Goal: Task Accomplishment & Management: Use online tool/utility

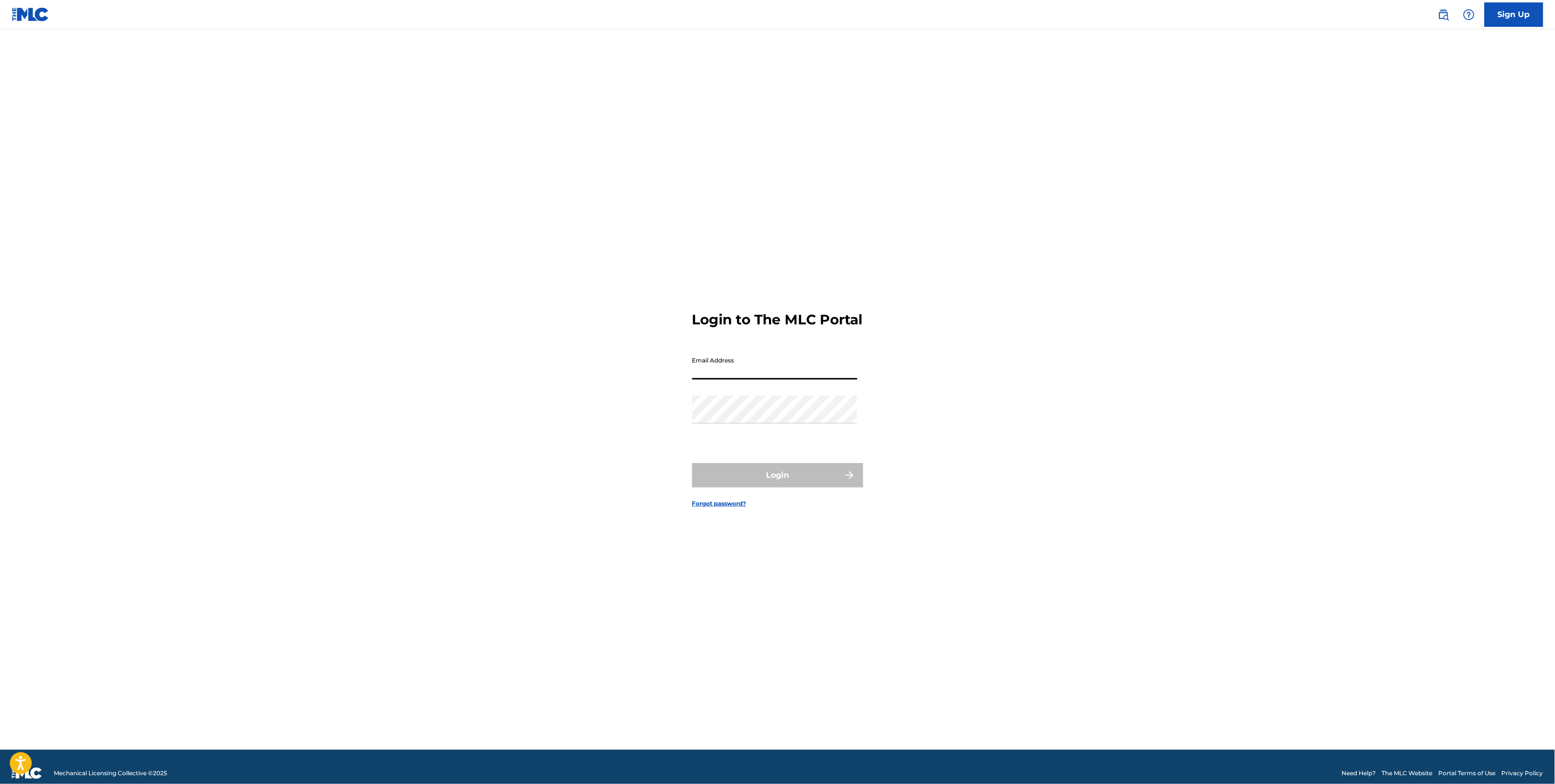
type input "[PERSON_NAME][EMAIL_ADDRESS][DOMAIN_NAME]"
click at [773, 488] on button "Login" at bounding box center [778, 475] width 171 height 24
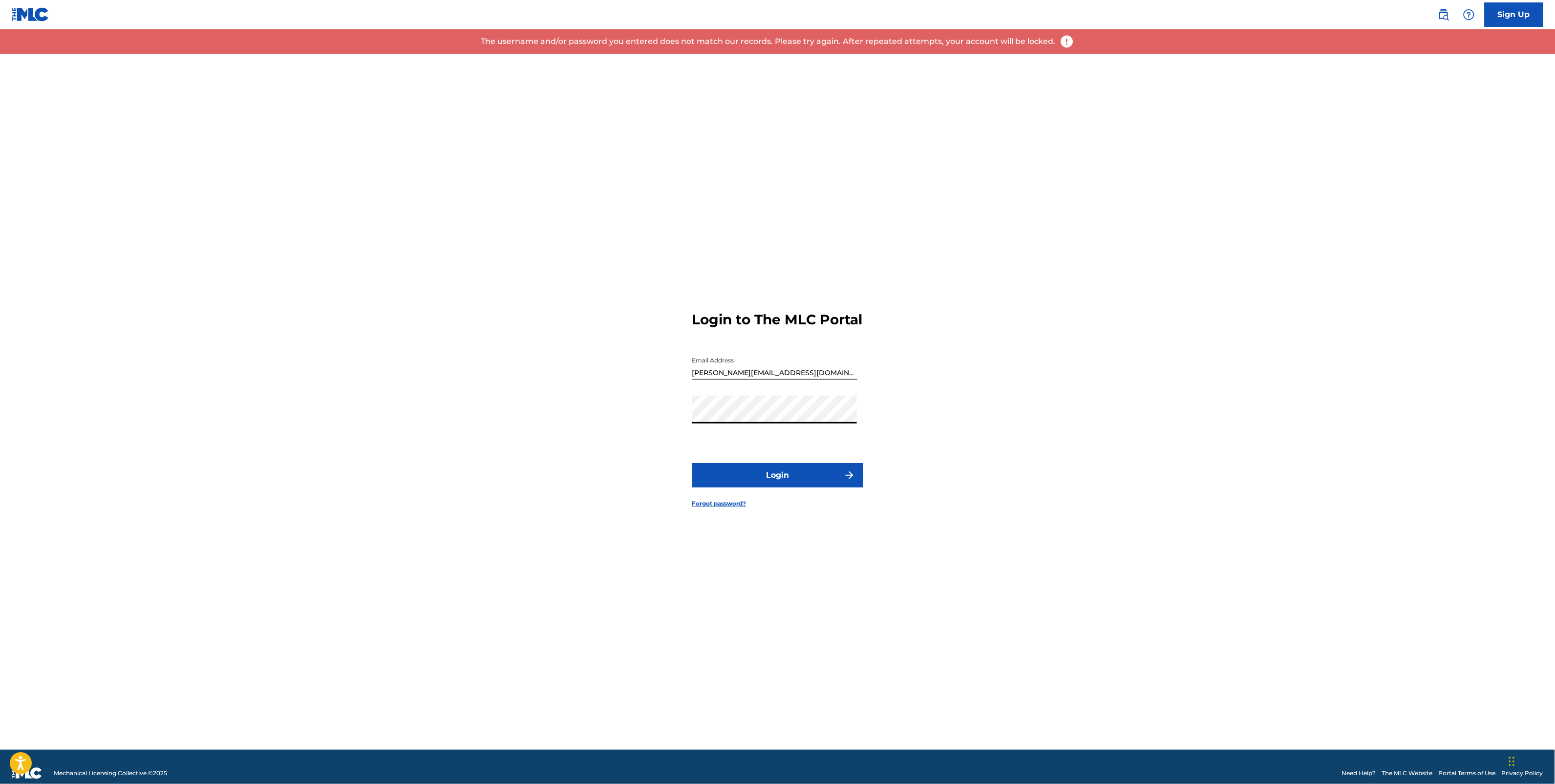
click at [502, 427] on div "Login to The MLC Portal Email Address [PERSON_NAME][EMAIL_ADDRESS][DOMAIN_NAME]…" at bounding box center [778, 401] width 684 height 696
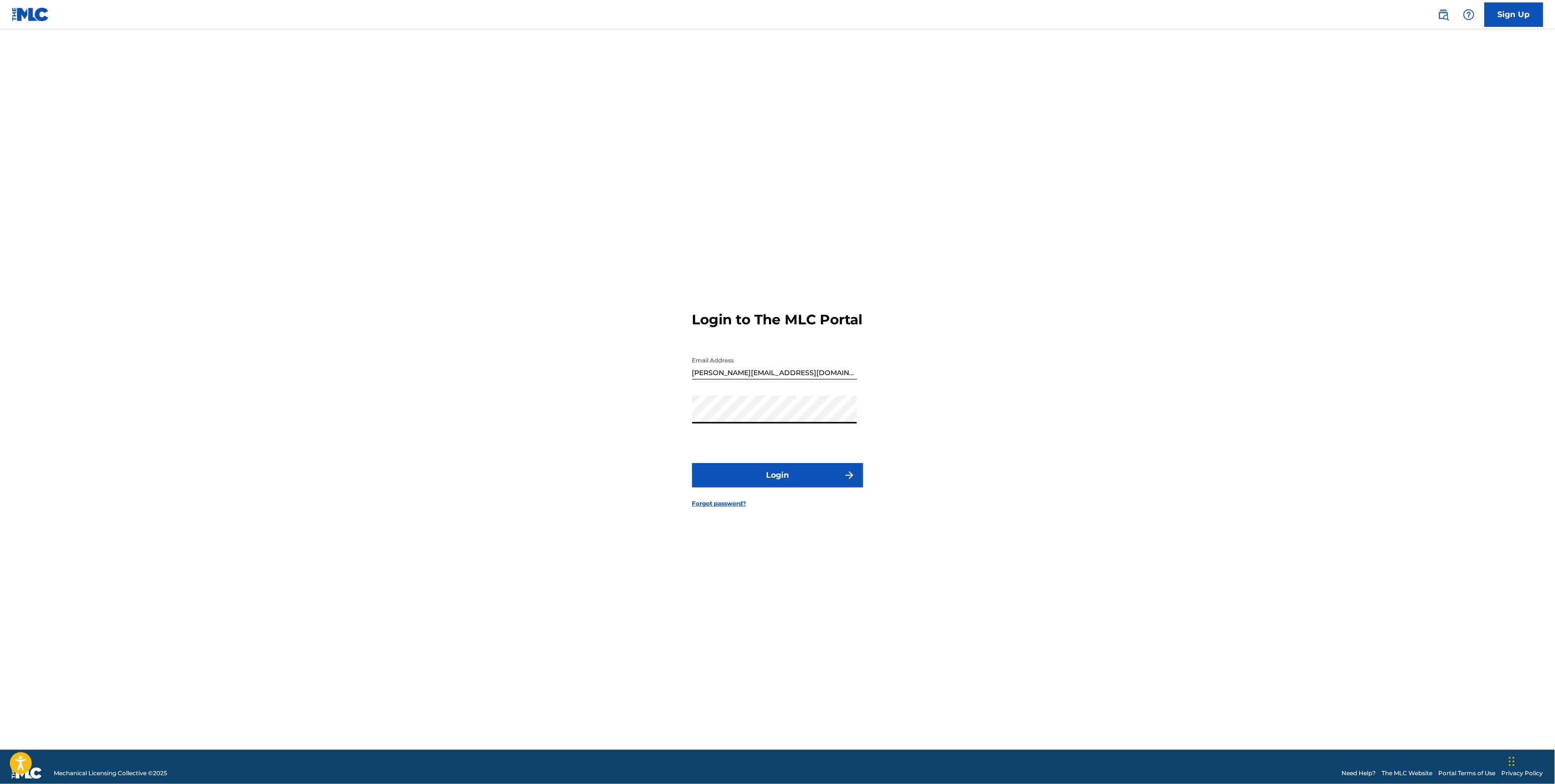
click at [800, 480] on button "Login" at bounding box center [778, 475] width 171 height 24
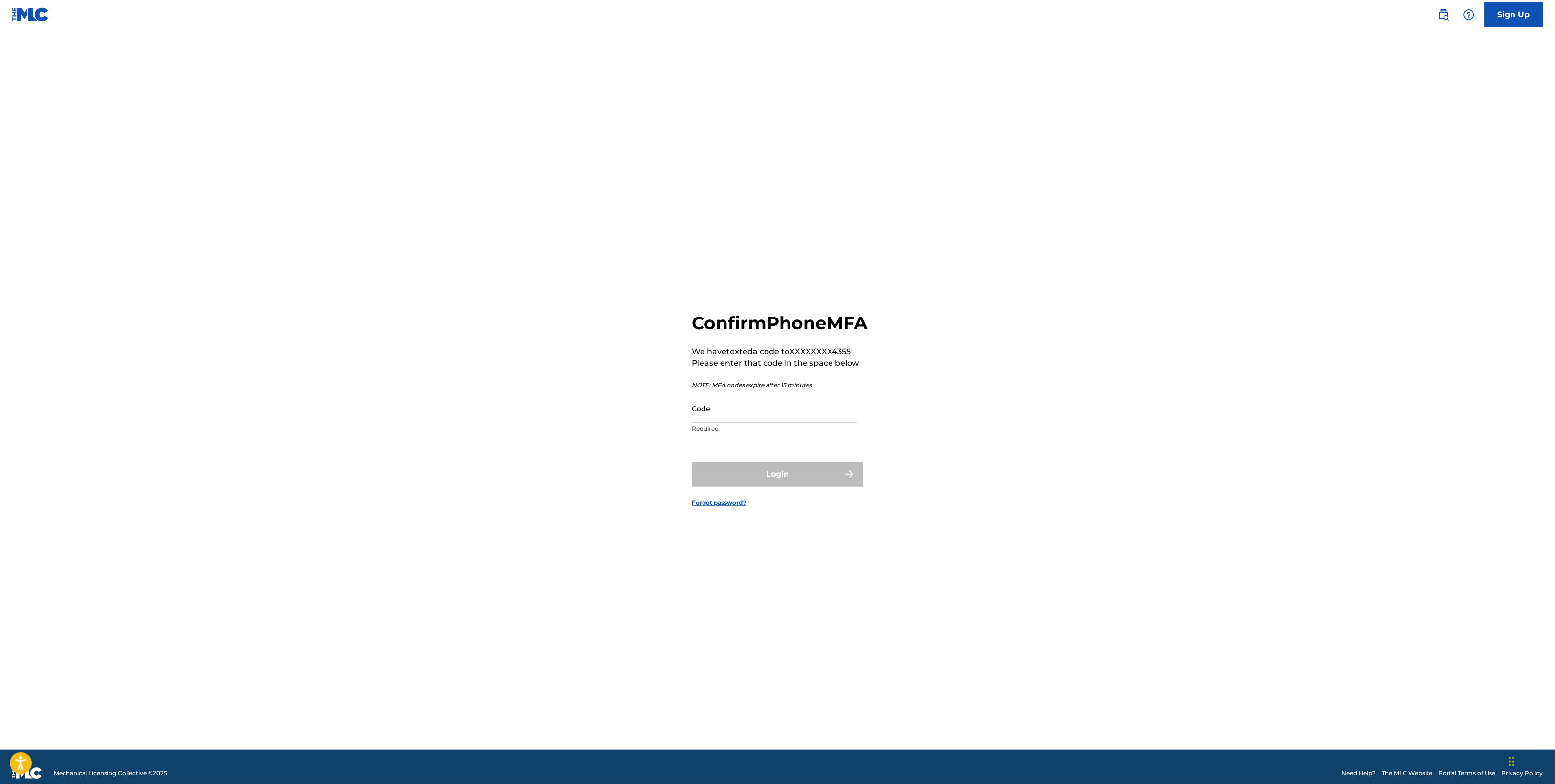
click at [829, 418] on input "Code" at bounding box center [775, 409] width 165 height 28
type input "924271"
click at [831, 476] on button "Login" at bounding box center [778, 474] width 171 height 24
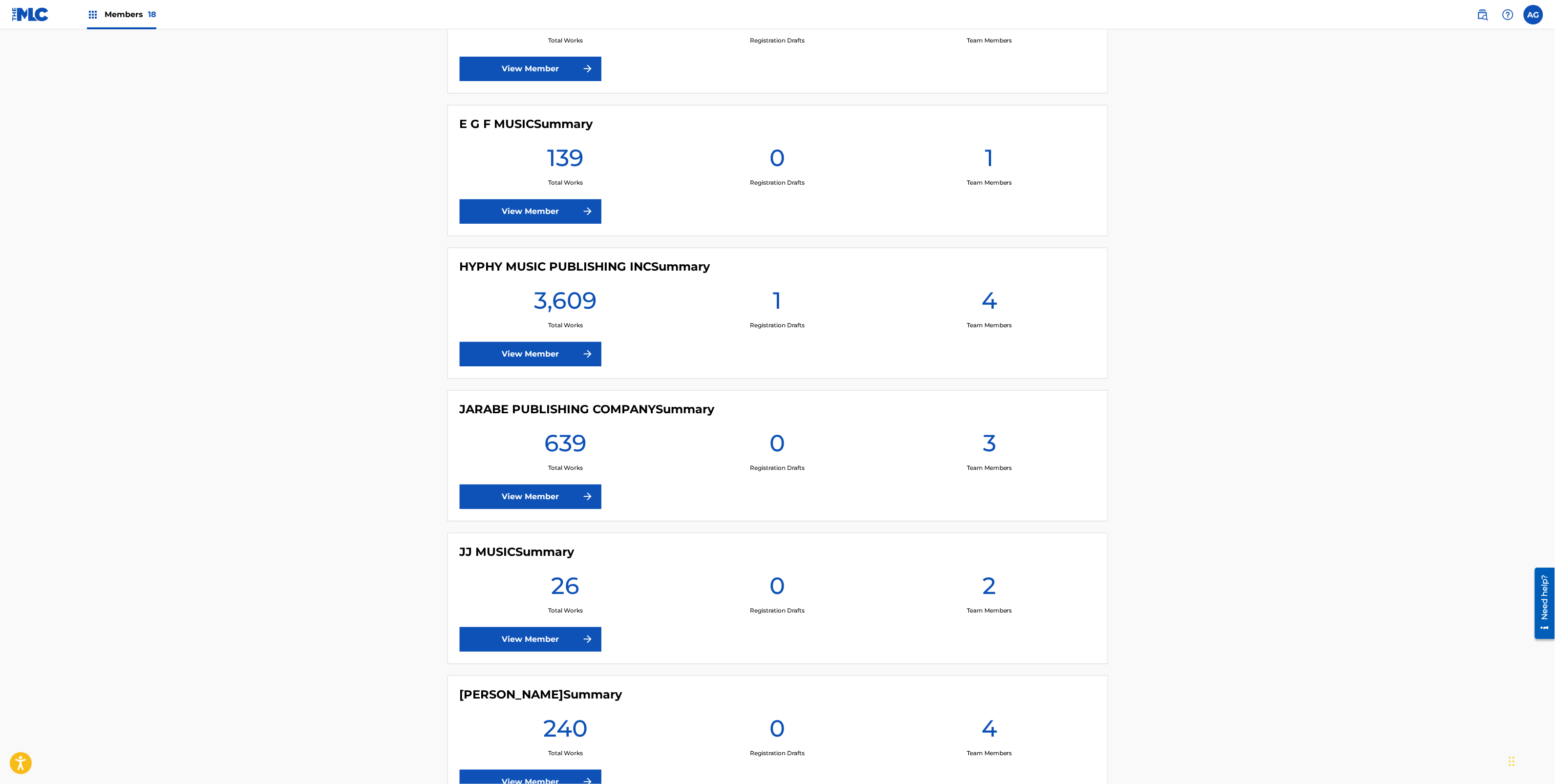
scroll to position [977, 0]
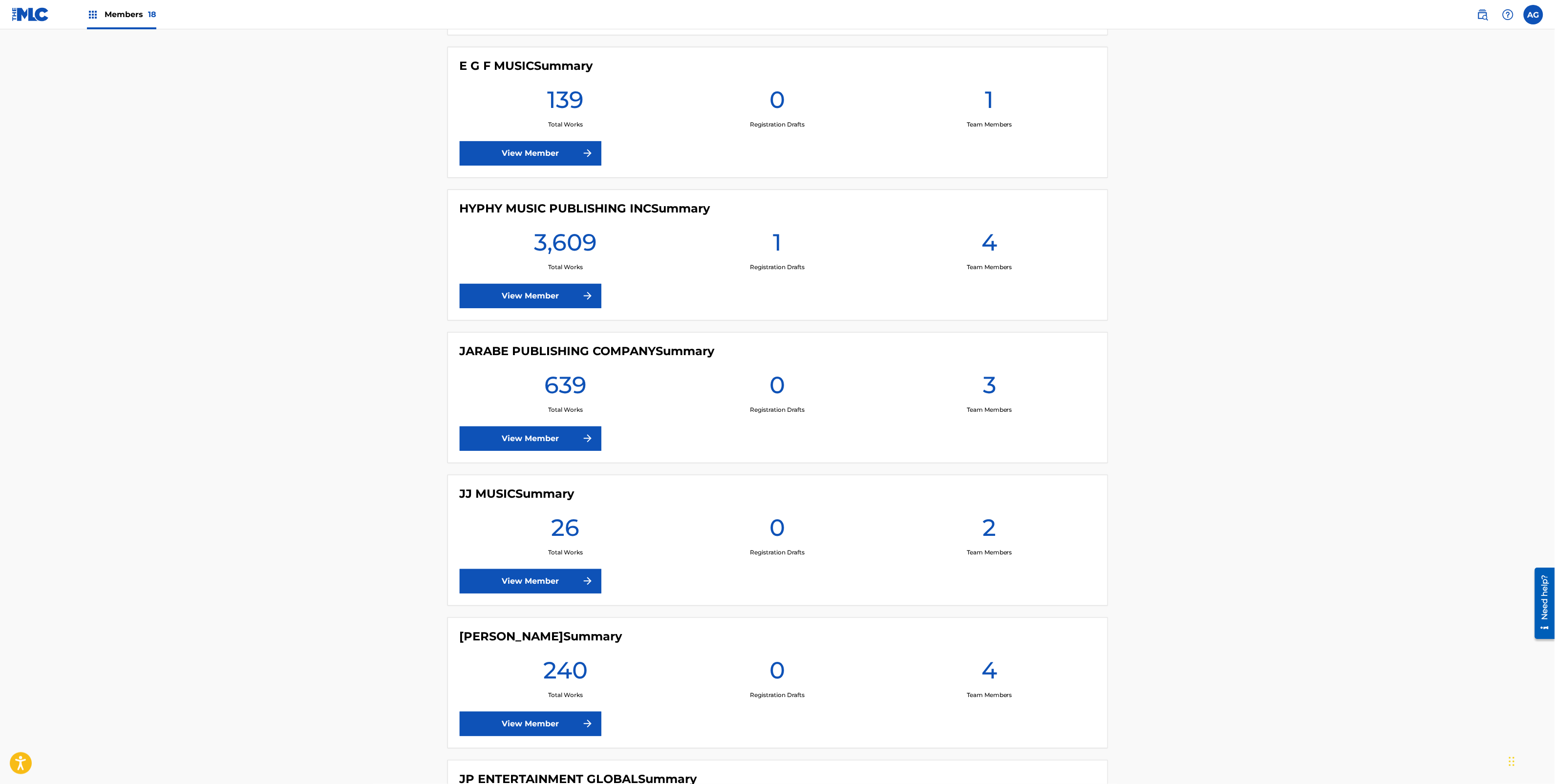
click at [537, 307] on link "View Member" at bounding box center [531, 296] width 142 height 24
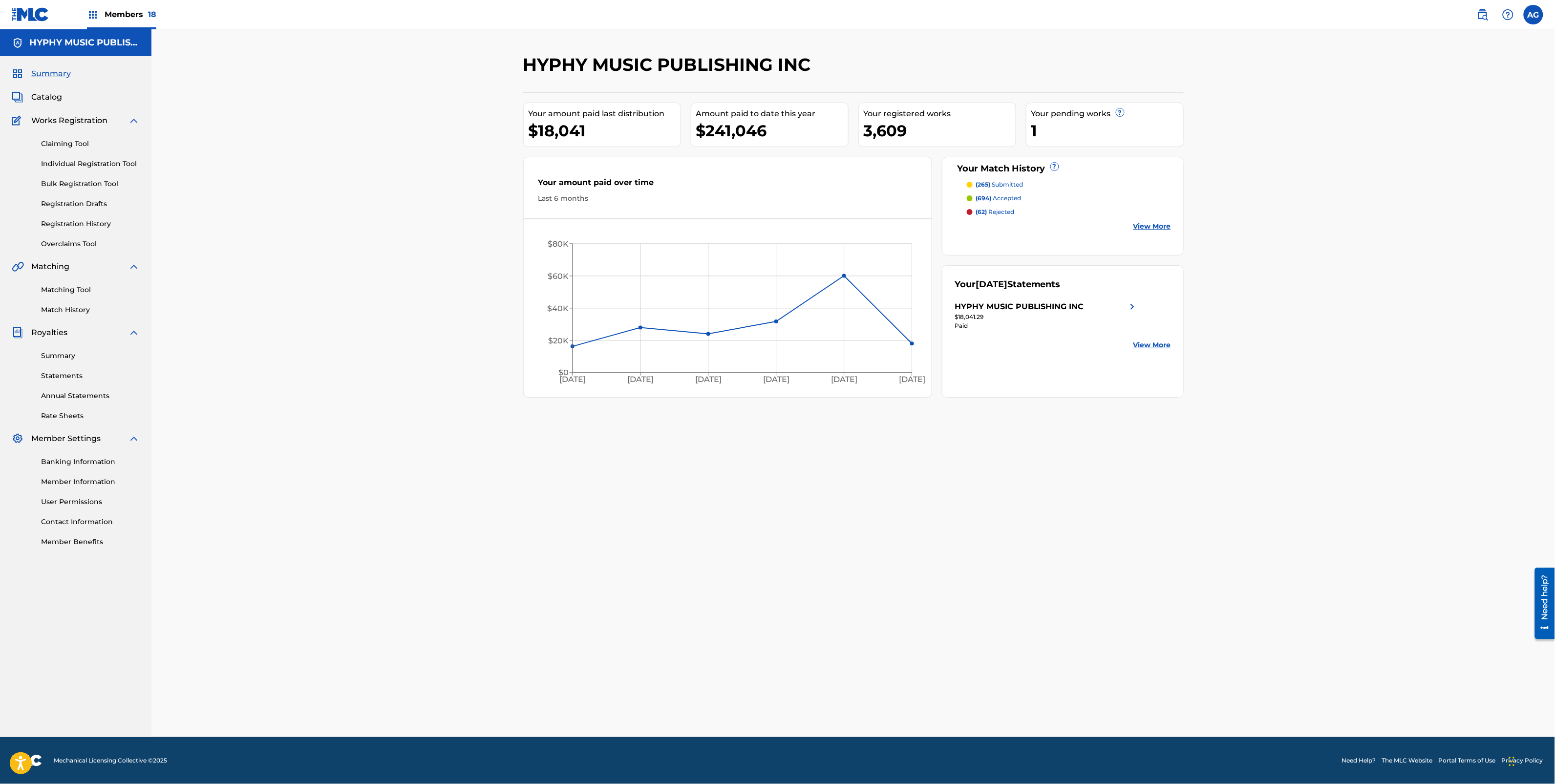
click at [74, 289] on link "Matching Tool" at bounding box center [90, 290] width 98 height 10
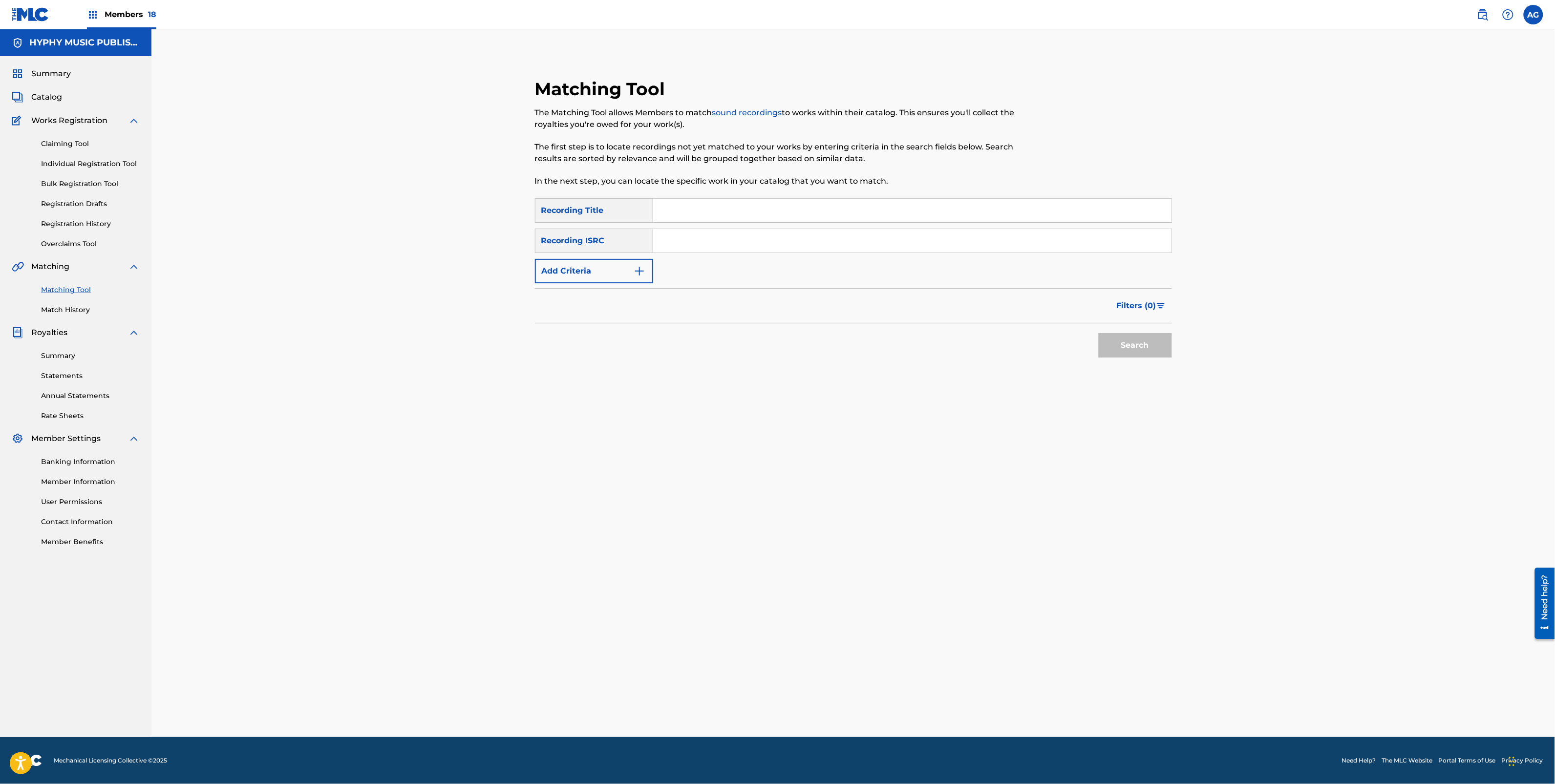
click at [674, 213] on input "Search Form" at bounding box center [912, 210] width 519 height 24
type input "gente del flaco"
click at [582, 261] on button "Add Criteria" at bounding box center [594, 271] width 118 height 24
click at [586, 264] on div "Writer" at bounding box center [585, 271] width 100 height 19
click at [599, 288] on div "Recording Artist" at bounding box center [594, 295] width 117 height 24
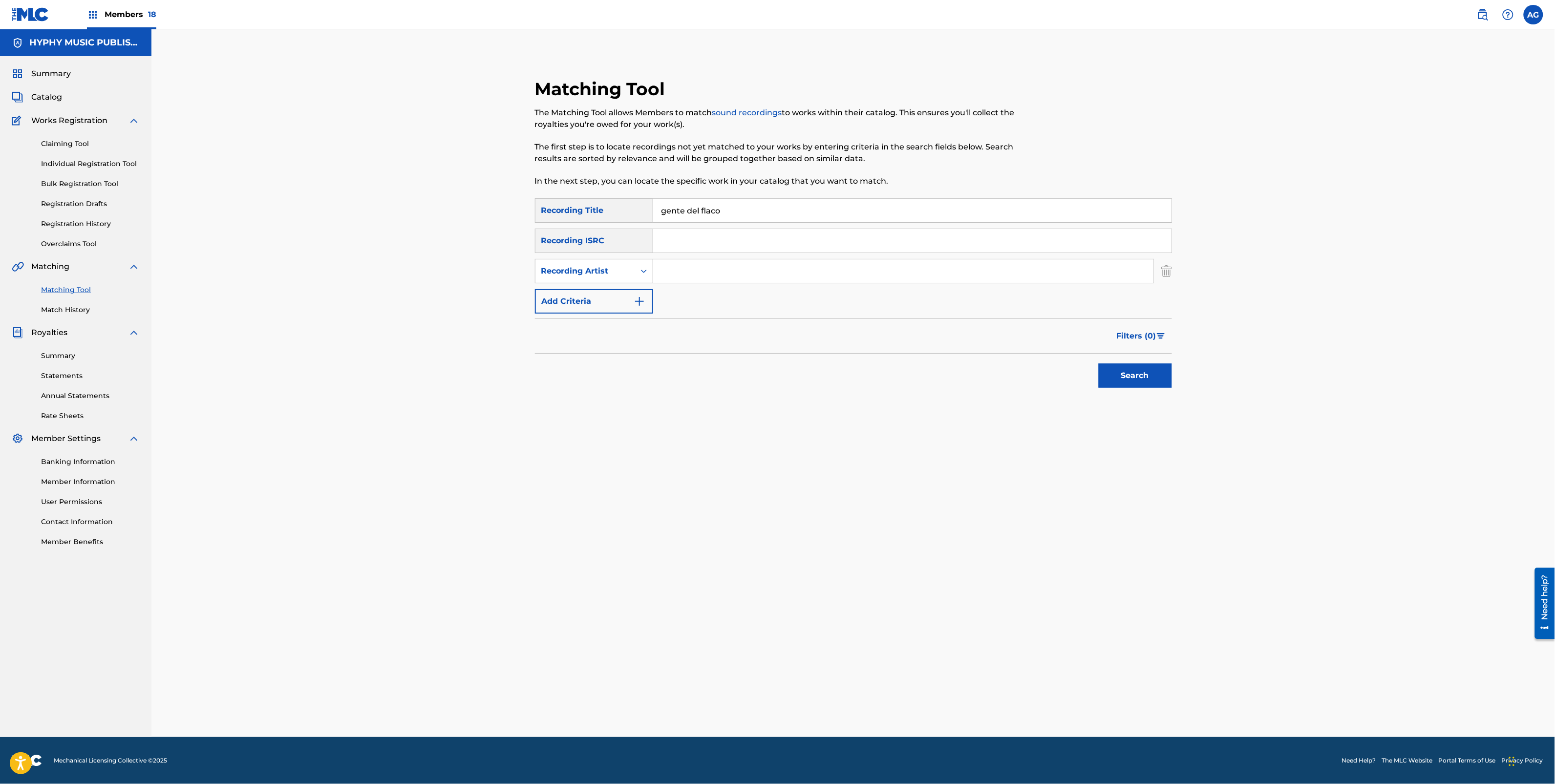
click at [710, 275] on input "Search Form" at bounding box center [903, 271] width 500 height 24
type input "los varones de culiacan"
click at [1099, 363] on button "Search" at bounding box center [1135, 375] width 73 height 24
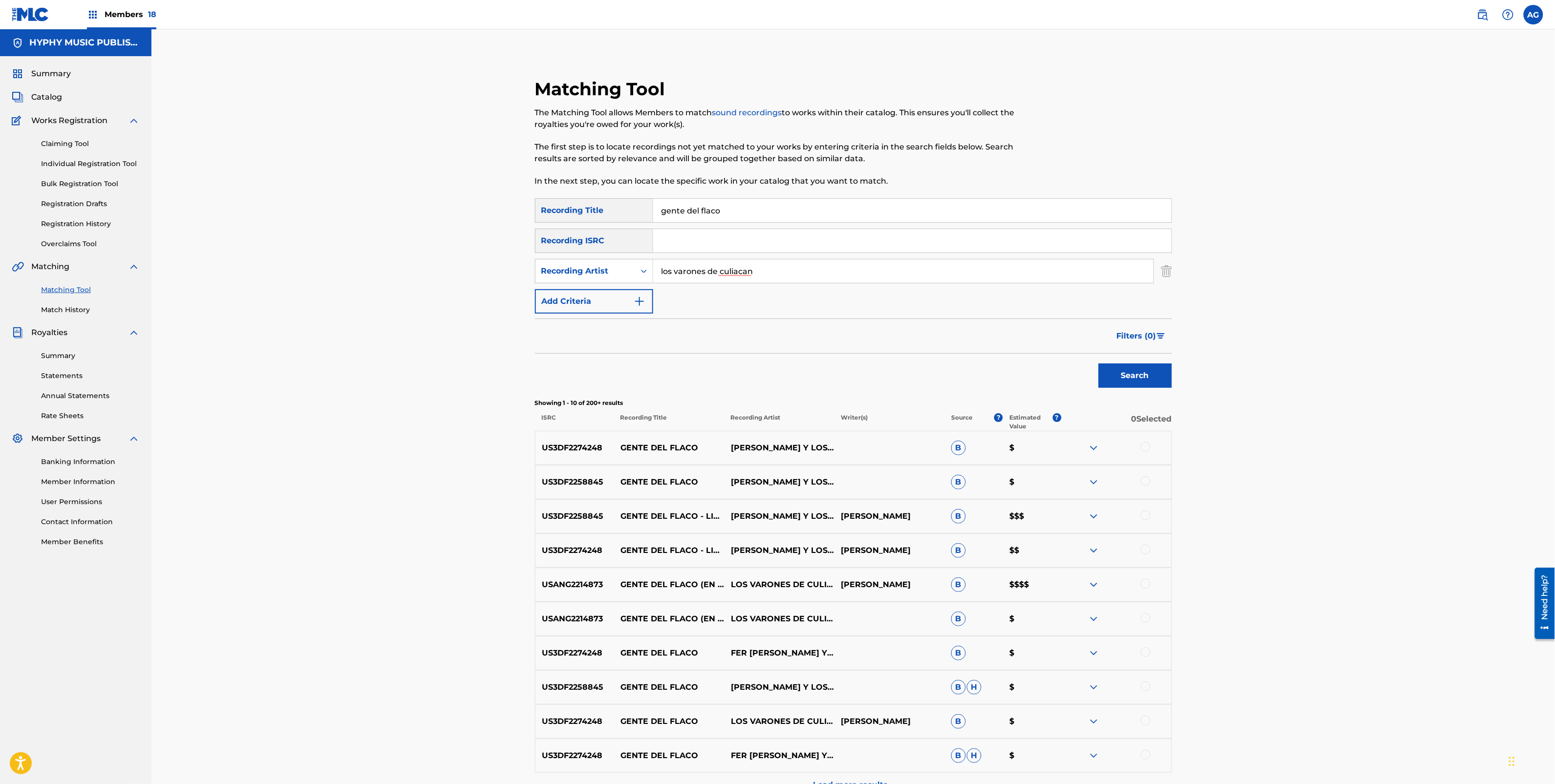
click at [667, 362] on div "Search" at bounding box center [853, 373] width 637 height 39
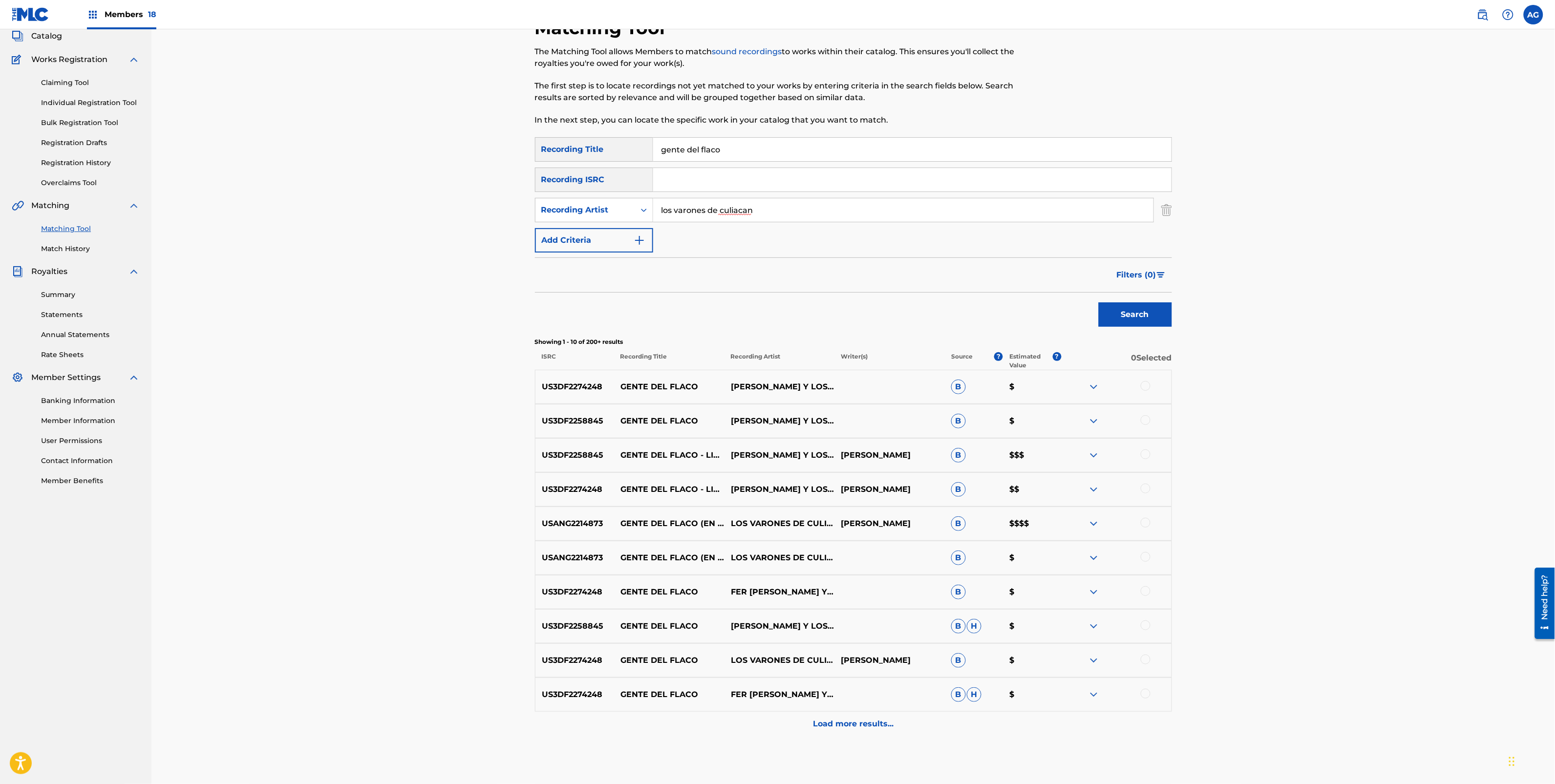
click at [898, 724] on div "Load more results..." at bounding box center [853, 724] width 637 height 24
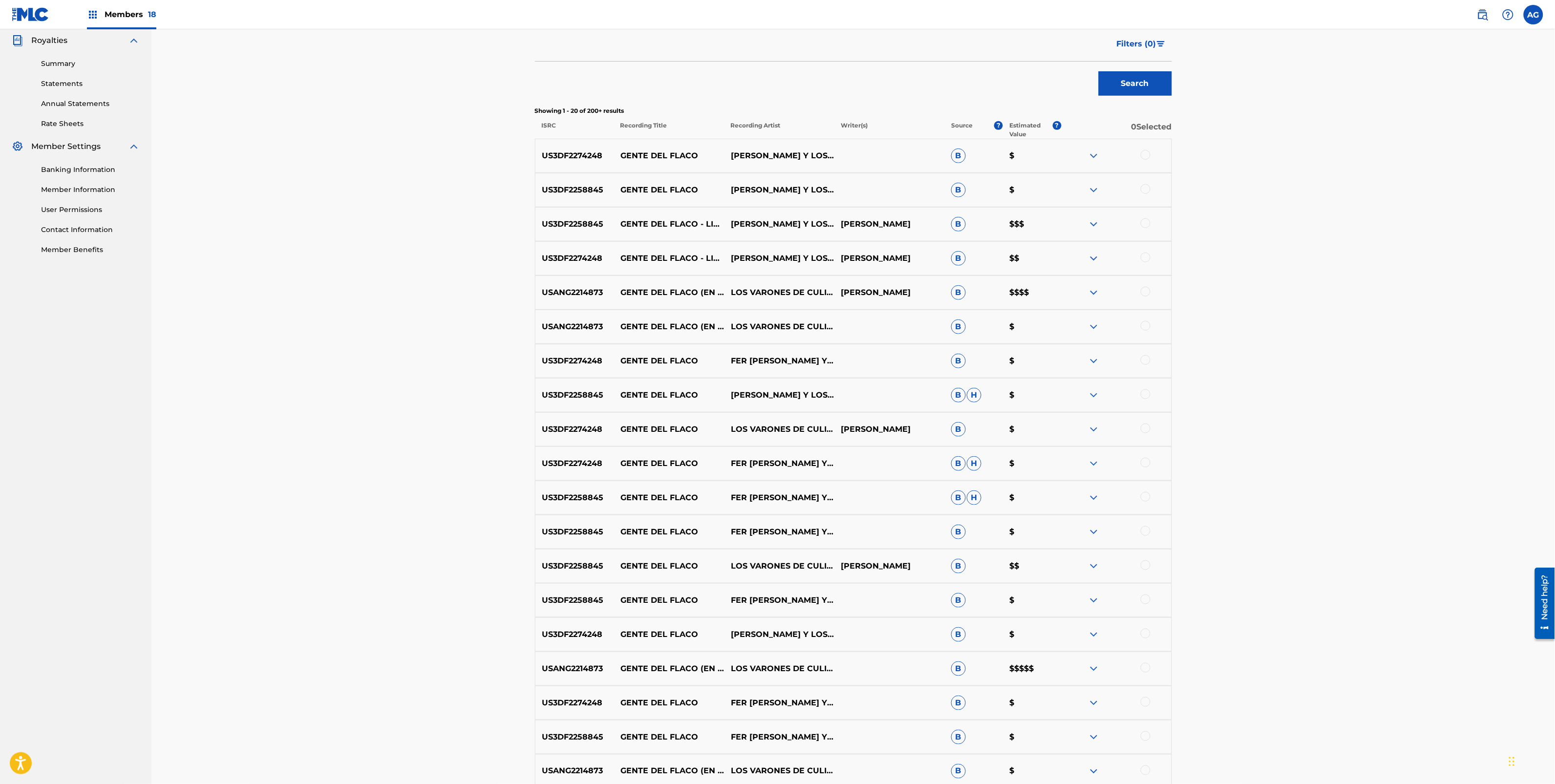
scroll to position [305, 0]
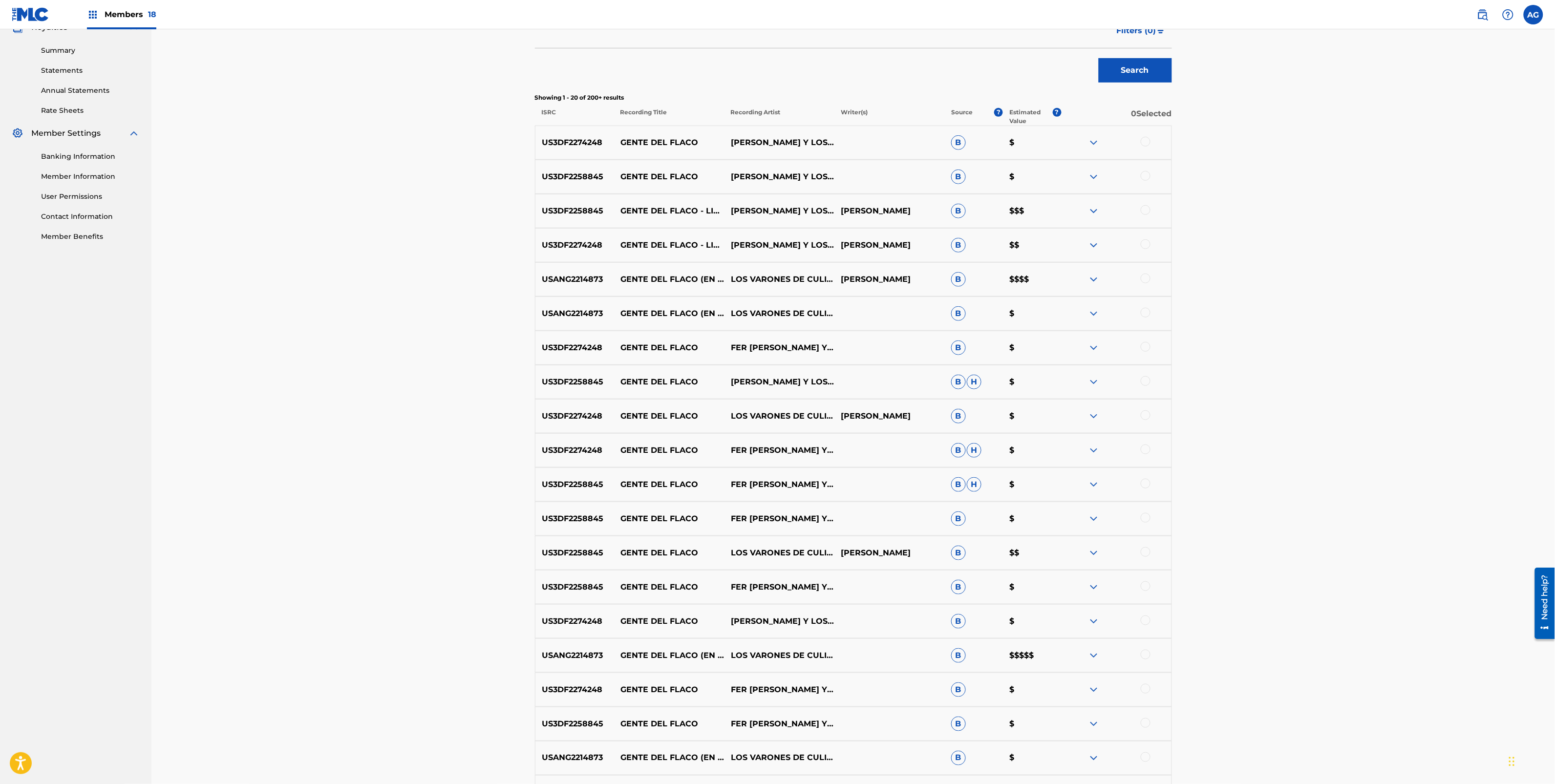
click at [1096, 145] on img at bounding box center [1093, 142] width 11 height 11
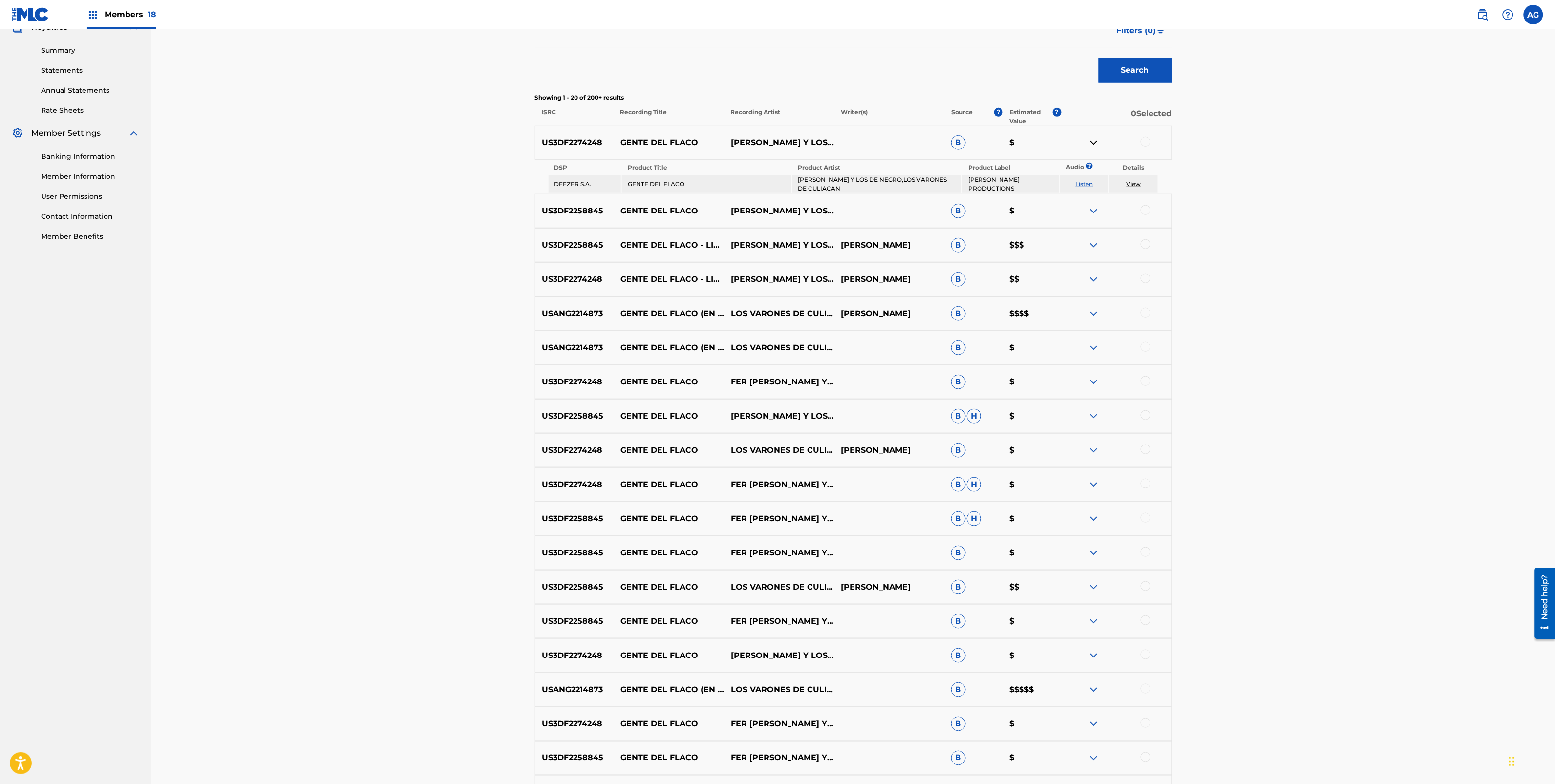
click at [1088, 215] on img at bounding box center [1093, 211] width 11 height 11
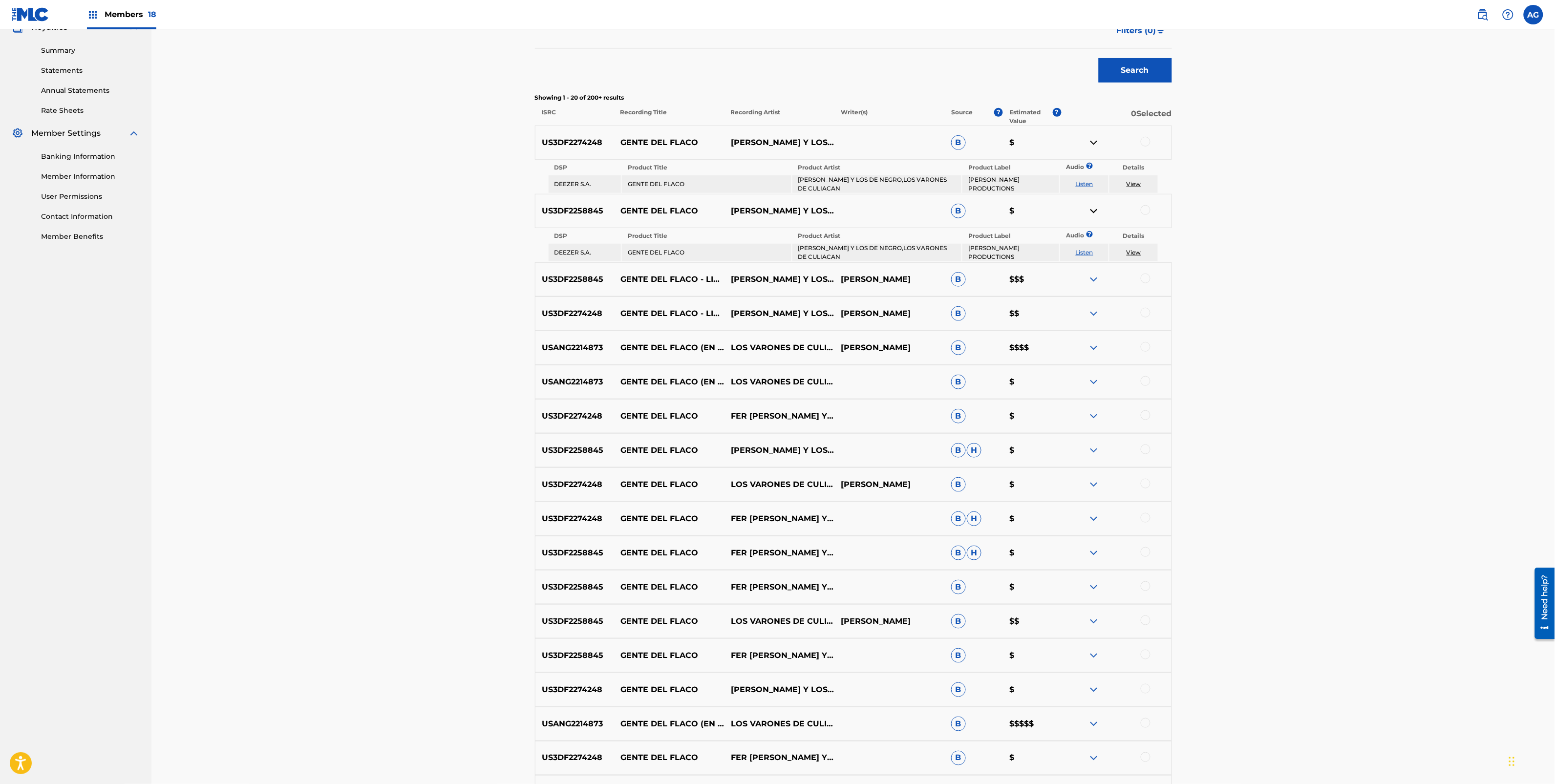
drag, startPoint x: 1091, startPoint y: 276, endPoint x: 1093, endPoint y: 286, distance: 10.2
click at [1092, 277] on img at bounding box center [1093, 279] width 11 height 11
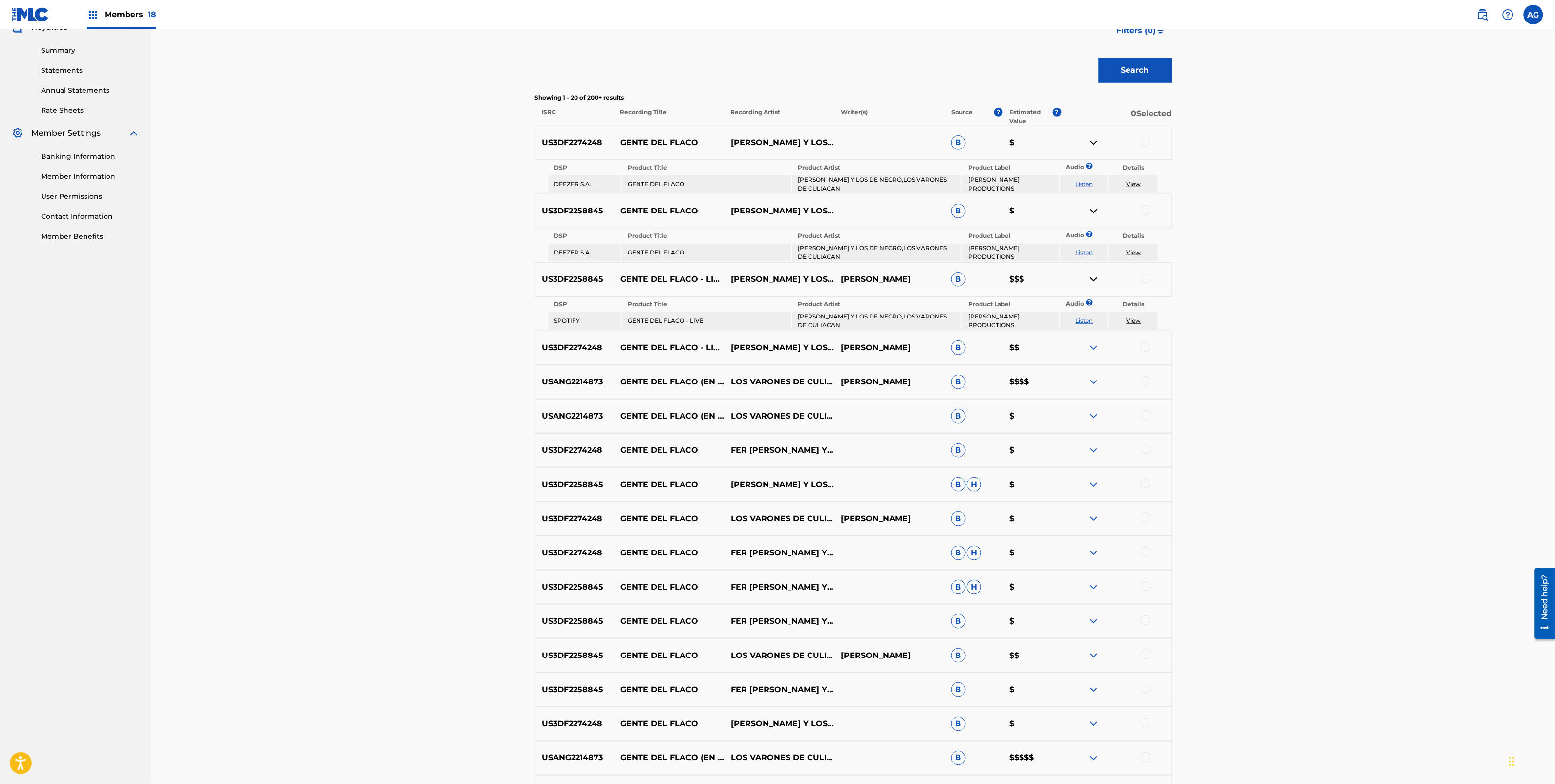
click at [1090, 345] on img at bounding box center [1093, 348] width 11 height 11
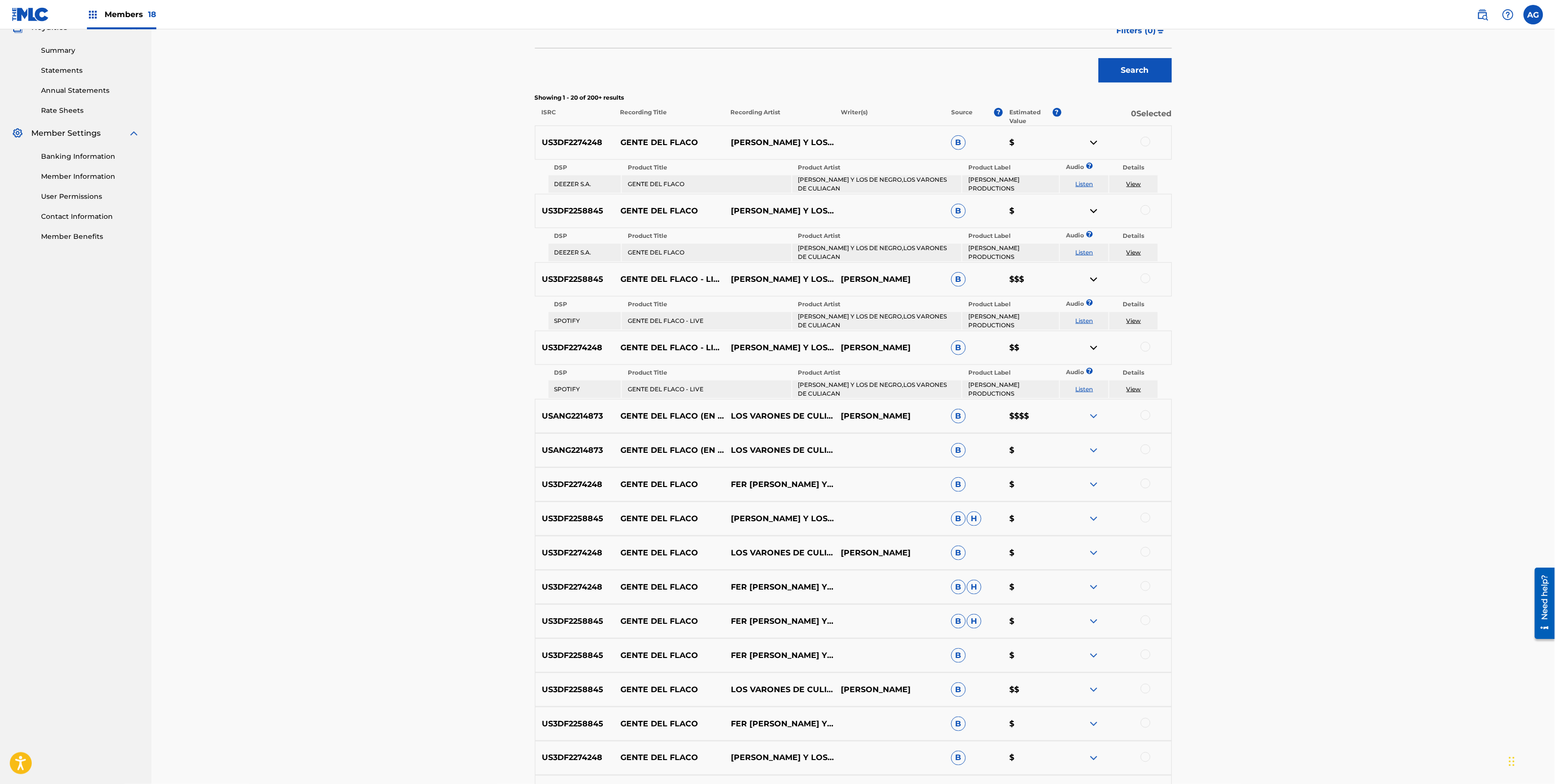
click at [1095, 415] on img at bounding box center [1093, 416] width 11 height 11
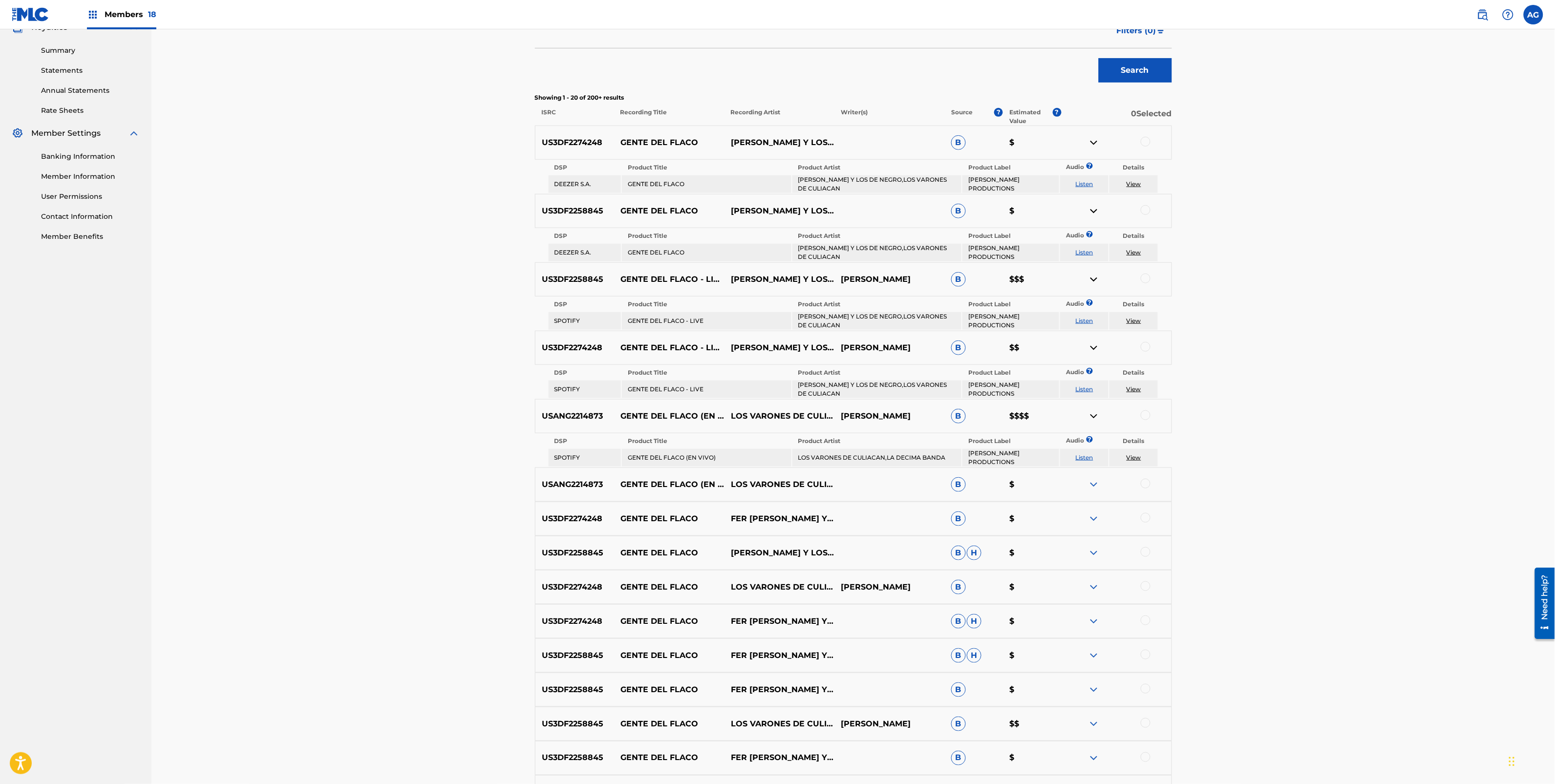
click at [1093, 479] on img at bounding box center [1093, 484] width 11 height 11
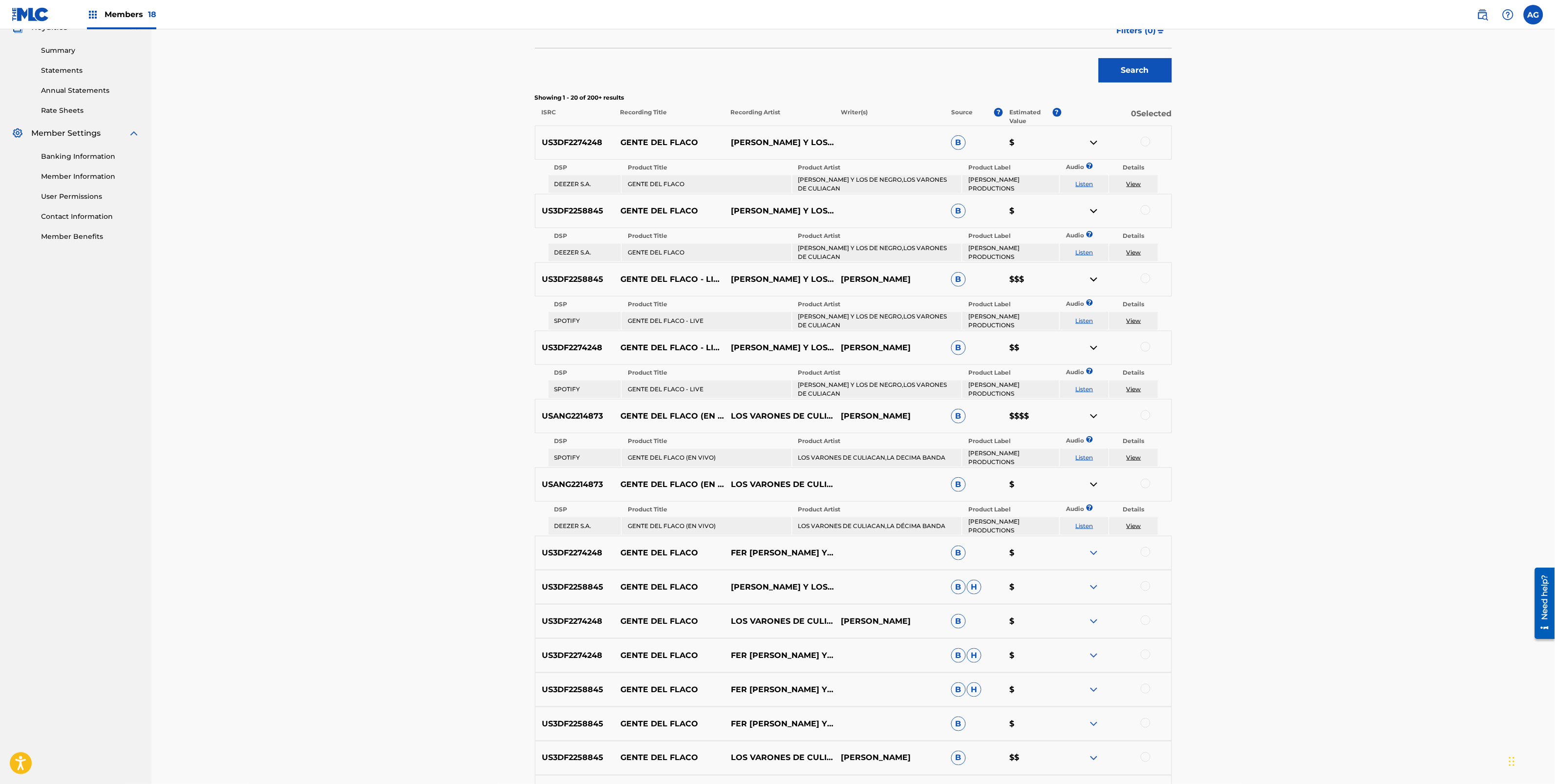
click at [1088, 547] on div at bounding box center [1116, 552] width 110 height 11
click at [1100, 536] on div "US3DF2274248 GENTE DEL FLACO FER [PERSON_NAME] Y LOS DE NEGRO LOS VARONES DE CU…" at bounding box center [853, 553] width 637 height 34
click at [1095, 536] on div "US3DF2274248 GENTE DEL FLACO FER [PERSON_NAME] Y LOS DE NEGRO LOS VARONES DE CU…" at bounding box center [853, 553] width 637 height 34
click at [1094, 547] on img at bounding box center [1093, 552] width 11 height 11
click at [1088, 547] on div at bounding box center [1116, 552] width 110 height 11
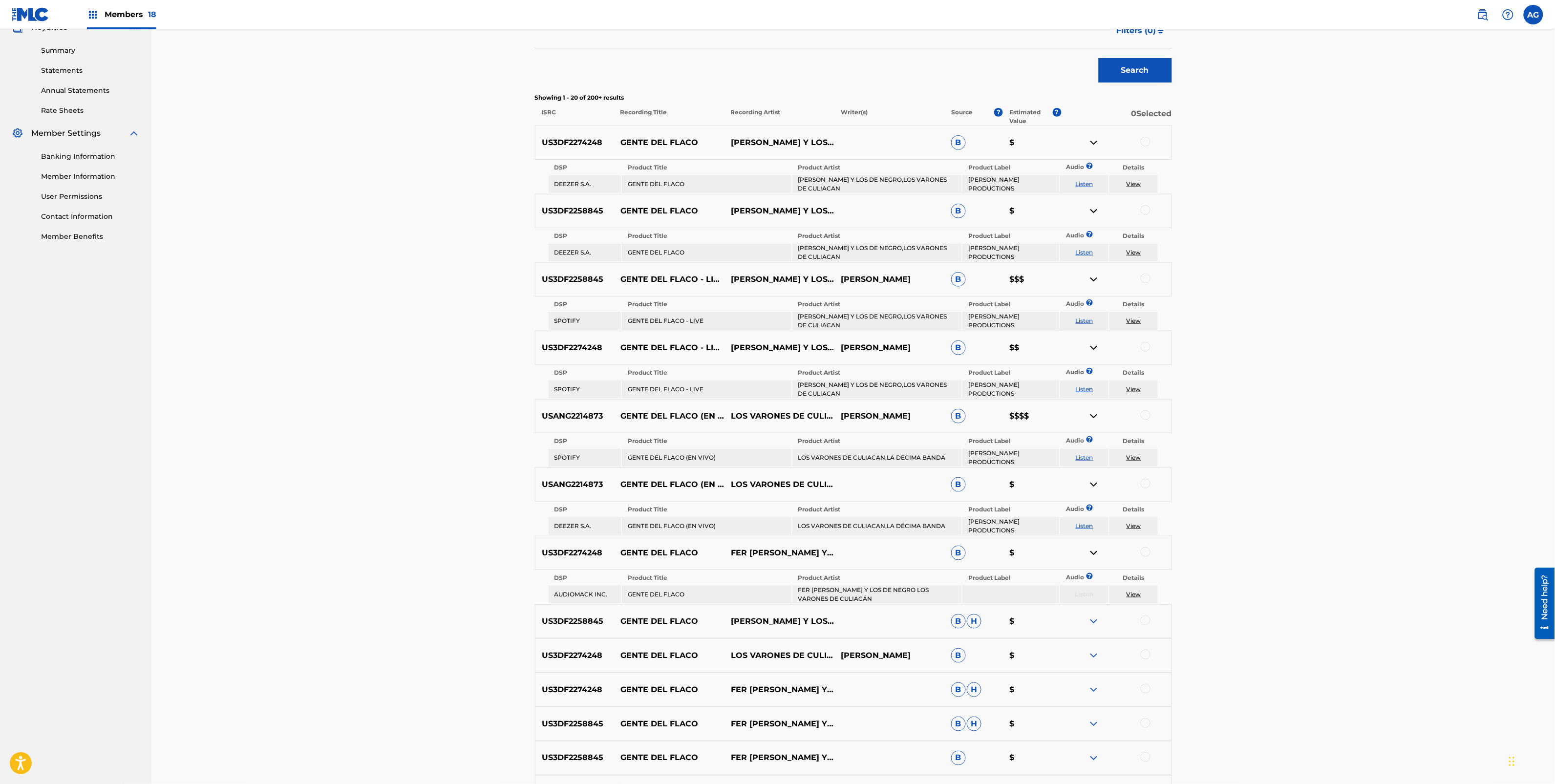
click at [1094, 547] on img at bounding box center [1093, 552] width 11 height 11
click at [1094, 616] on img at bounding box center [1093, 621] width 11 height 11
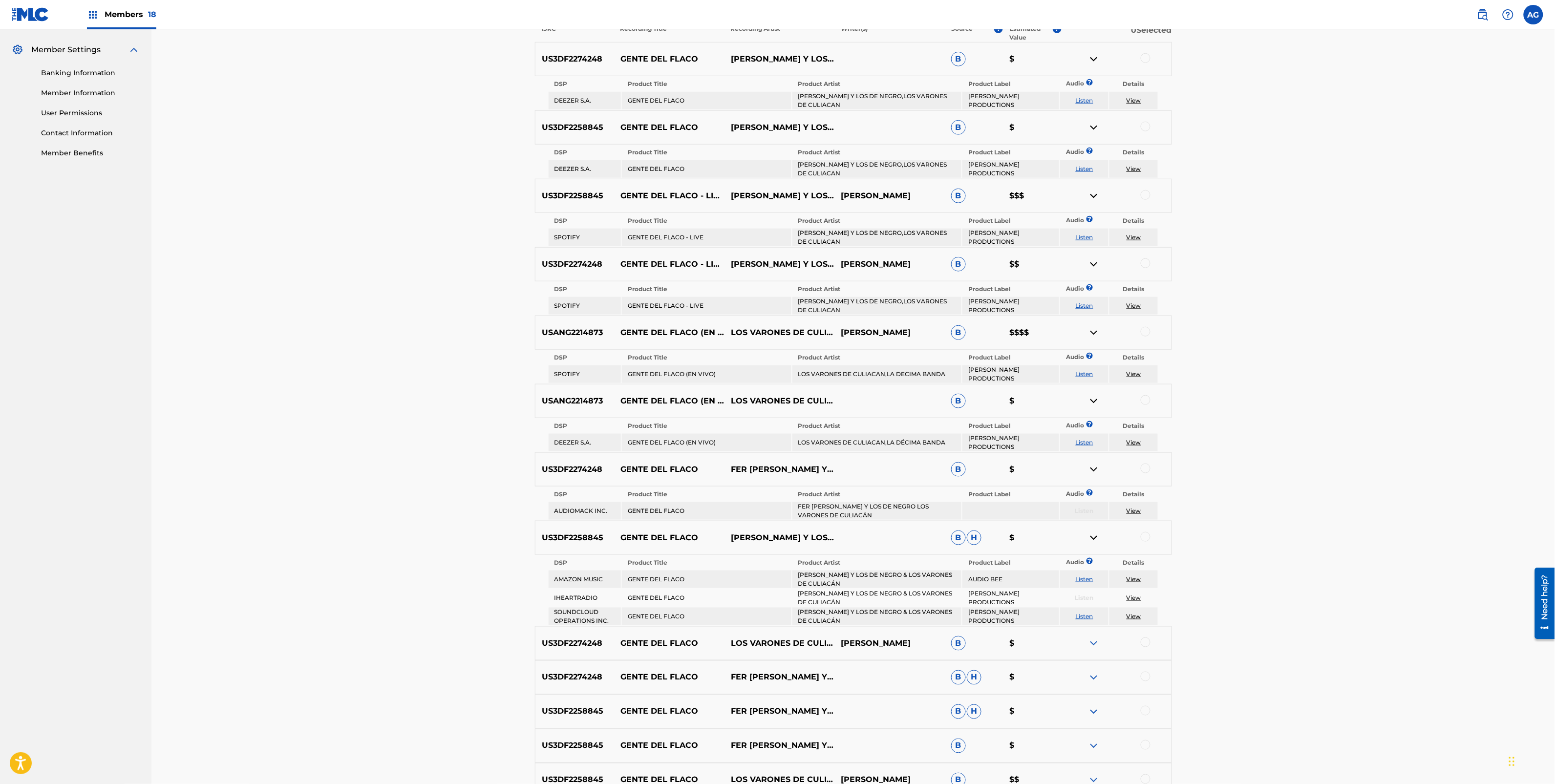
scroll to position [427, 0]
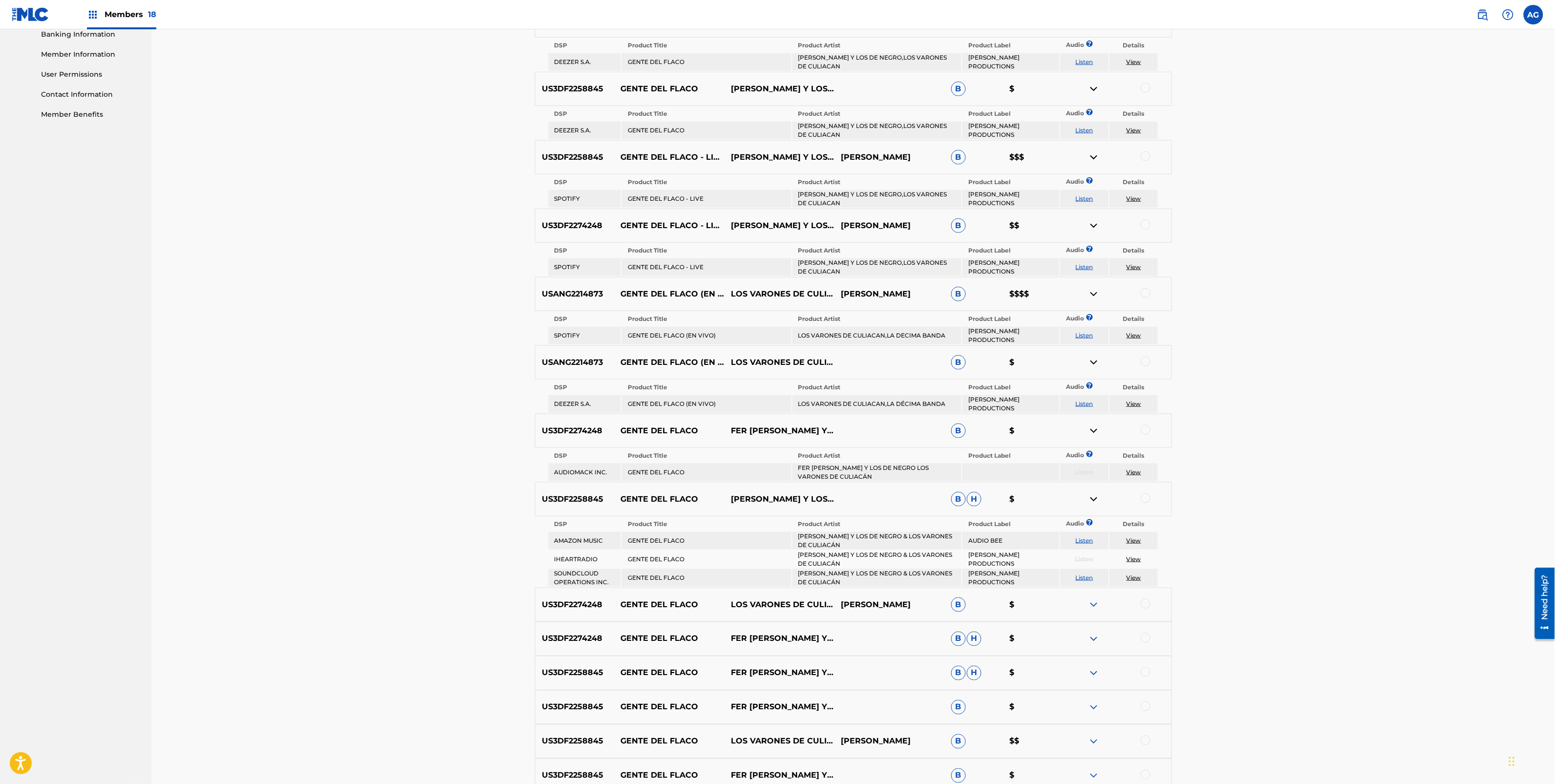
click at [1095, 599] on img at bounding box center [1093, 604] width 11 height 11
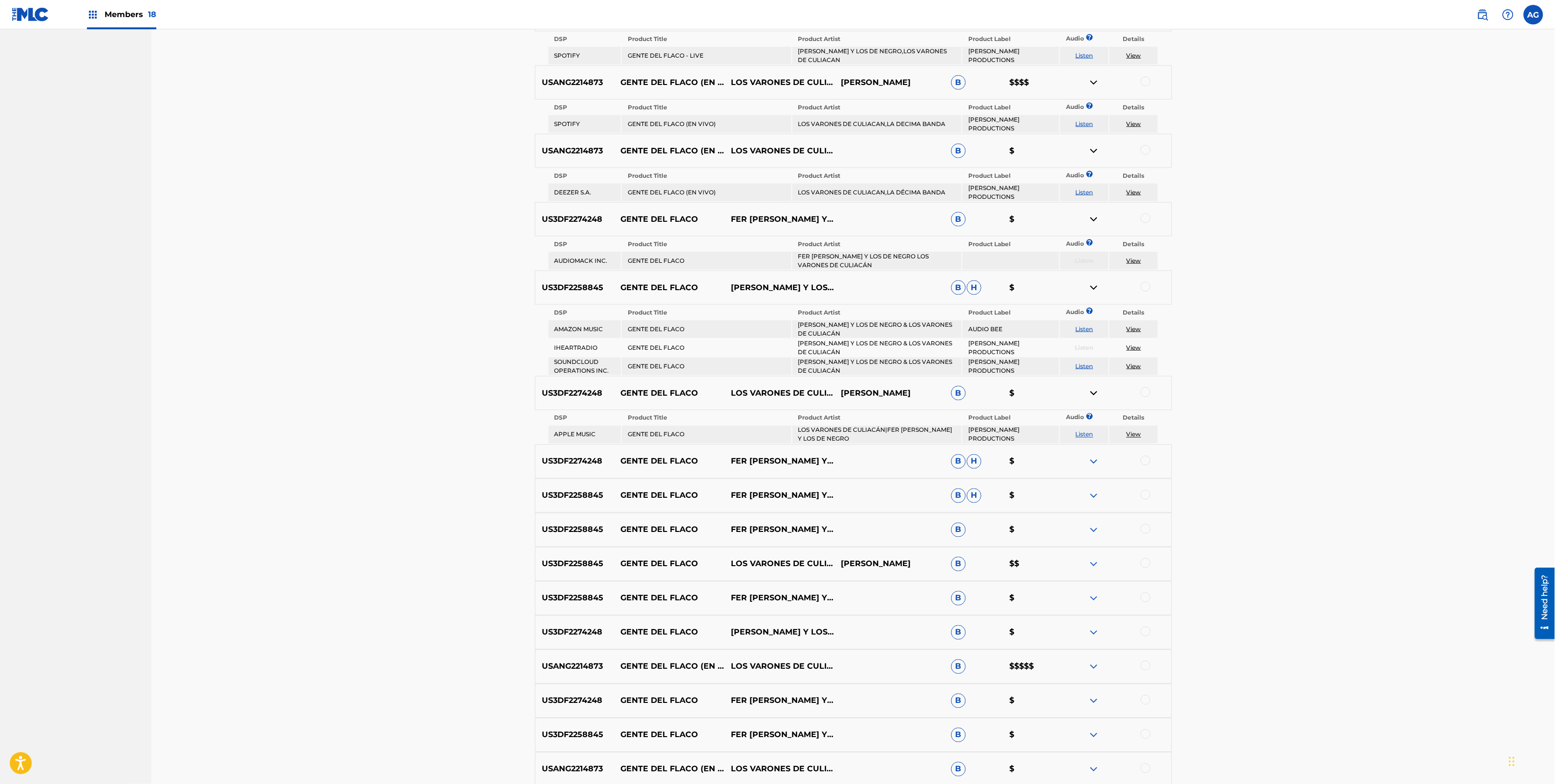
scroll to position [777, 0]
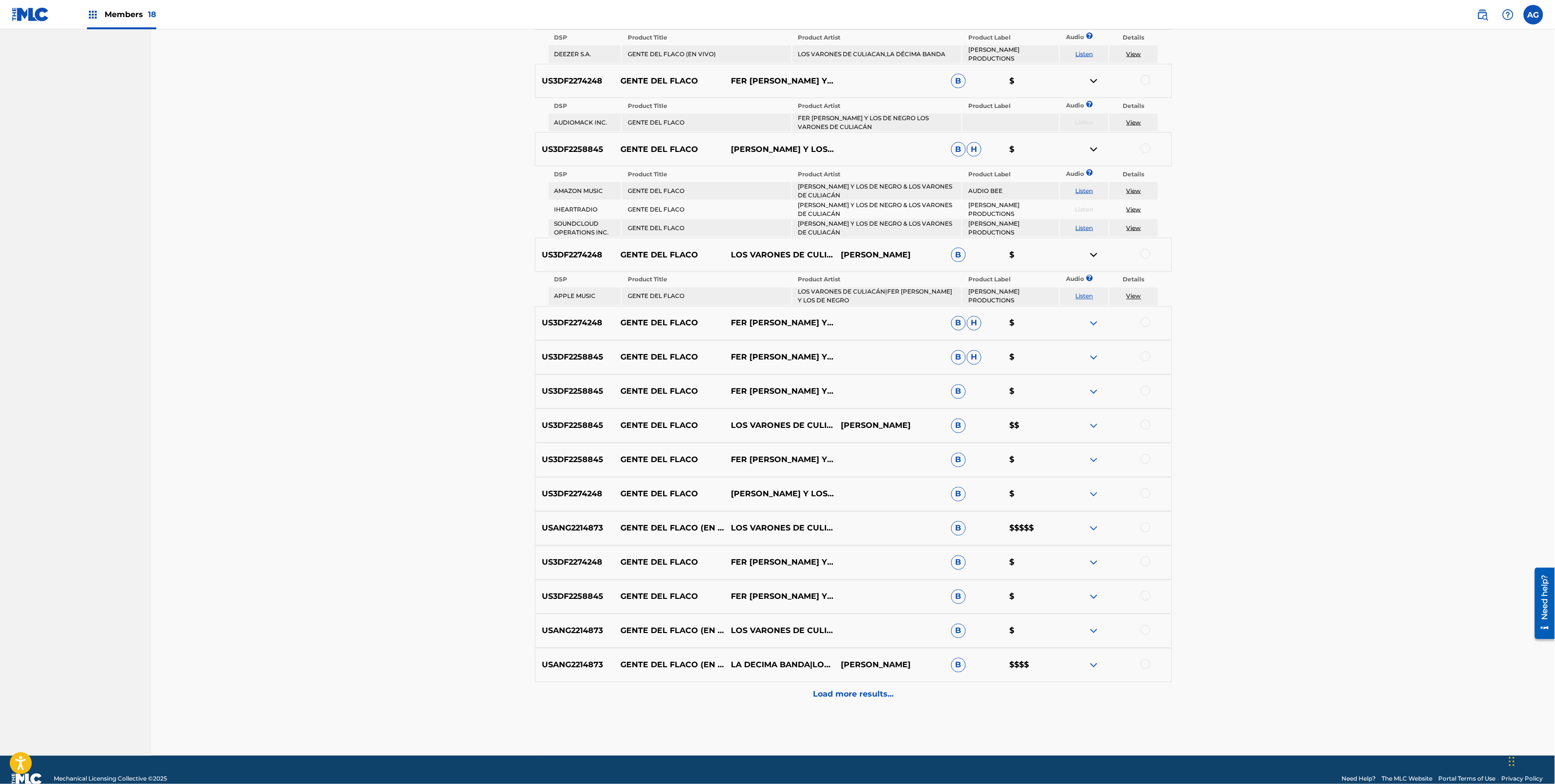
click at [881, 689] on p "Load more results..." at bounding box center [854, 694] width 81 height 11
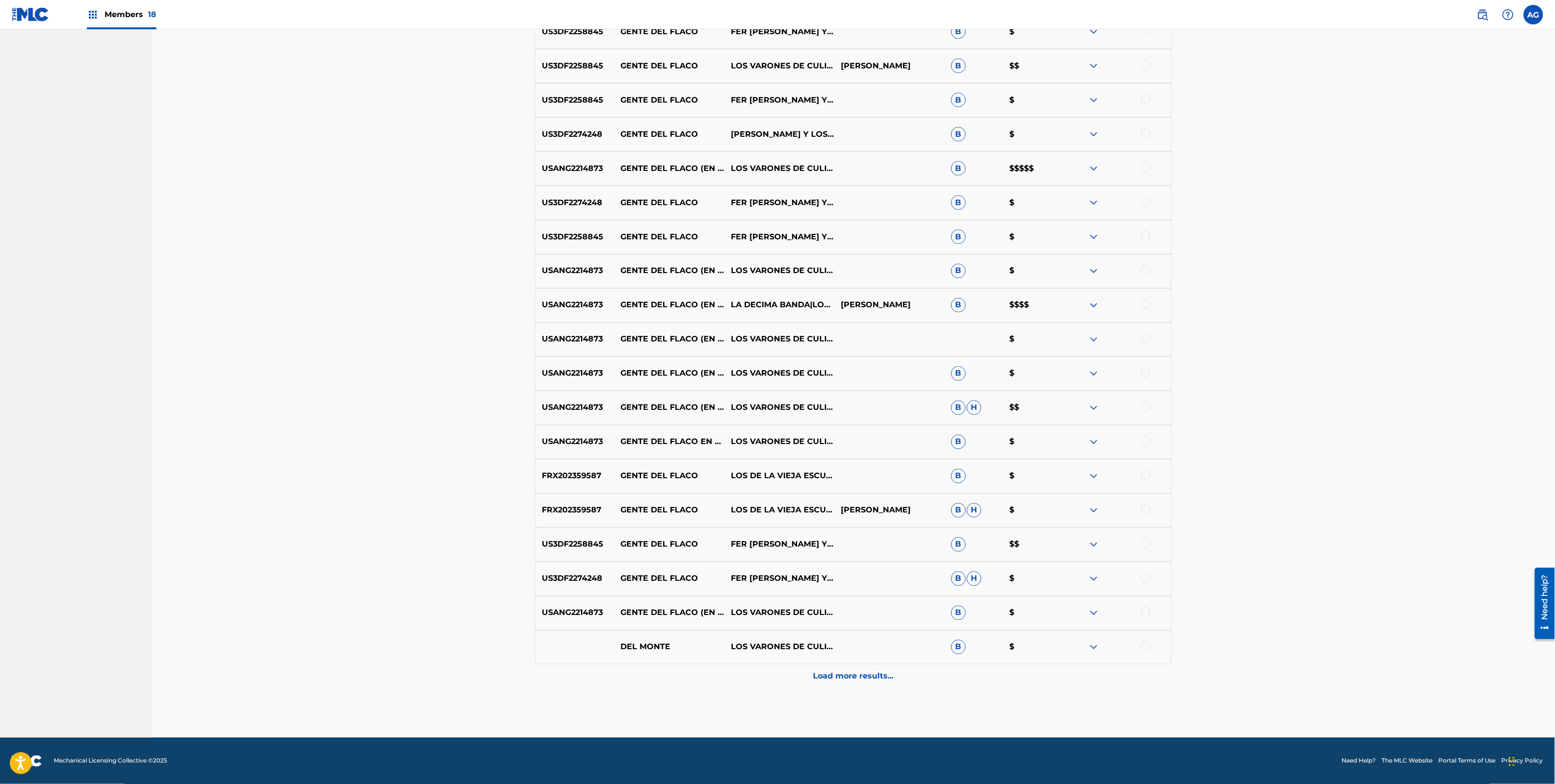
scroll to position [792, 0]
click at [895, 304] on p "[PERSON_NAME]" at bounding box center [889, 304] width 110 height 11
copy p "[PERSON_NAME]"
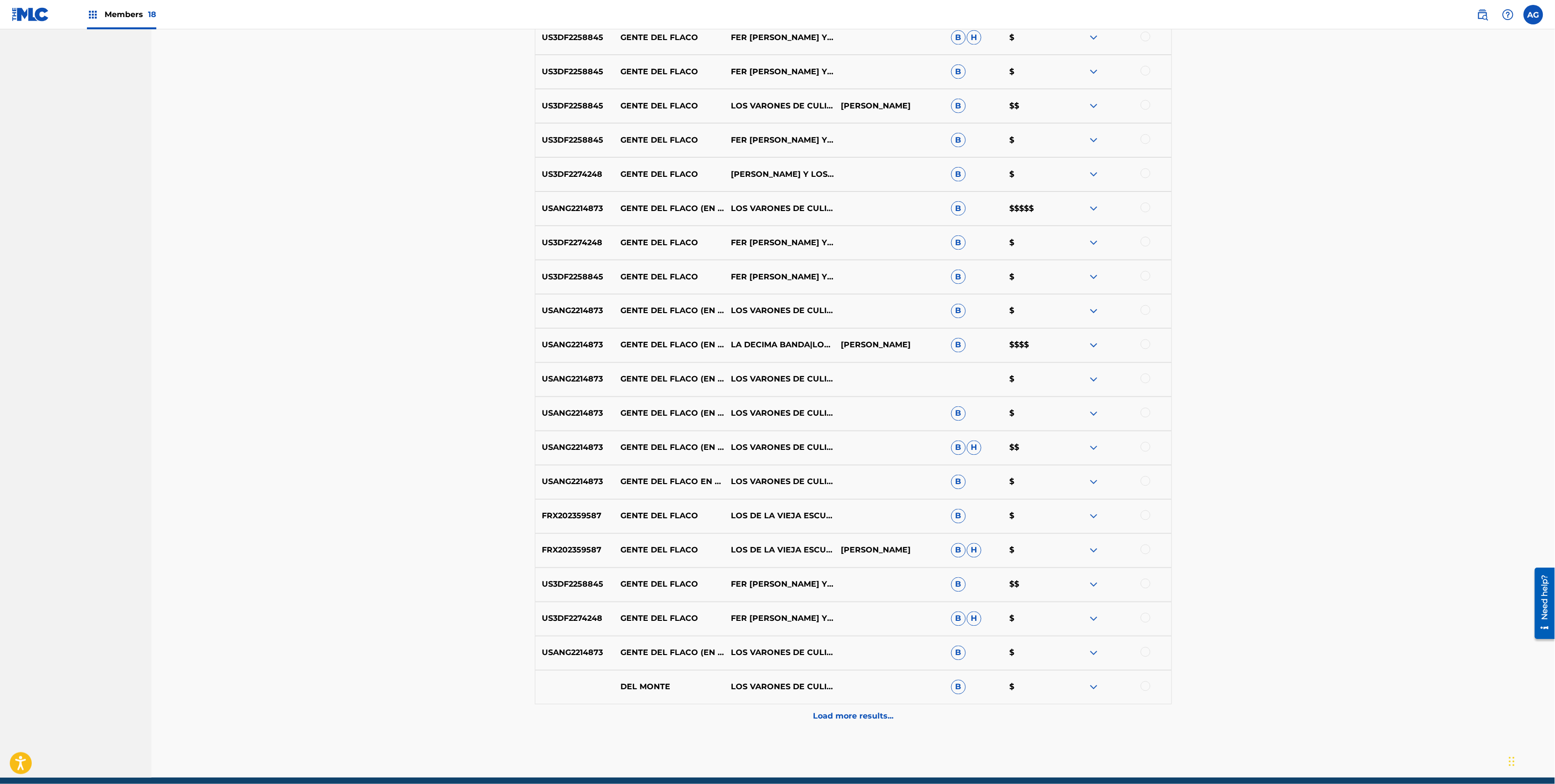
scroll to position [0, 0]
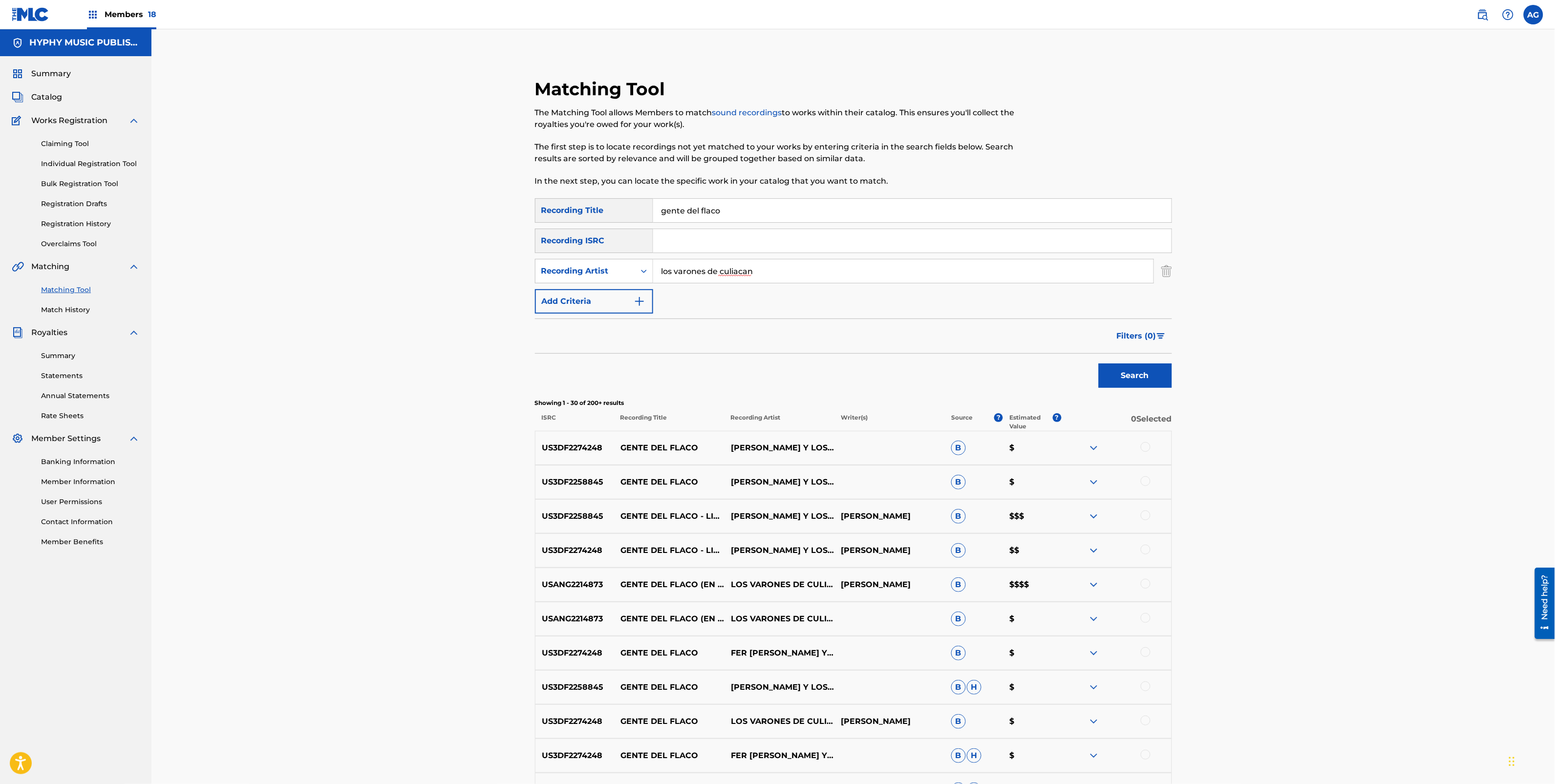
drag, startPoint x: 1310, startPoint y: 483, endPoint x: 1228, endPoint y: 9, distance: 481.0
click at [600, 266] on div "Recording Artist" at bounding box center [586, 270] width 88 height 11
click at [592, 289] on div "Writer" at bounding box center [594, 295] width 117 height 24
click at [866, 264] on input "Search Form" at bounding box center [903, 271] width 500 height 24
paste input "[PERSON_NAME]"
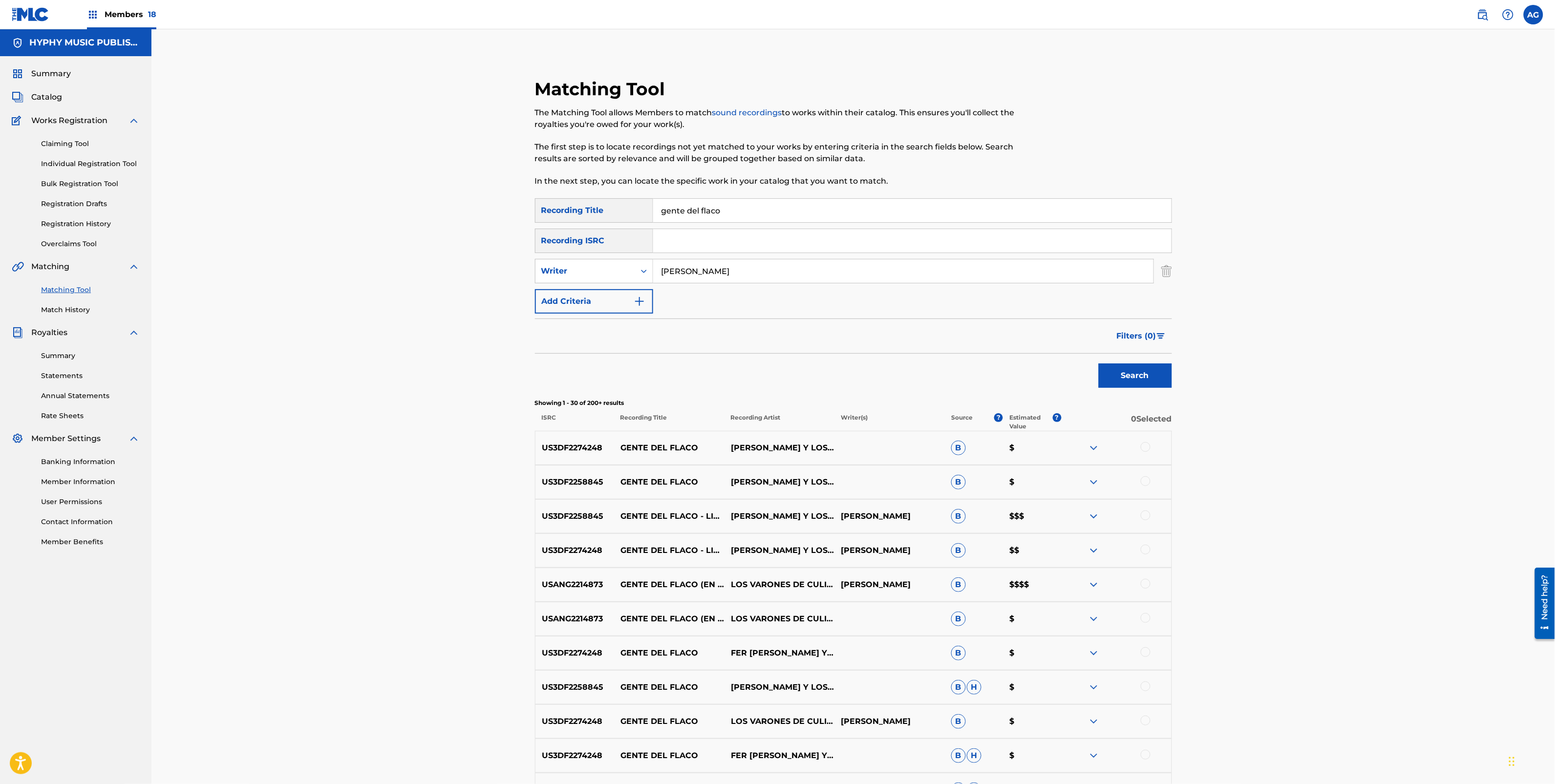
type input "[PERSON_NAME]"
click at [1147, 386] on button "Search" at bounding box center [1135, 375] width 73 height 24
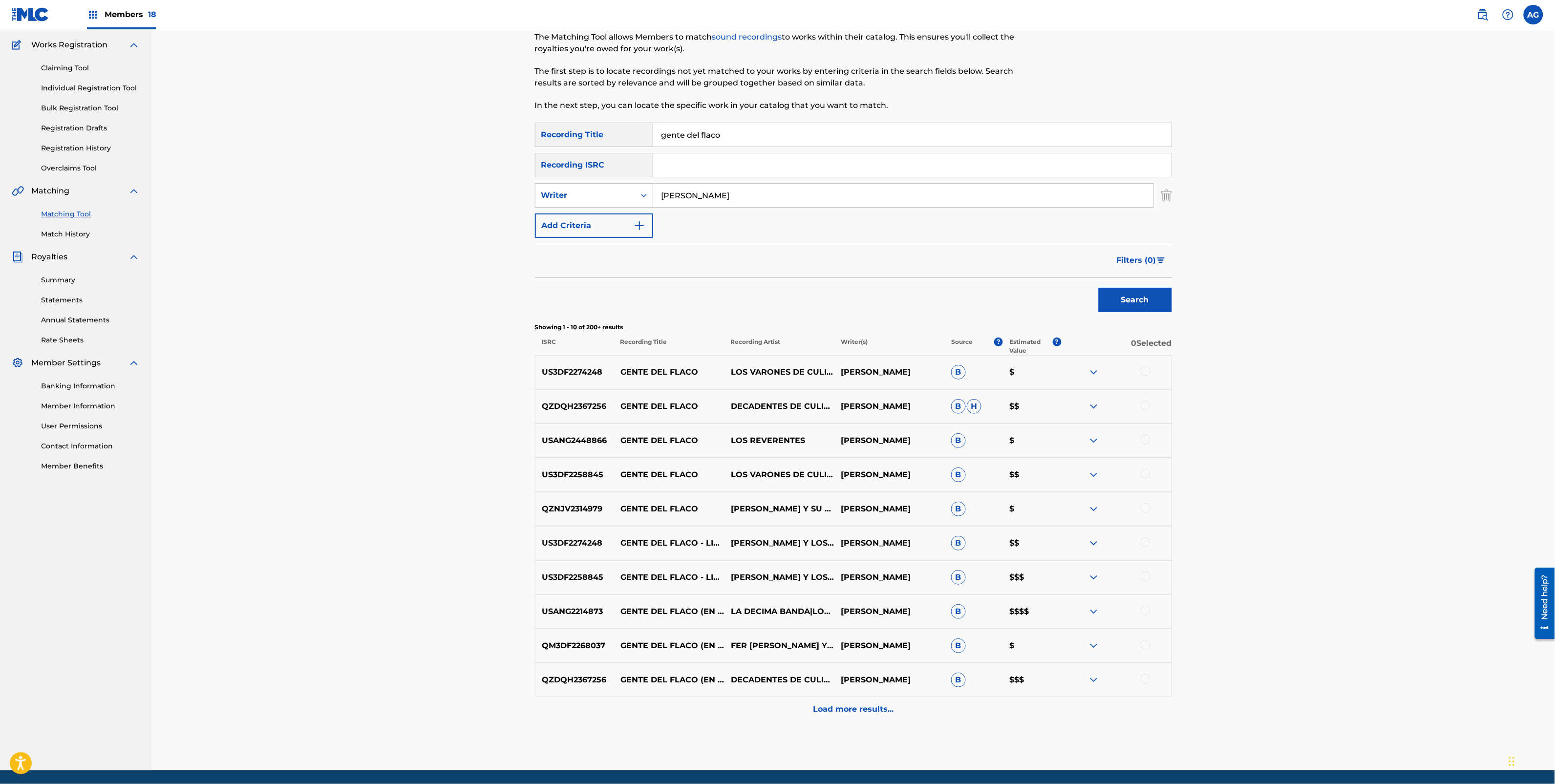
scroll to position [109, 0]
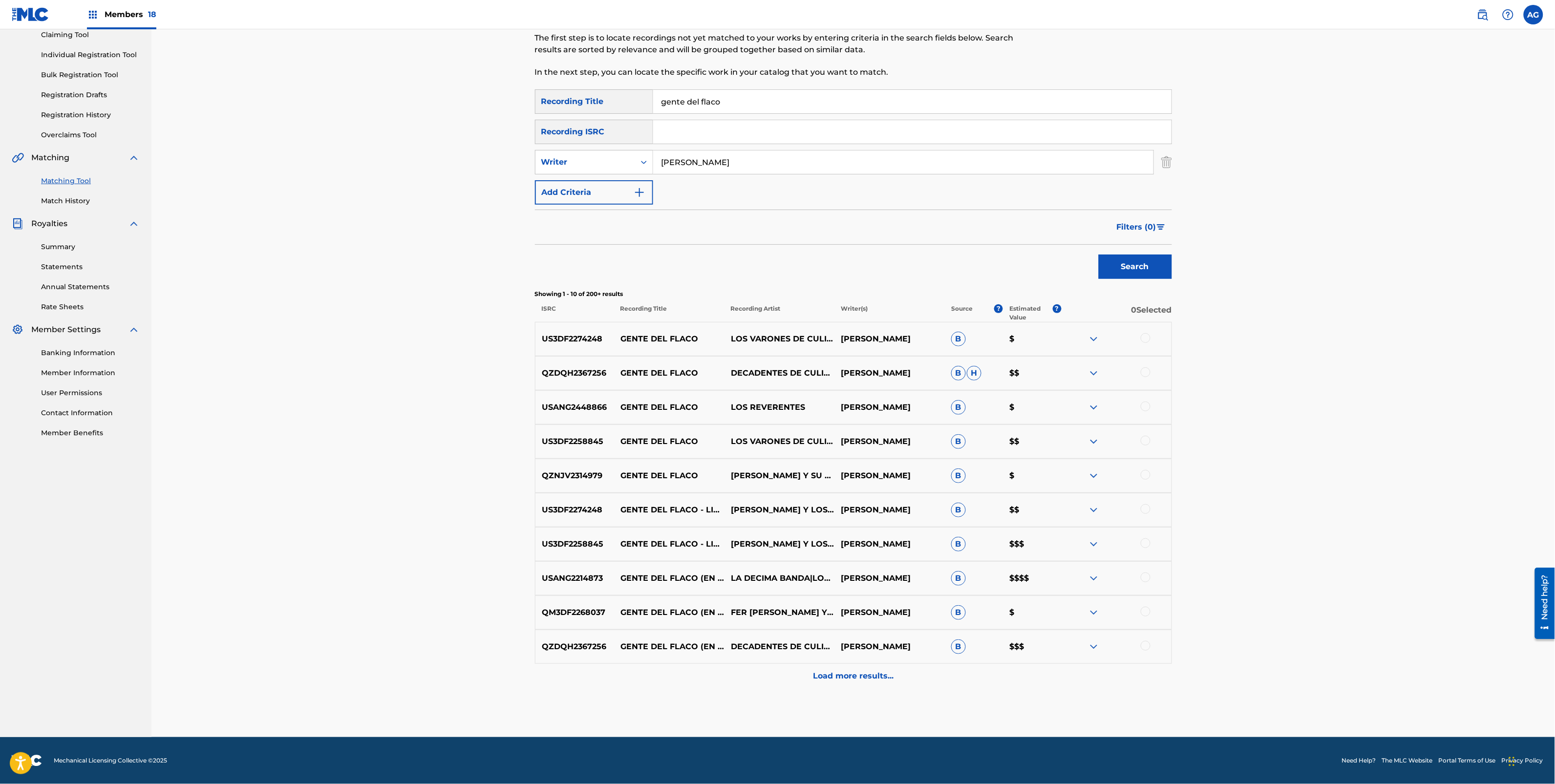
click at [858, 673] on p "Load more results..." at bounding box center [854, 675] width 81 height 11
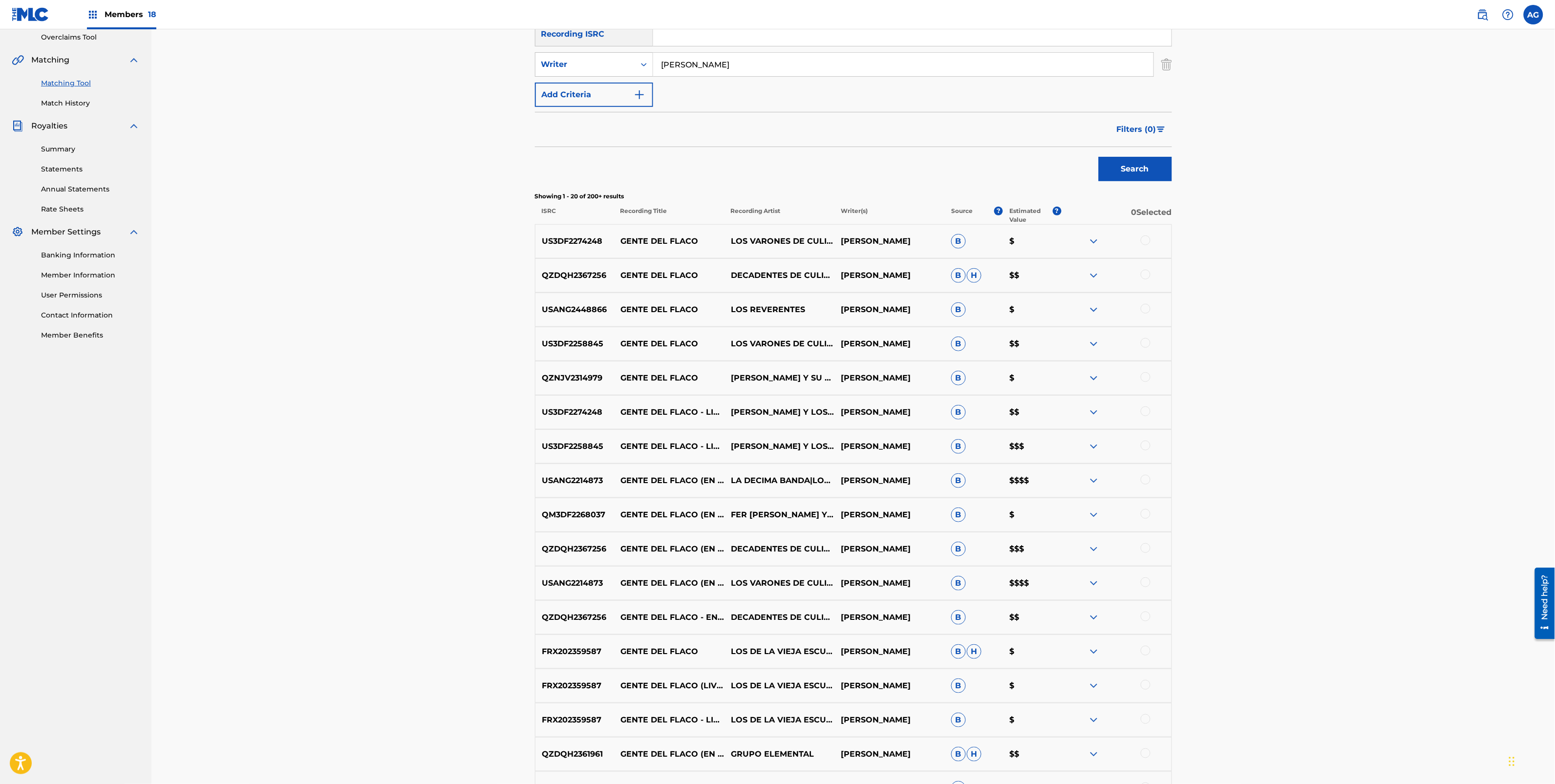
scroll to position [267, 0]
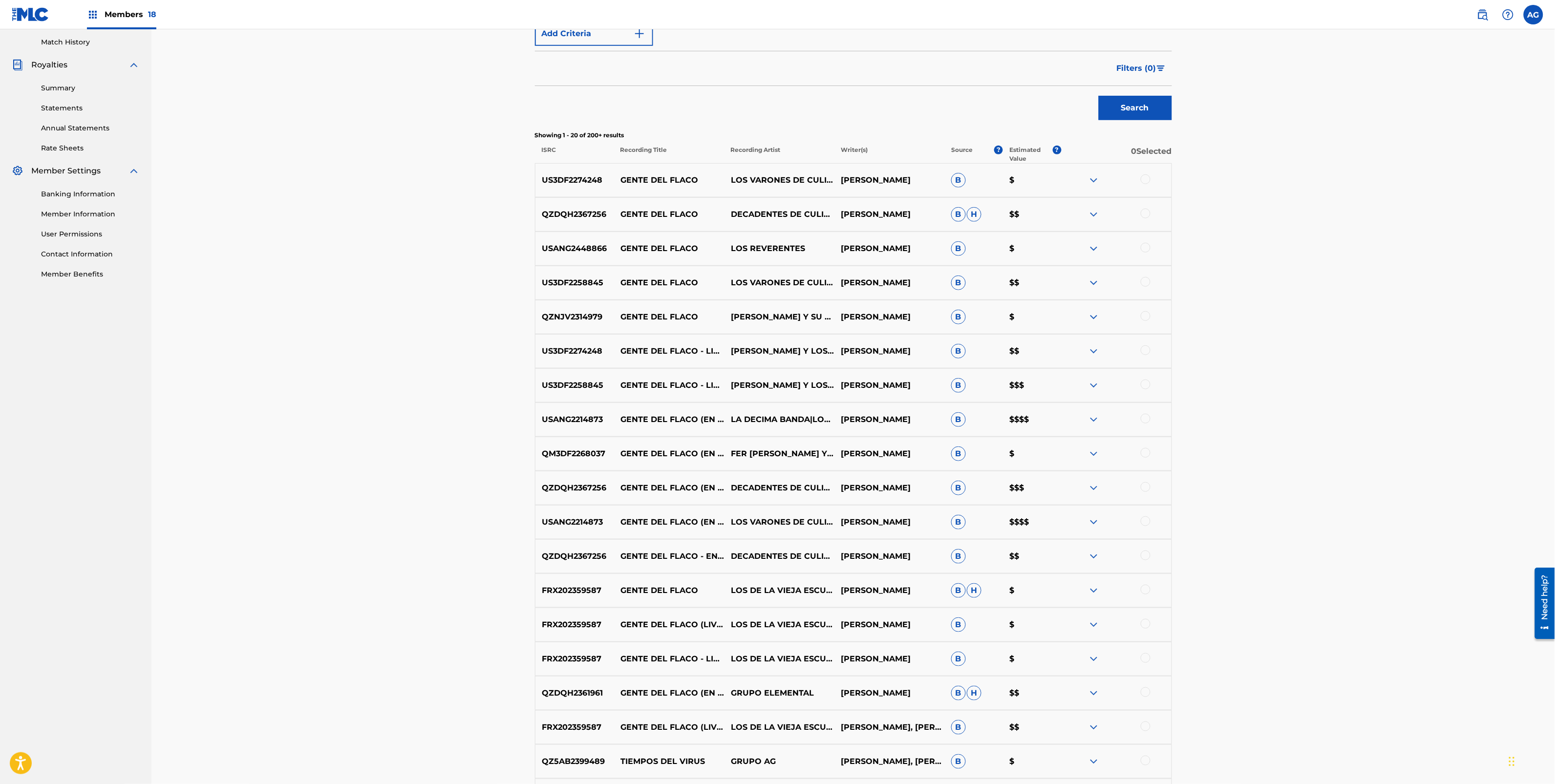
click at [893, 277] on p "[PERSON_NAME]" at bounding box center [889, 282] width 110 height 11
copy p "[PERSON_NAME]"
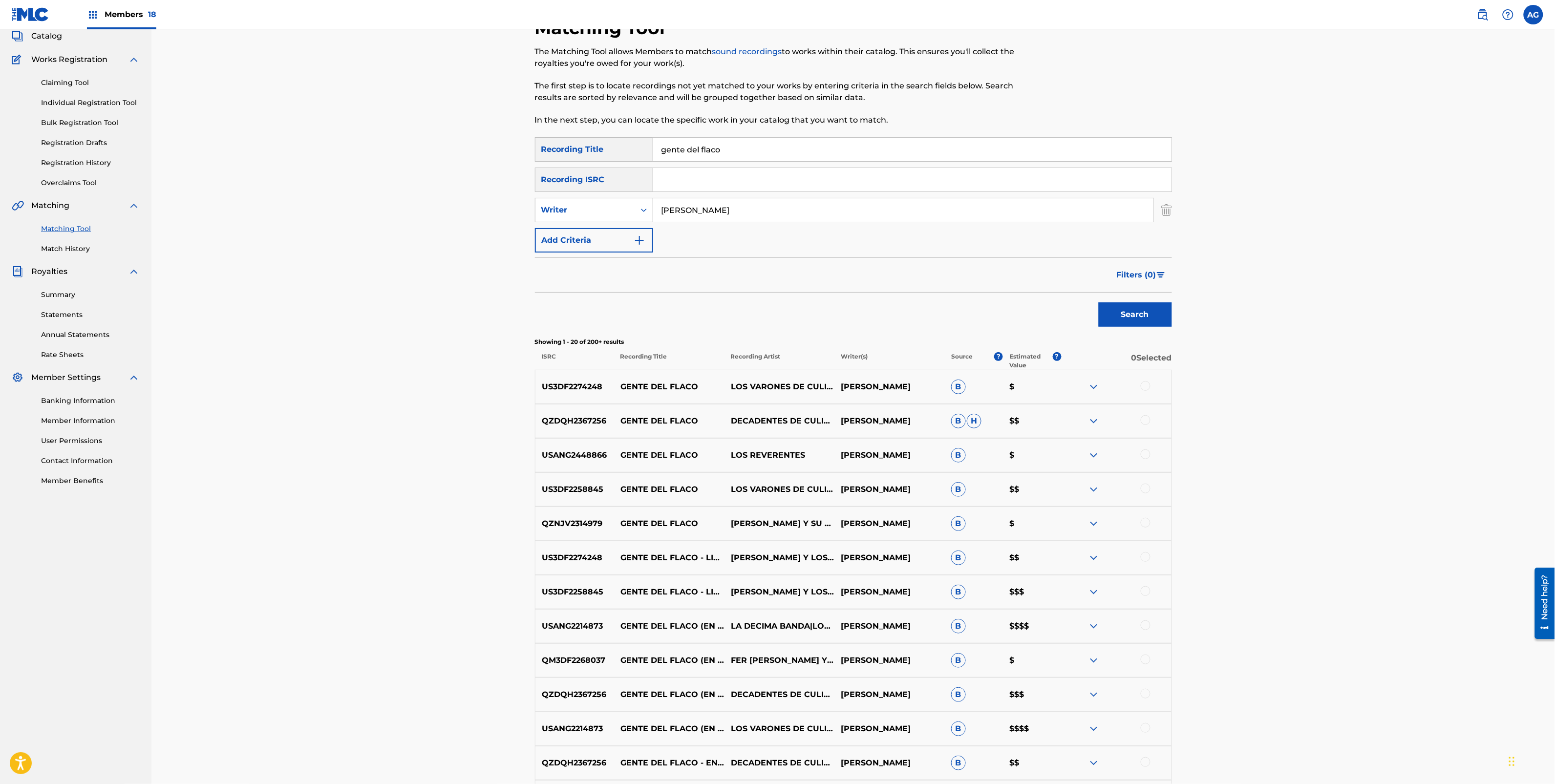
scroll to position [0, 0]
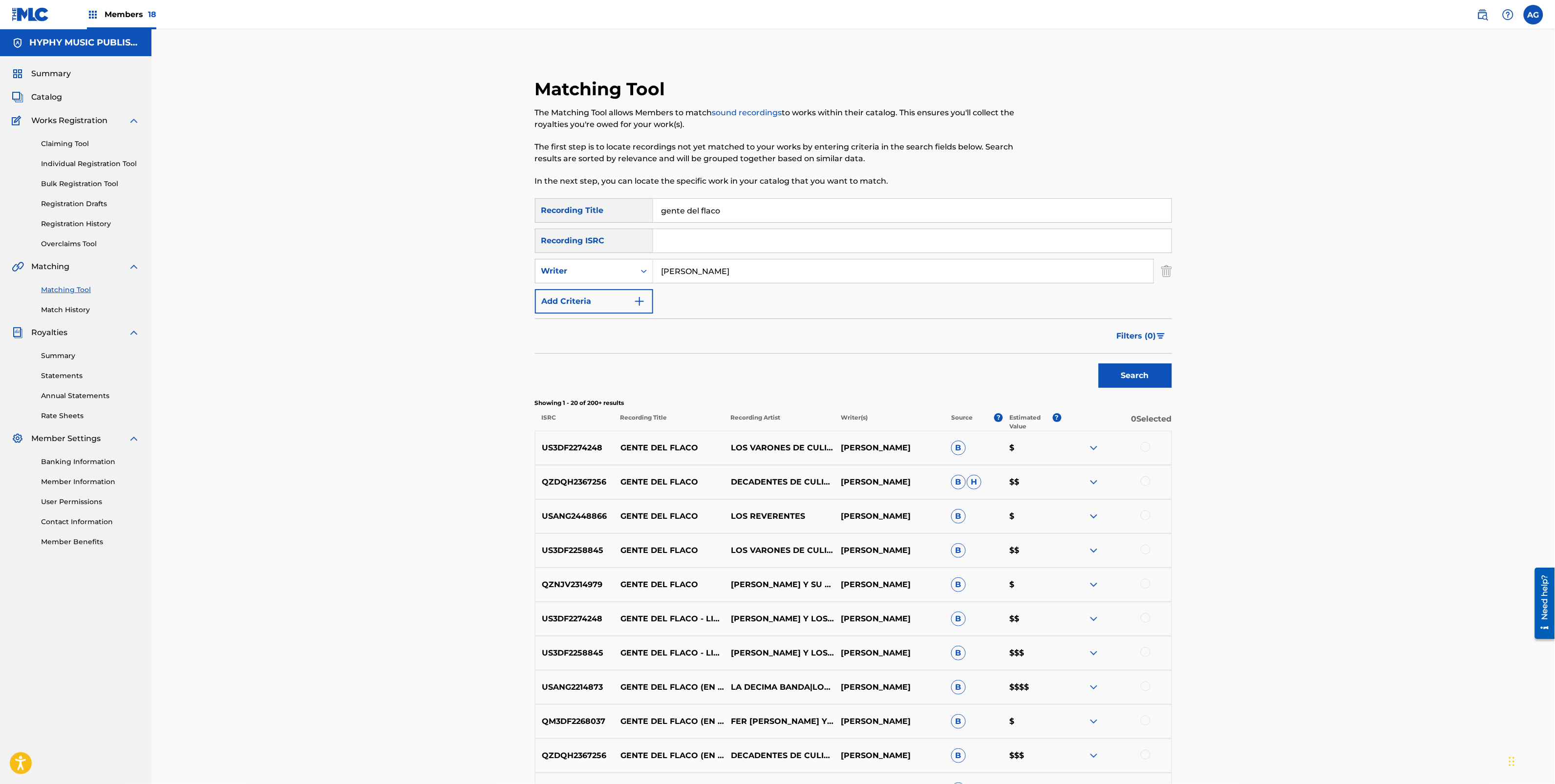
drag, startPoint x: 1393, startPoint y: 365, endPoint x: 1384, endPoint y: 191, distance: 174.2
click at [1481, 18] on img at bounding box center [1483, 14] width 11 height 11
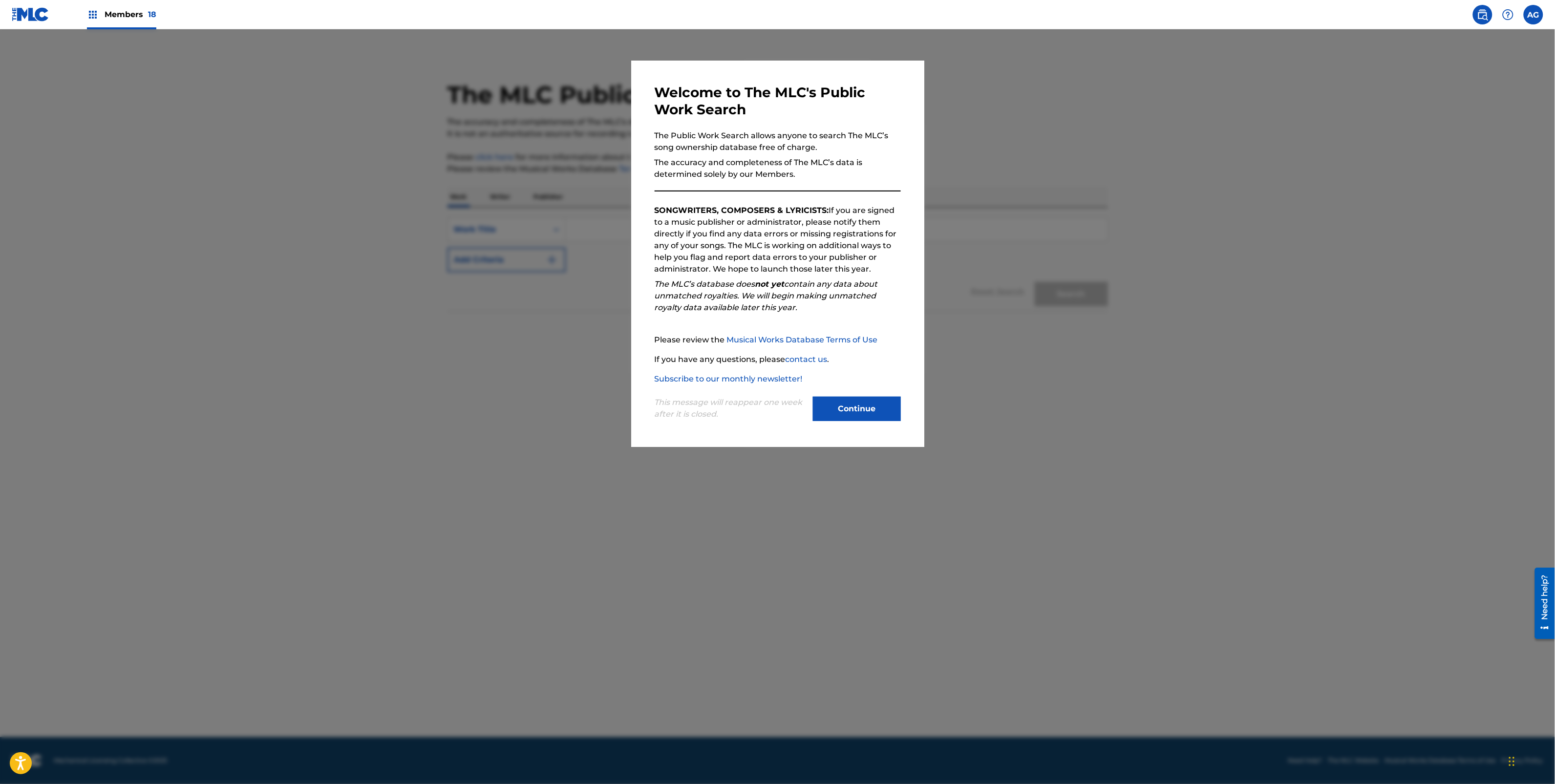
click at [892, 396] on div "This message will reappear one week after it is closed. Continue" at bounding box center [778, 404] width 246 height 39
click at [890, 401] on button "Continue" at bounding box center [857, 409] width 88 height 24
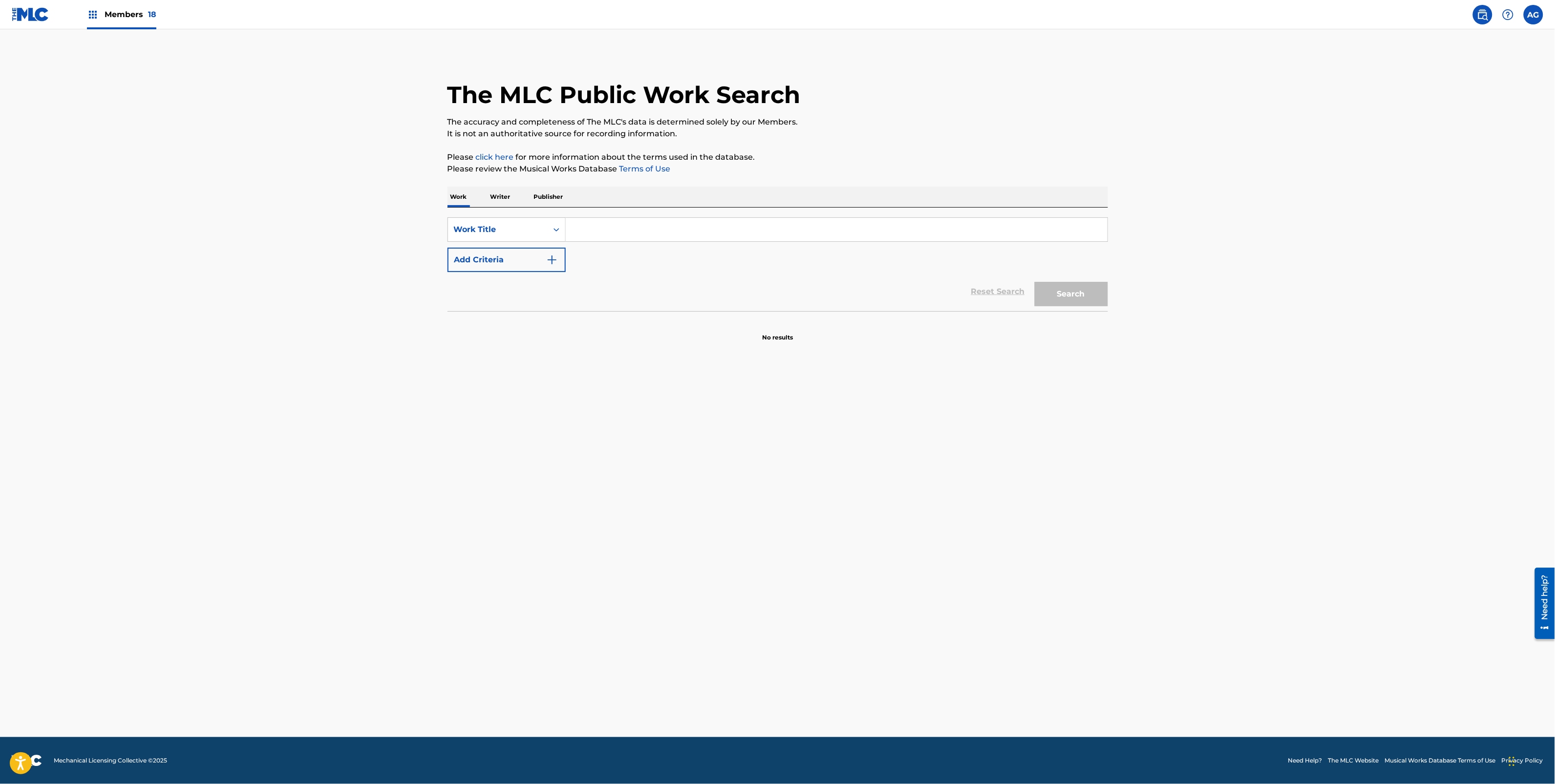
click at [496, 201] on p "Writer" at bounding box center [500, 197] width 26 height 21
click at [617, 221] on input "Search Form" at bounding box center [837, 229] width 542 height 24
paste input "[PERSON_NAME]"
type input "[PERSON_NAME]"
click at [1093, 269] on button "Search" at bounding box center [1071, 270] width 73 height 24
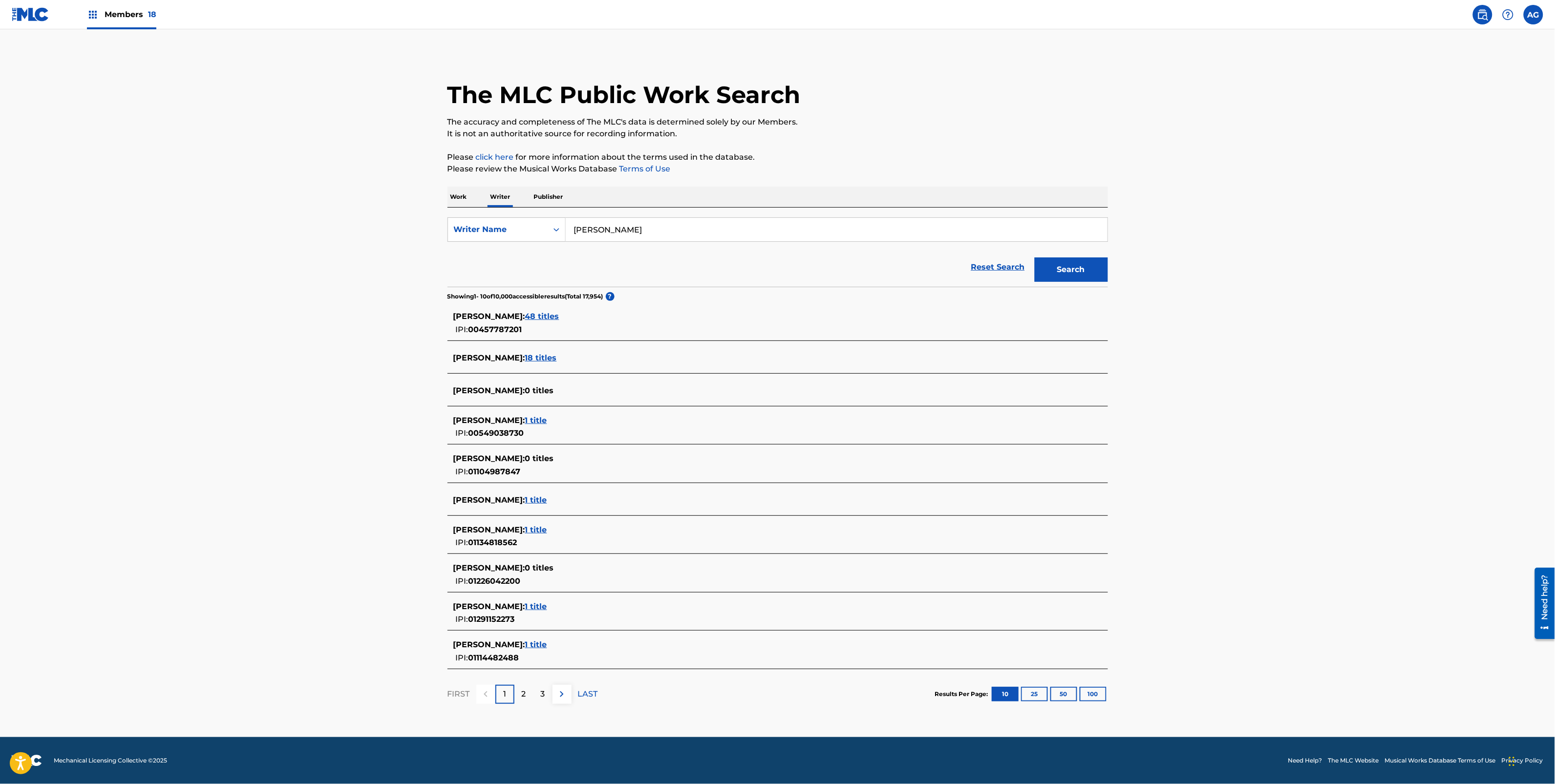
click at [560, 316] on span "48 titles" at bounding box center [542, 316] width 34 height 9
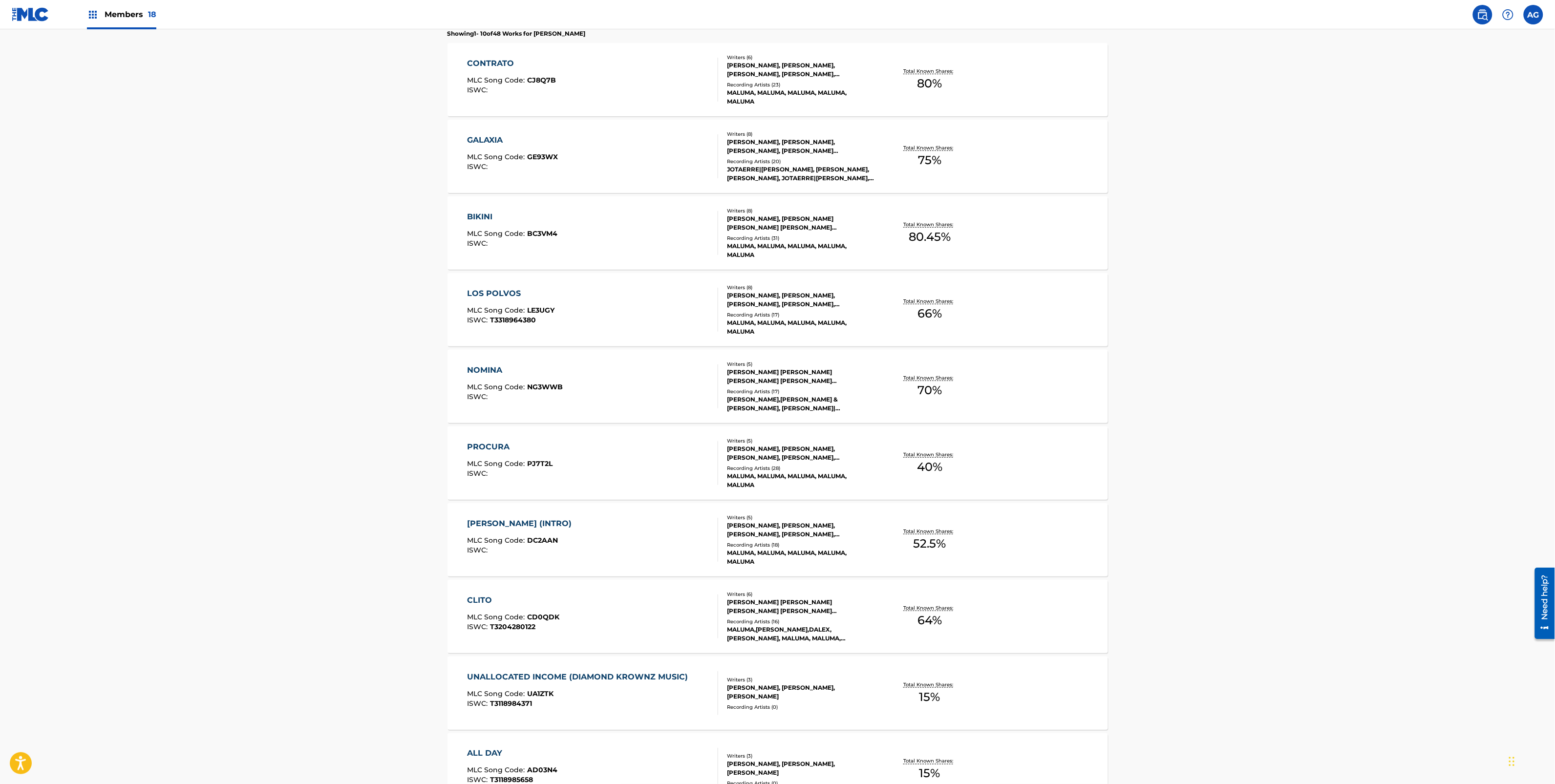
drag, startPoint x: 360, startPoint y: 514, endPoint x: 362, endPoint y: 582, distance: 68.0
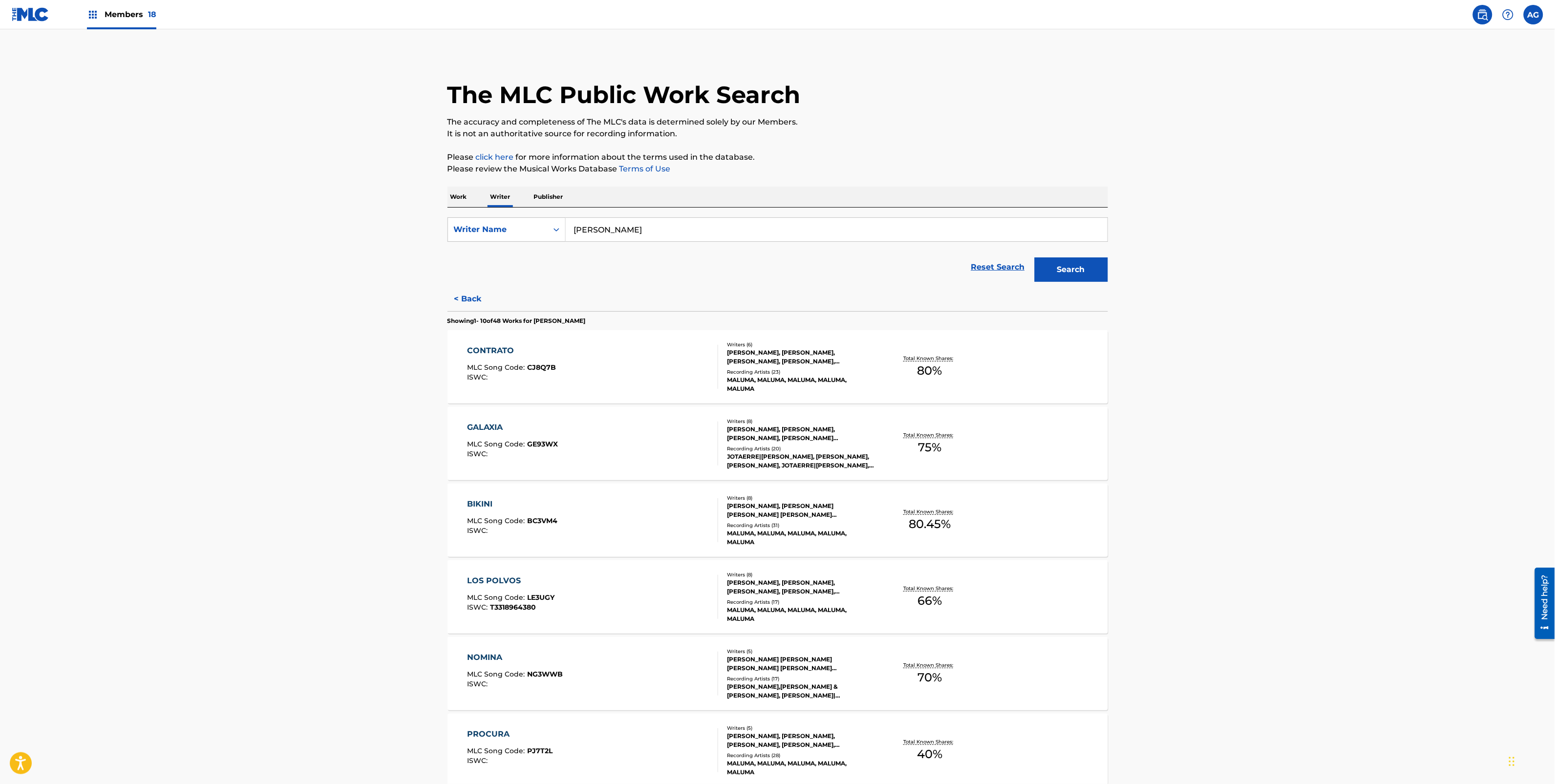
drag, startPoint x: 362, startPoint y: 582, endPoint x: 353, endPoint y: 314, distance: 268.2
click at [480, 304] on button "< Back" at bounding box center [476, 299] width 59 height 24
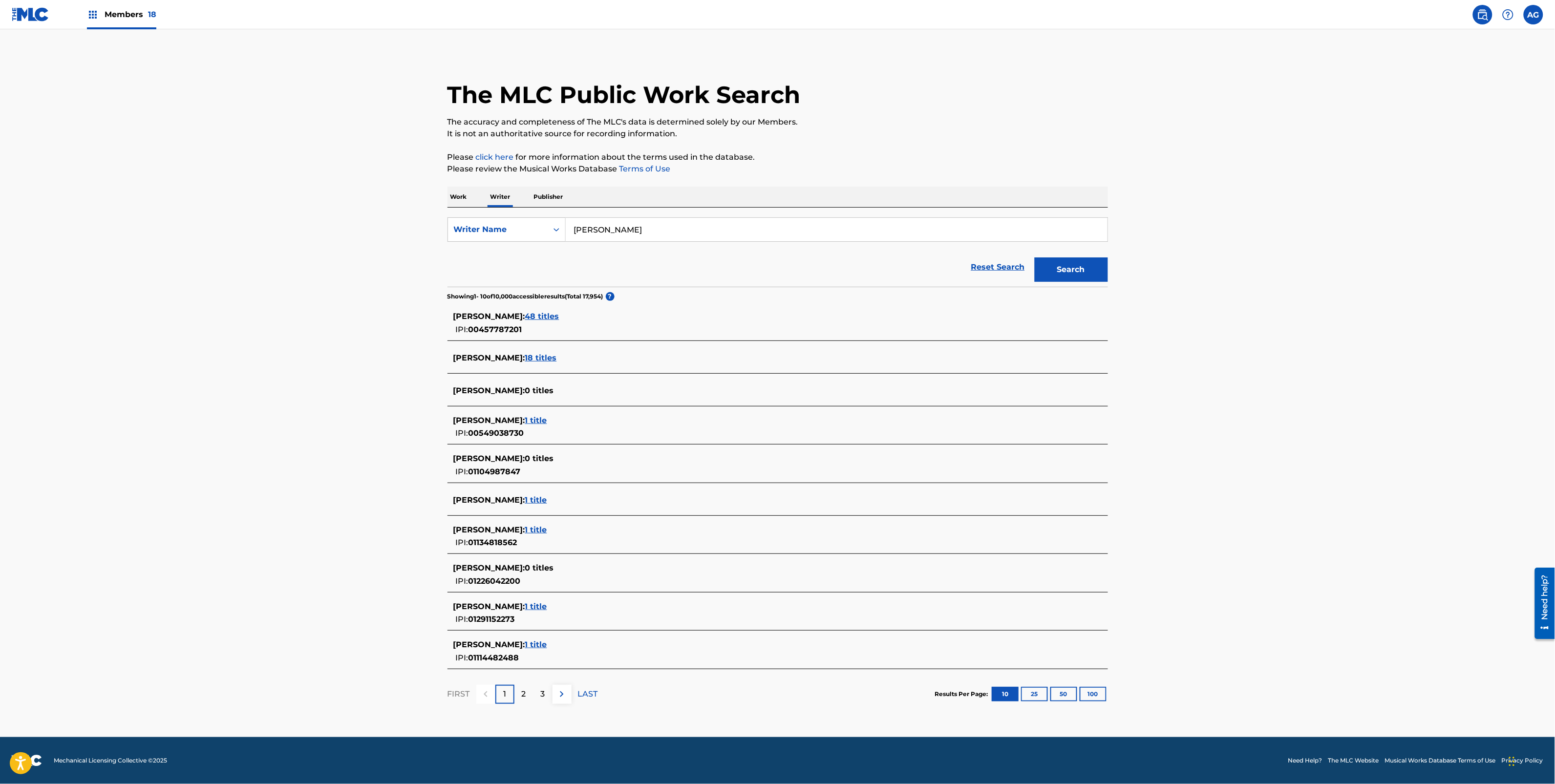
click at [555, 360] on span "18 titles" at bounding box center [541, 357] width 32 height 9
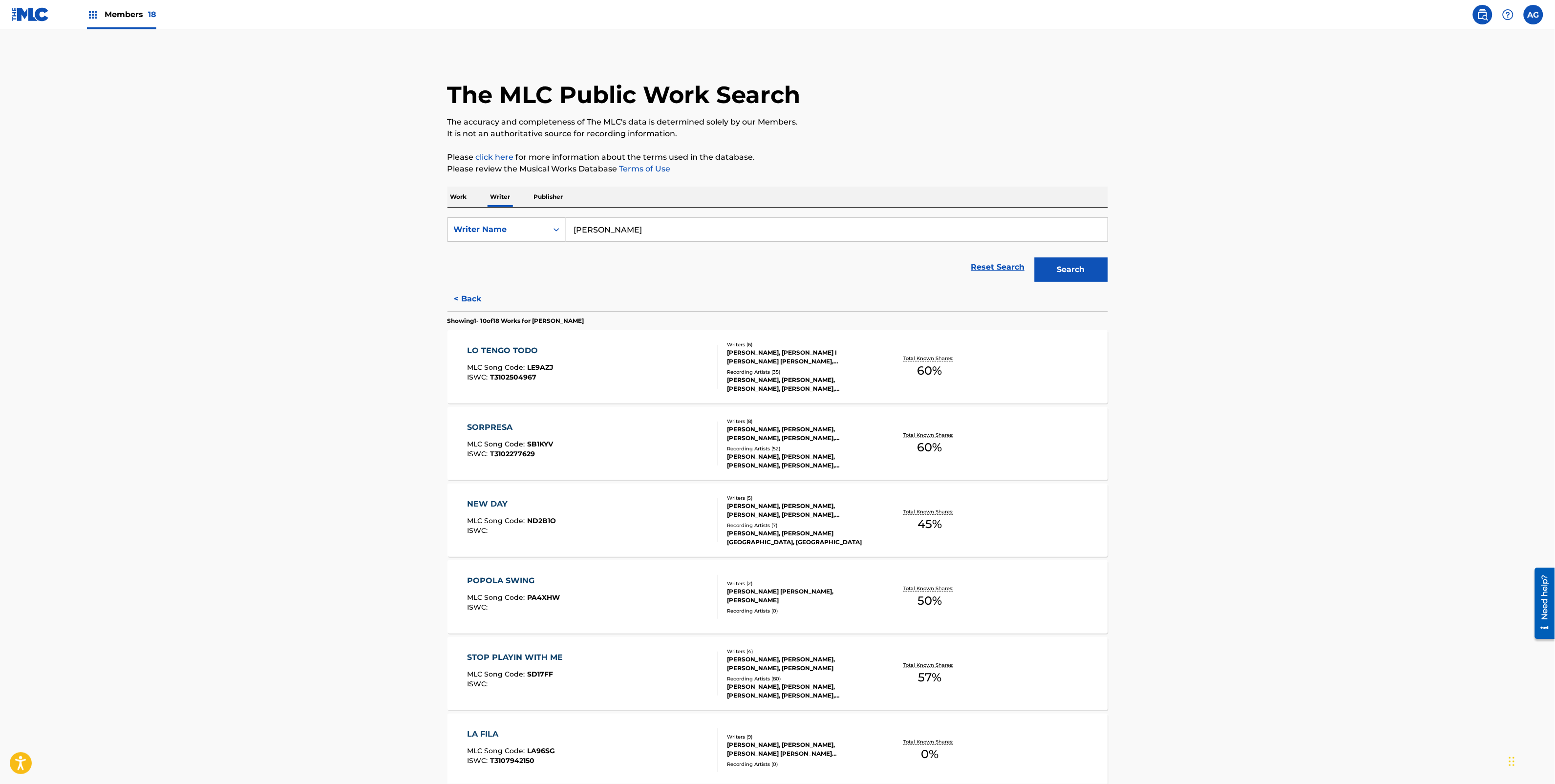
drag, startPoint x: 350, startPoint y: 398, endPoint x: 365, endPoint y: 191, distance: 207.5
click at [462, 298] on button "< Back" at bounding box center [476, 299] width 59 height 24
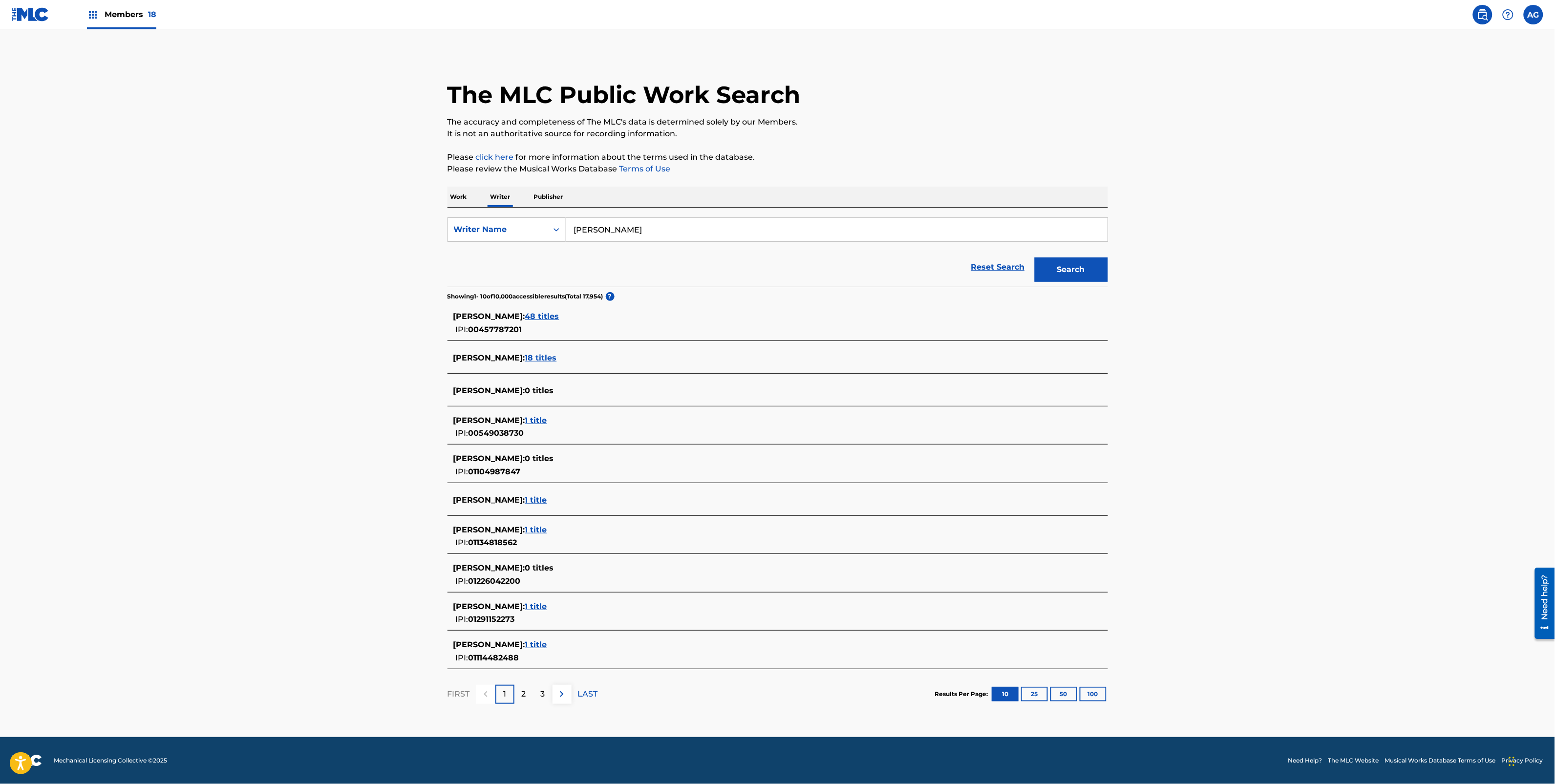
click at [547, 419] on span "1 title" at bounding box center [536, 420] width 22 height 9
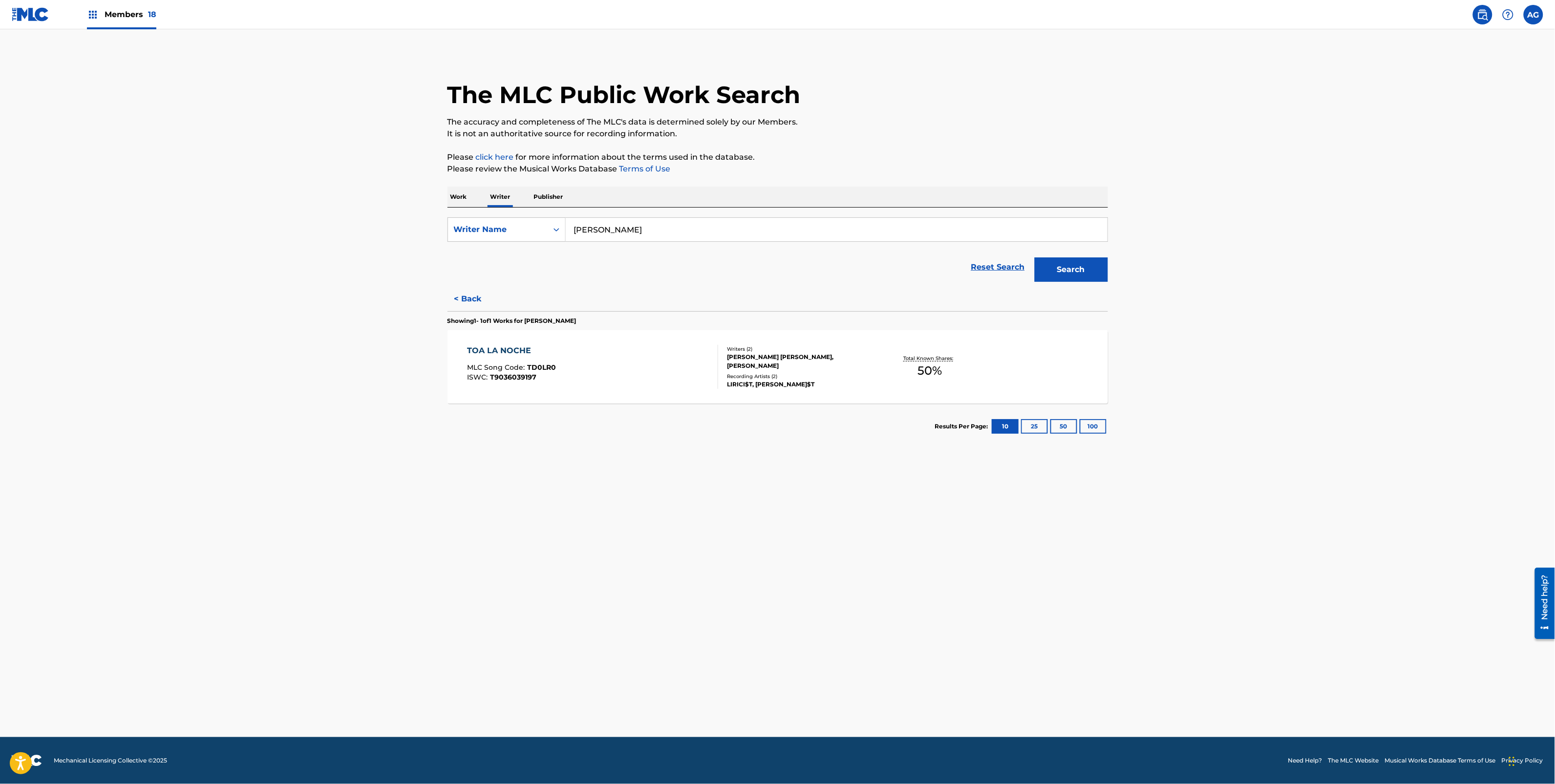
click at [469, 303] on button "< Back" at bounding box center [476, 299] width 59 height 24
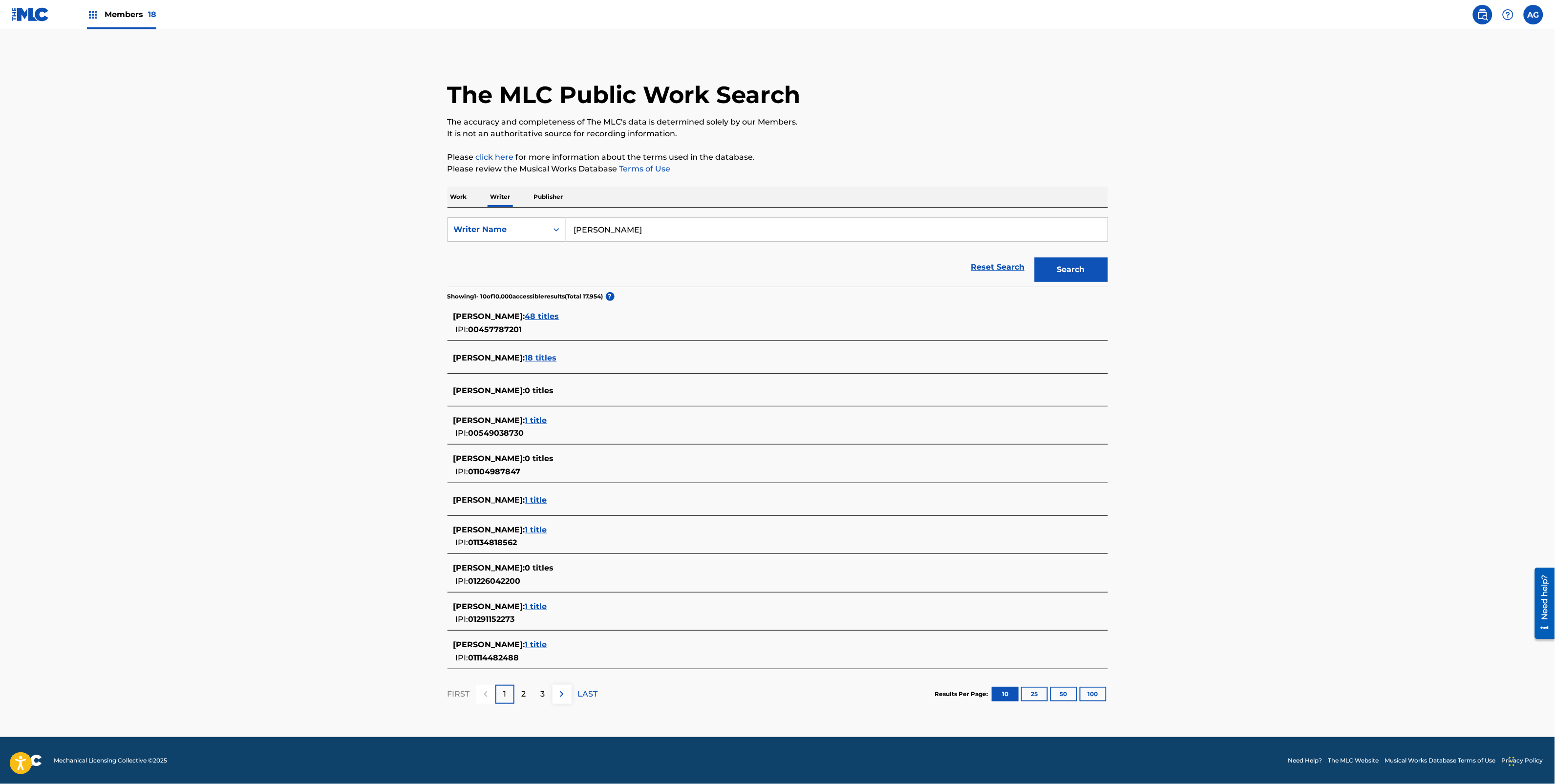
drag, startPoint x: 423, startPoint y: 491, endPoint x: 430, endPoint y: 550, distance: 59.4
click at [106, 13] on span "Members 18" at bounding box center [130, 14] width 52 height 11
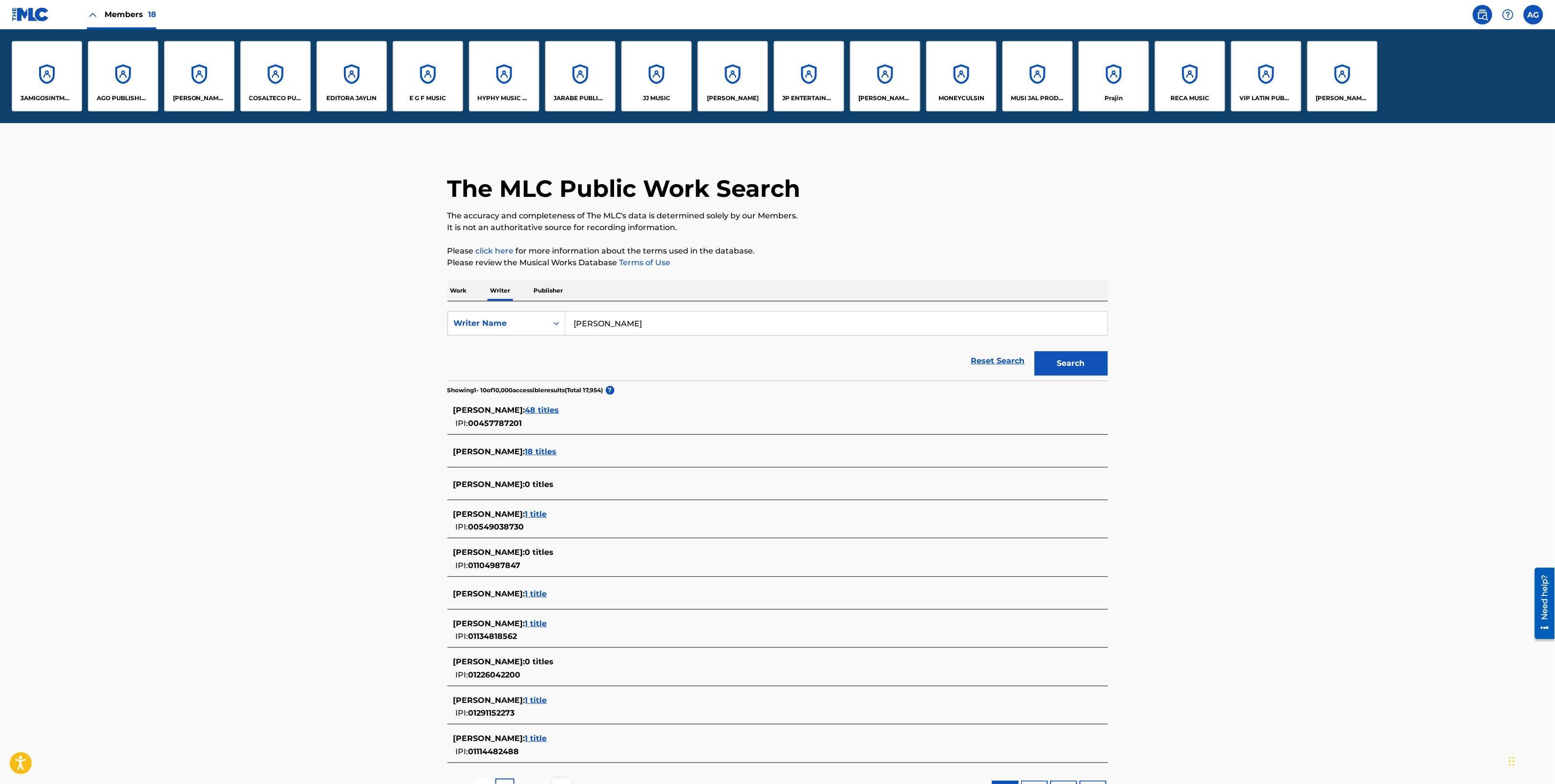
click at [514, 82] on div "HYPHY MUSIC PUBLISHING INC" at bounding box center [504, 76] width 71 height 71
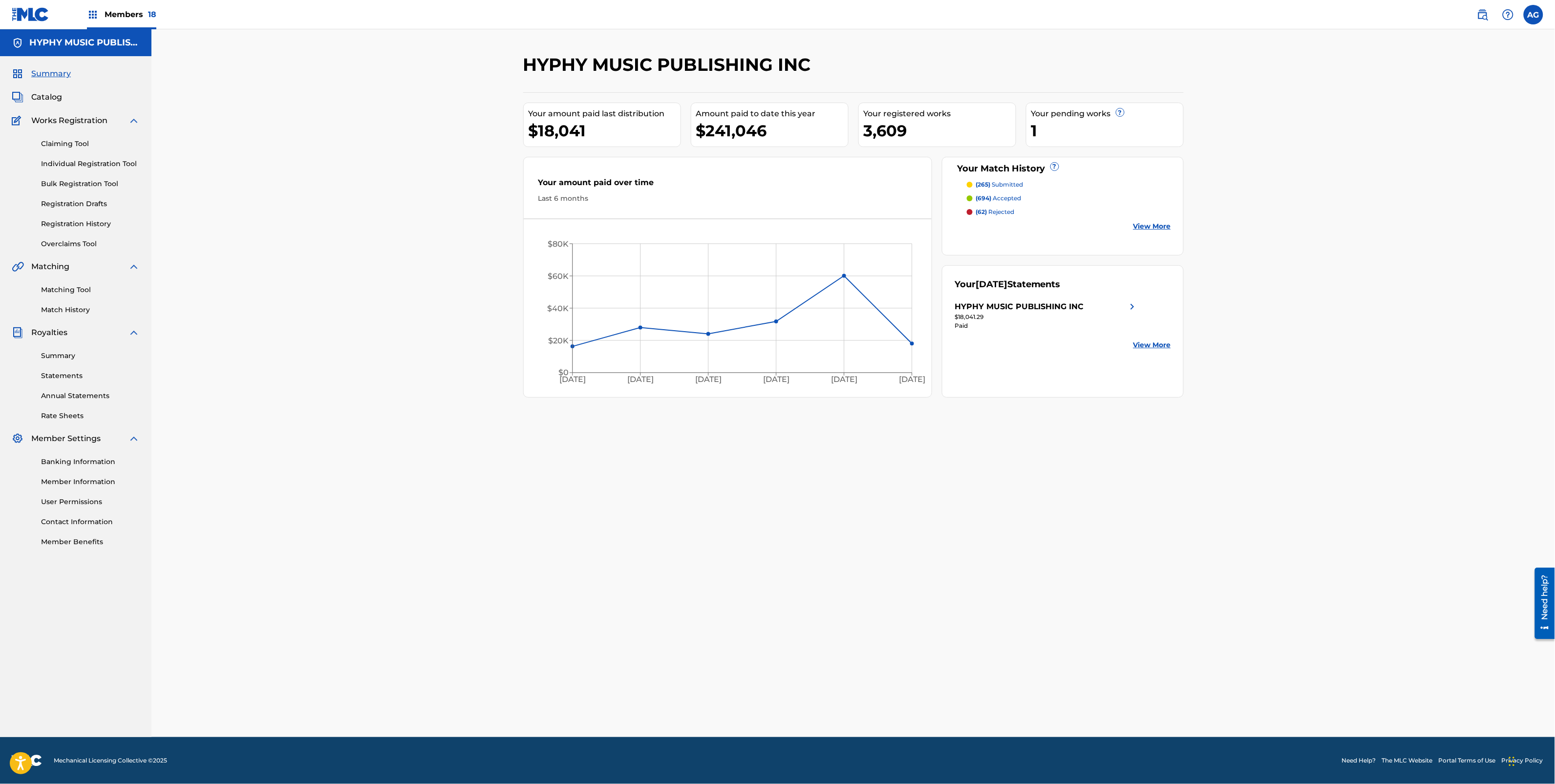
click at [75, 295] on link "Matching Tool" at bounding box center [90, 290] width 98 height 10
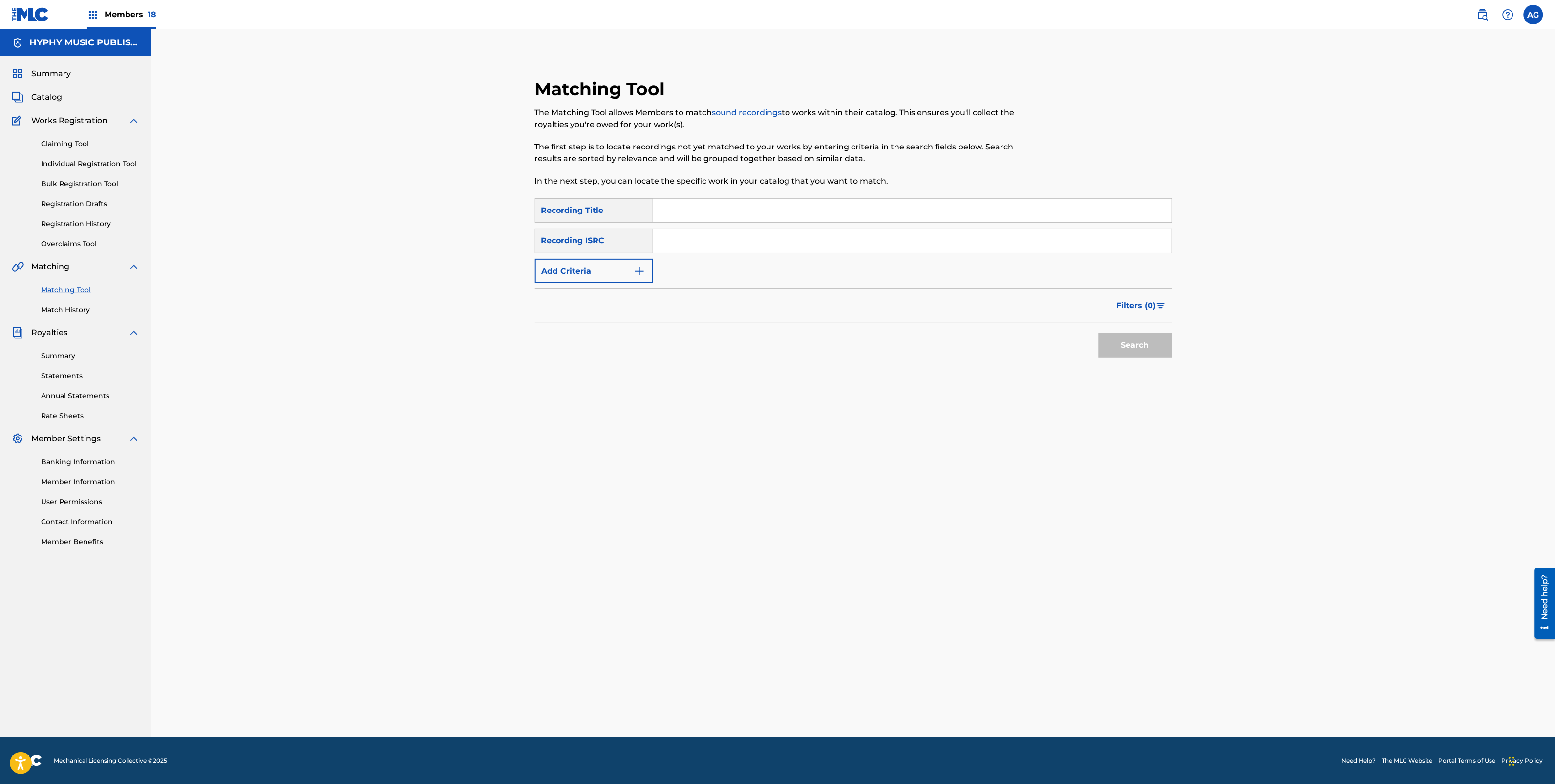
click at [682, 201] on input "Search Form" at bounding box center [912, 210] width 519 height 24
type input "el tal [PERSON_NAME]"
click at [1099, 333] on button "Search" at bounding box center [1135, 345] width 73 height 24
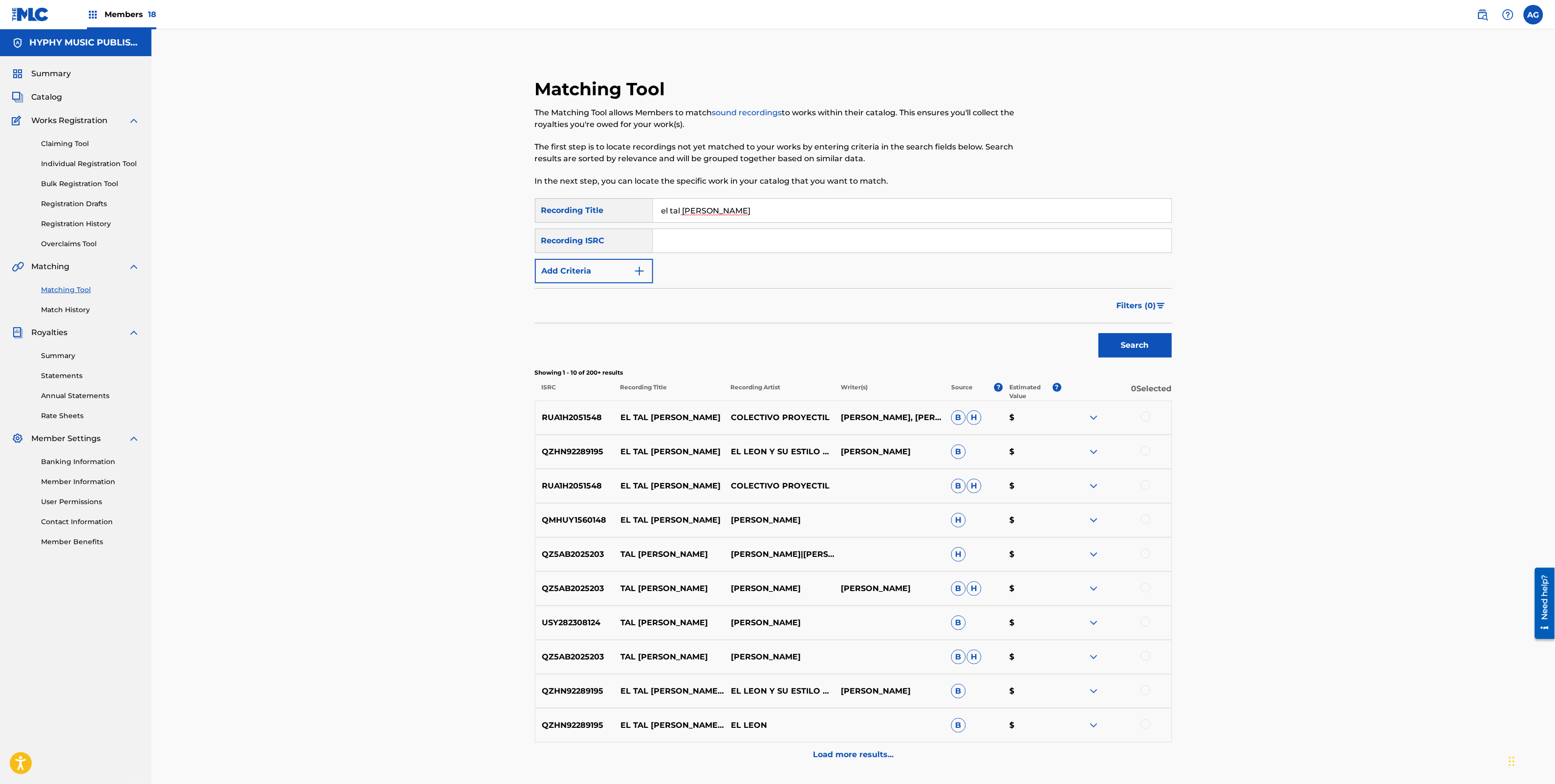
click at [621, 263] on button "Add Criteria" at bounding box center [594, 271] width 118 height 24
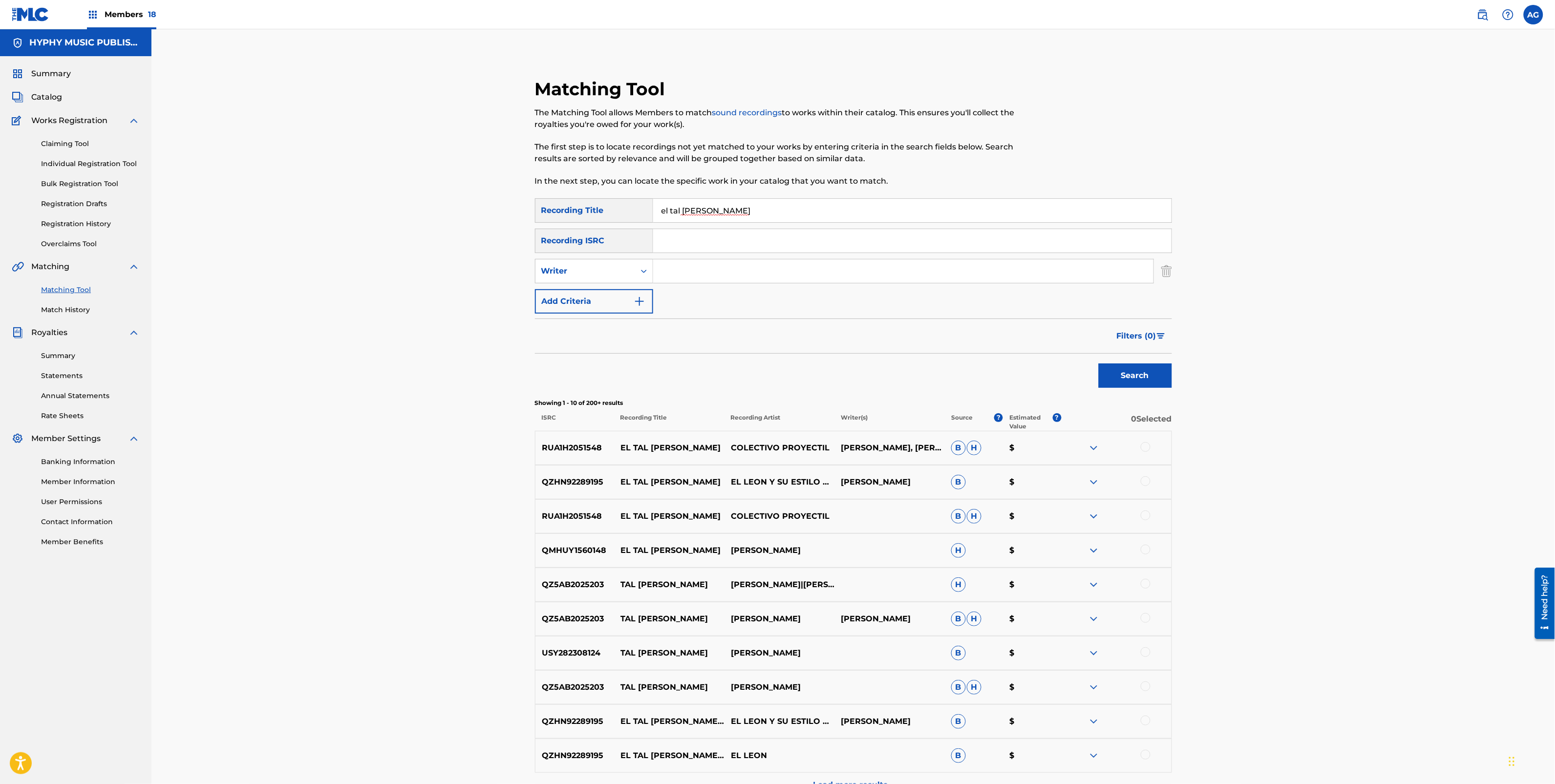
click at [597, 272] on div "Writer" at bounding box center [586, 270] width 88 height 11
click at [596, 292] on div "Recording Artist" at bounding box center [594, 295] width 117 height 24
click at [677, 282] on div "Search Form" at bounding box center [904, 271] width 501 height 24
click at [697, 280] on input "Search Form" at bounding box center [903, 271] width 500 height 24
paste input "LOS VARONES DE CULIACAN"
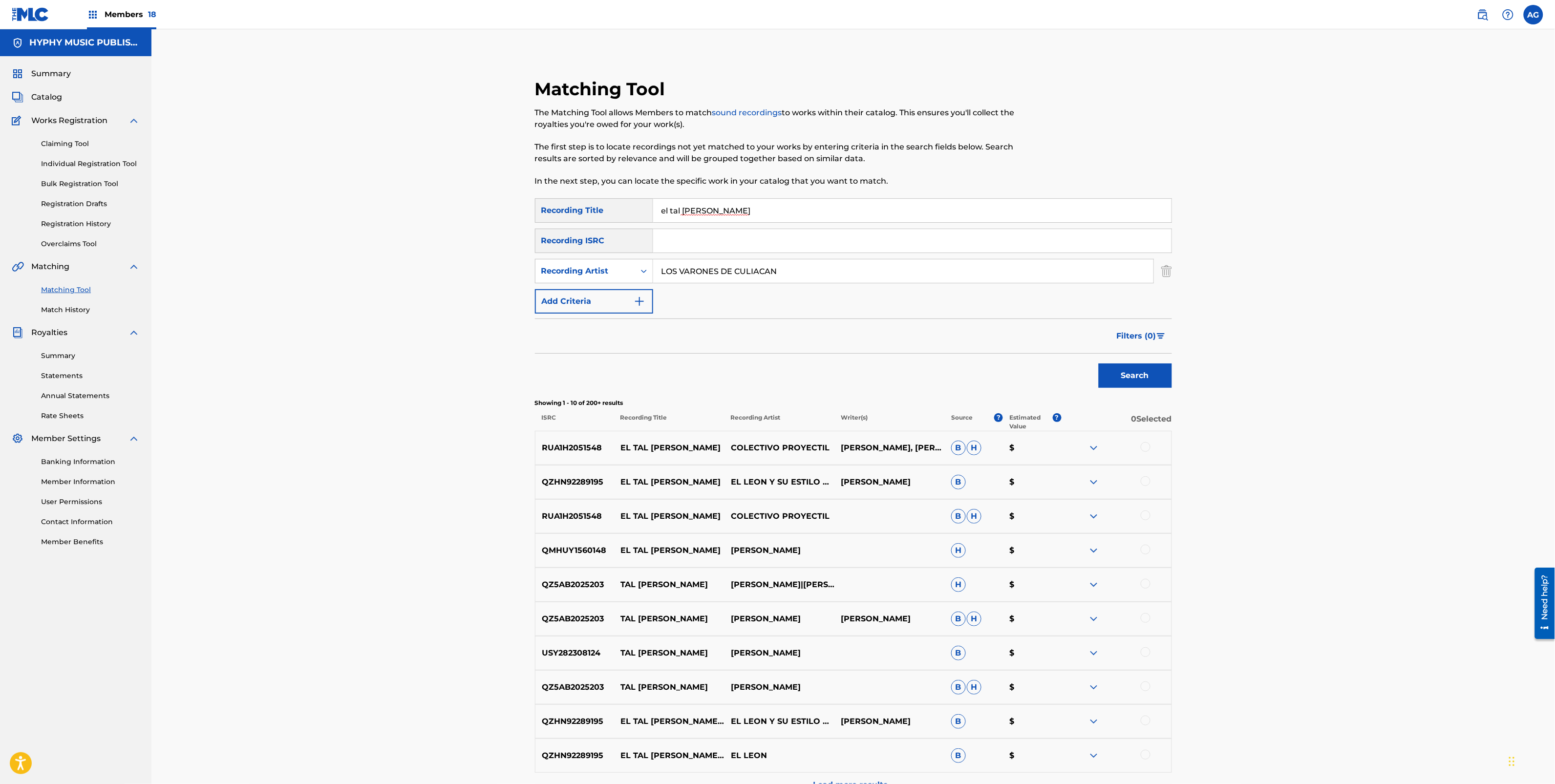
type input "LOS VARONES DE CULIACAN"
click at [1162, 374] on button "Search" at bounding box center [1135, 375] width 73 height 24
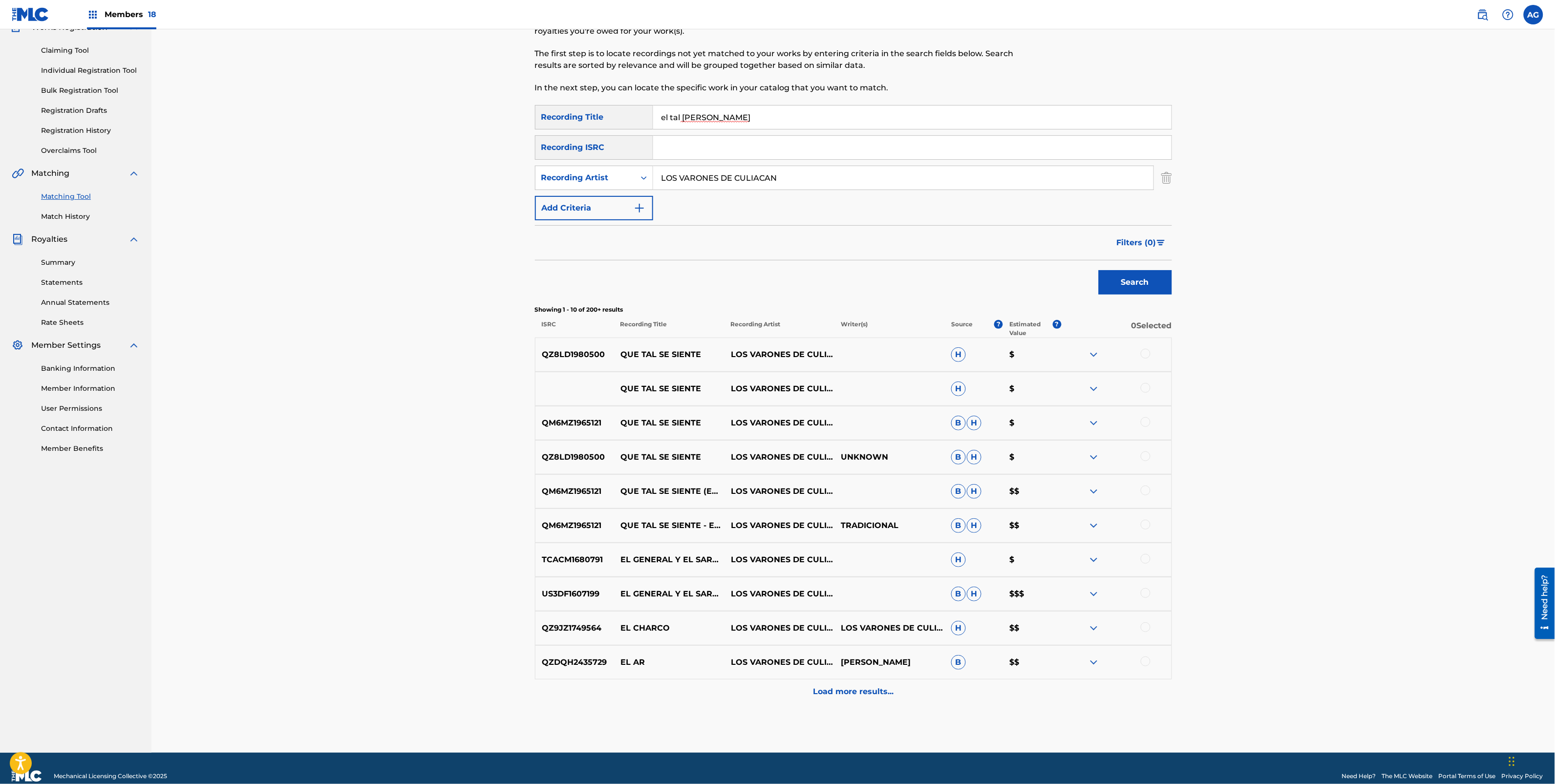
scroll to position [48, 0]
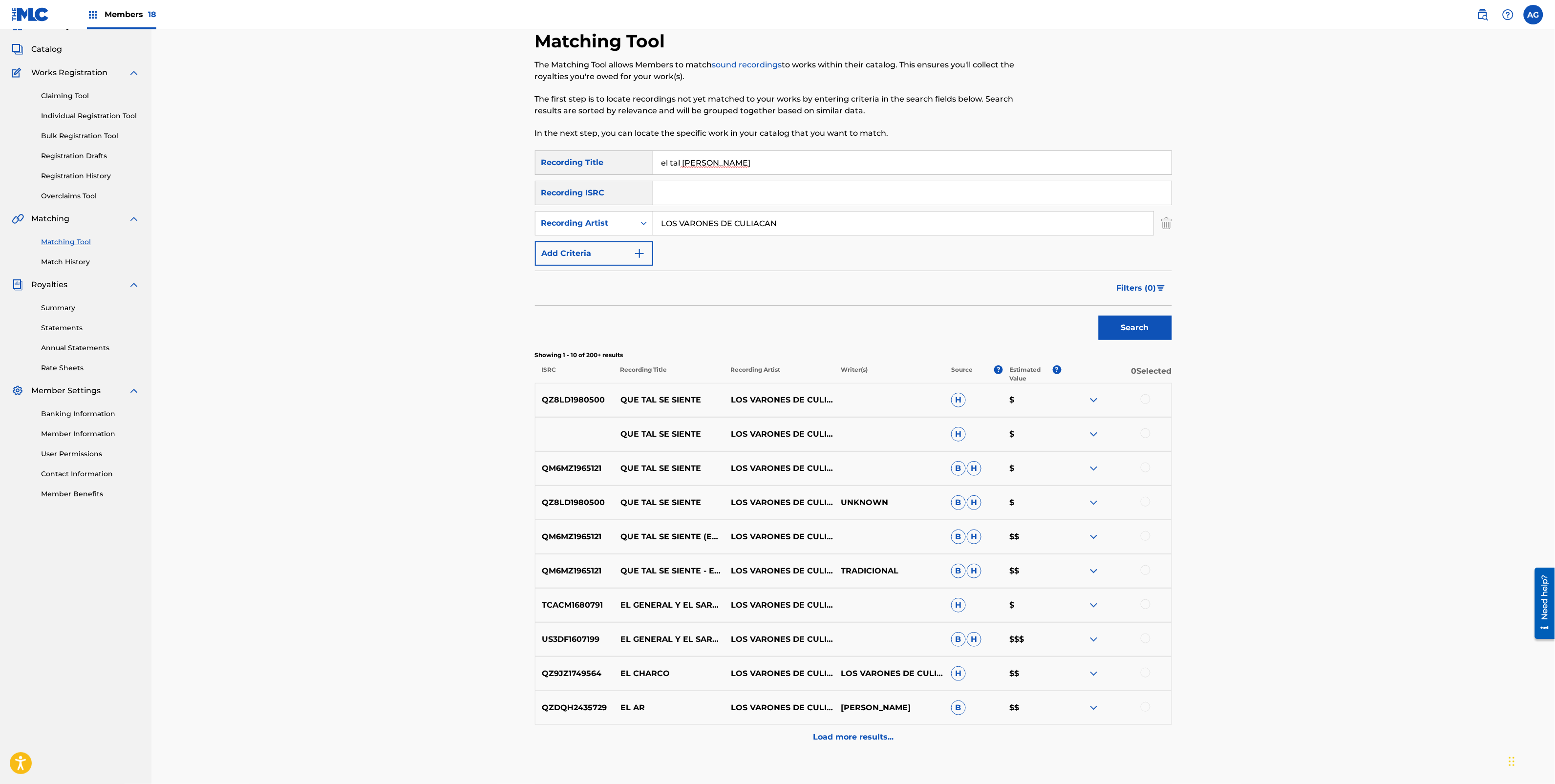
click at [1093, 397] on img at bounding box center [1093, 400] width 11 height 11
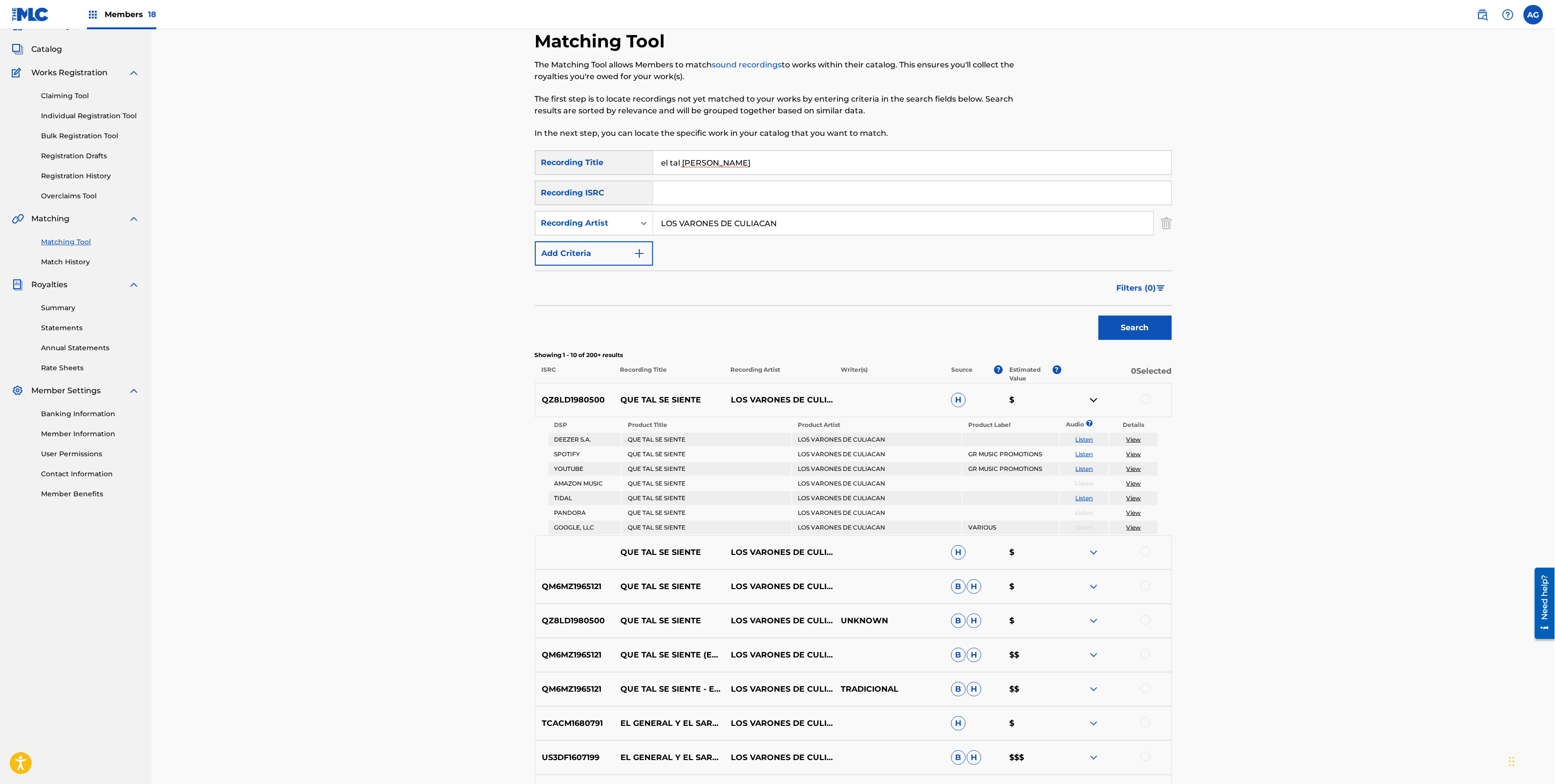
click at [1092, 552] on img at bounding box center [1093, 552] width 11 height 11
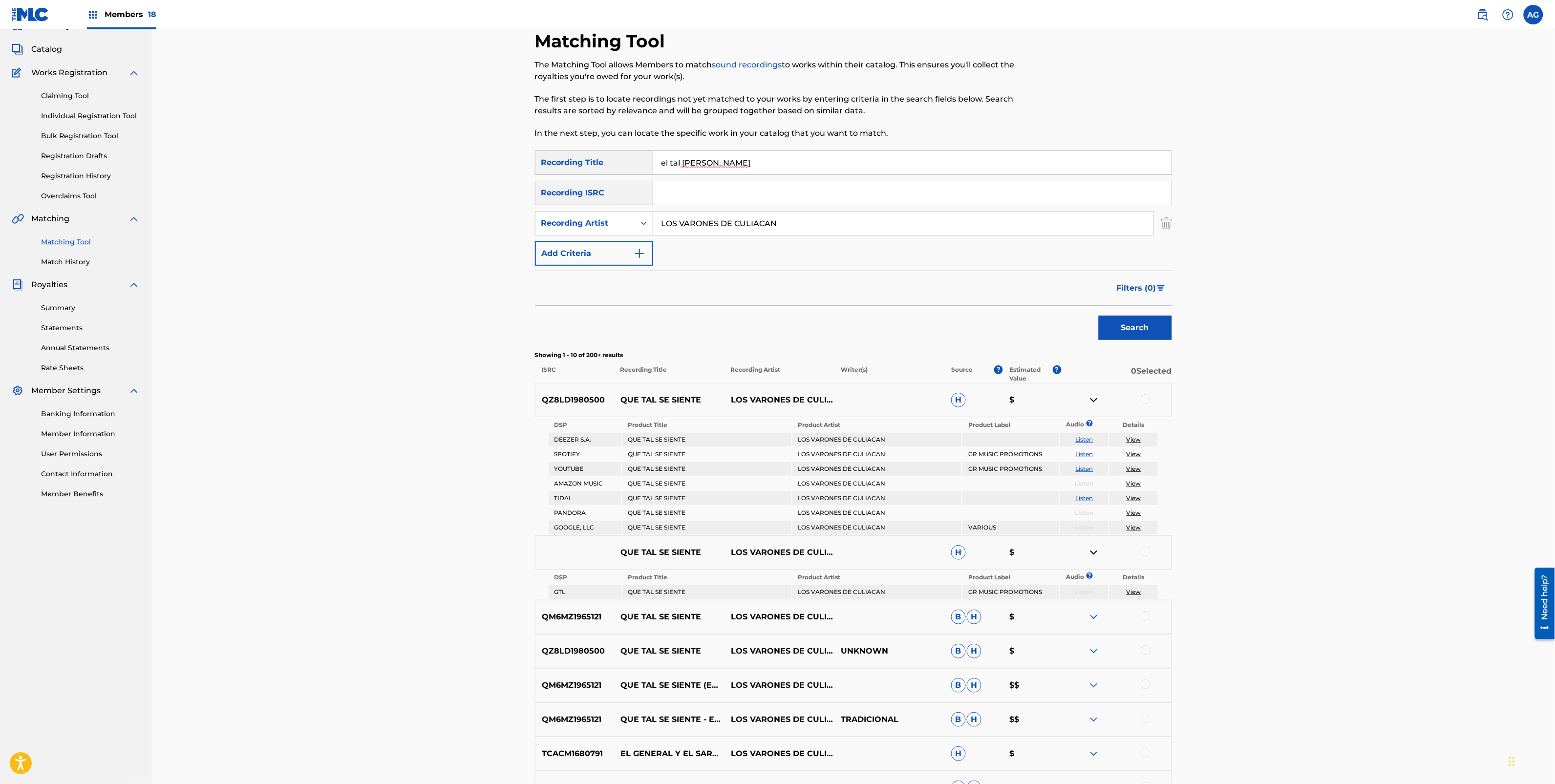
click at [1093, 612] on img at bounding box center [1093, 616] width 11 height 11
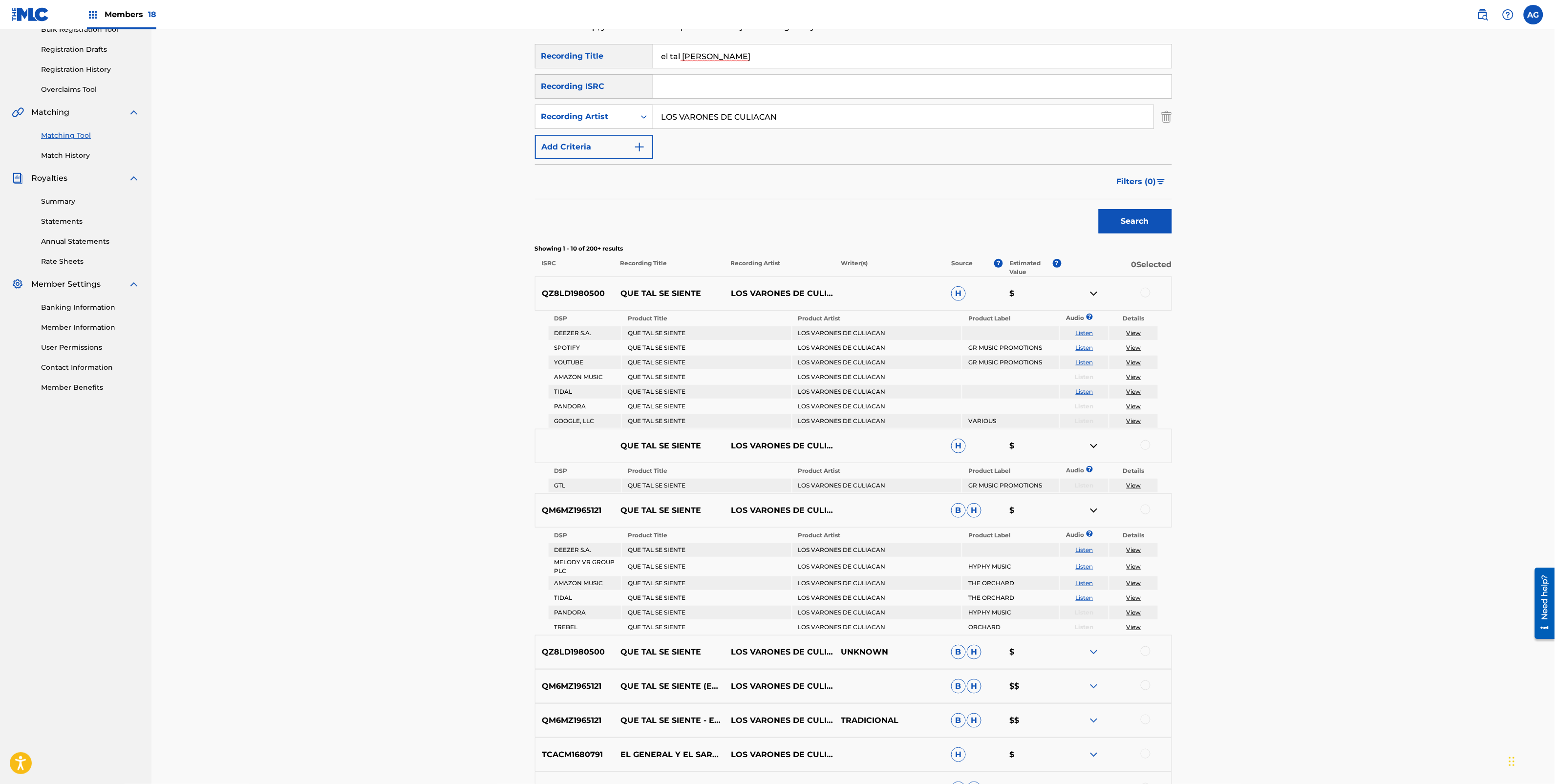
scroll to position [170, 0]
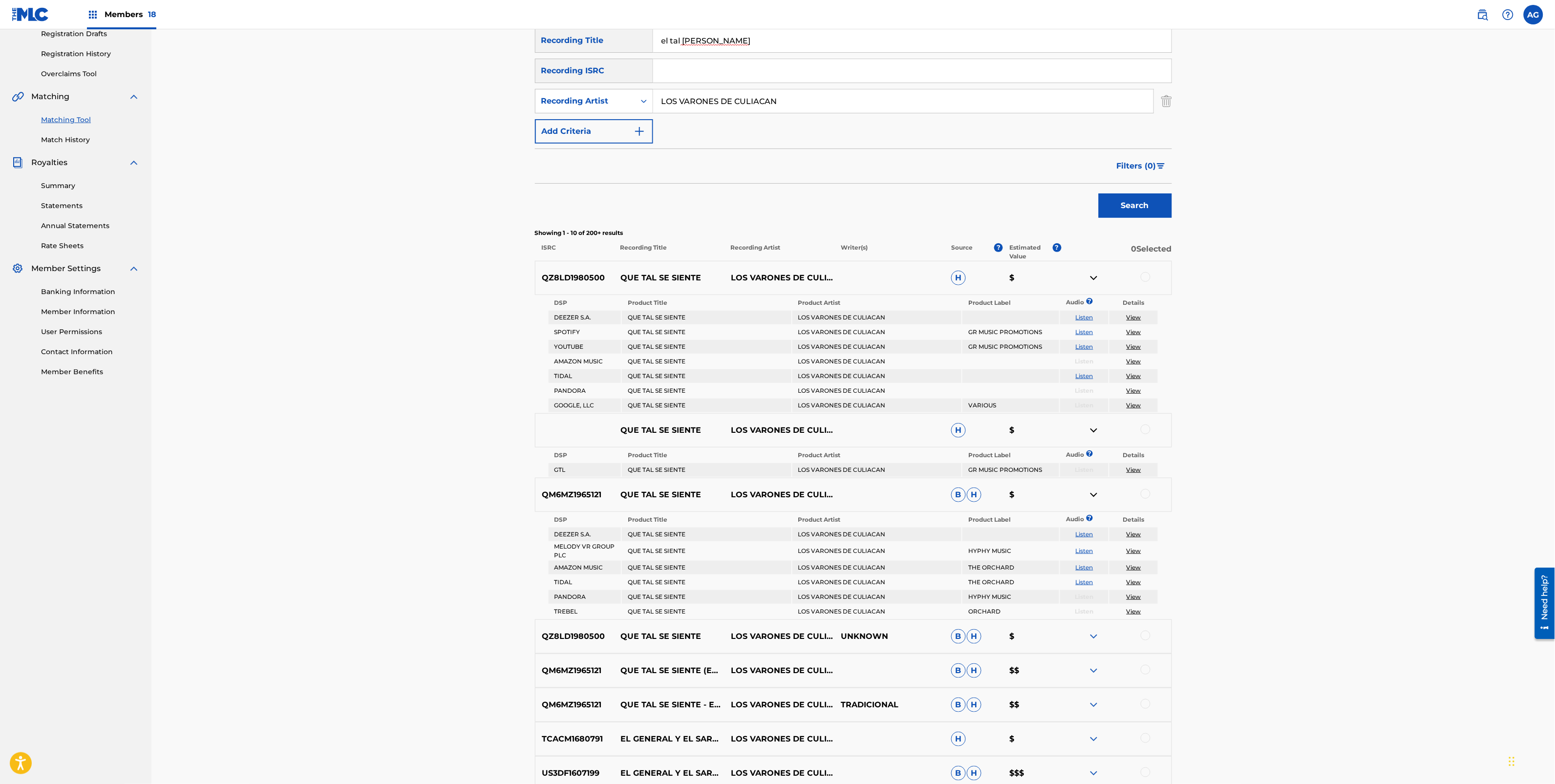
click at [1090, 634] on img at bounding box center [1093, 636] width 11 height 11
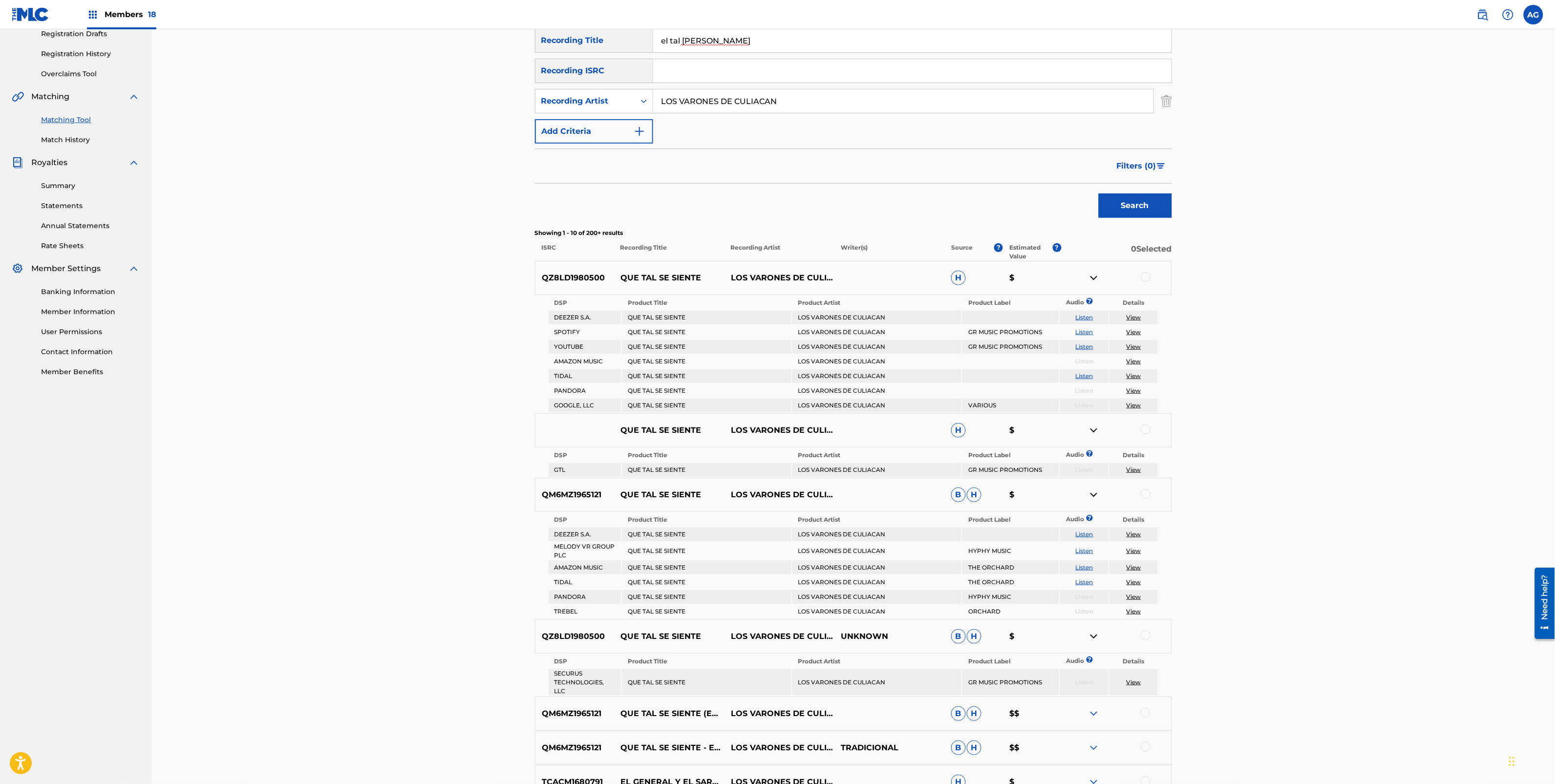
click at [1094, 708] on img at bounding box center [1093, 713] width 11 height 11
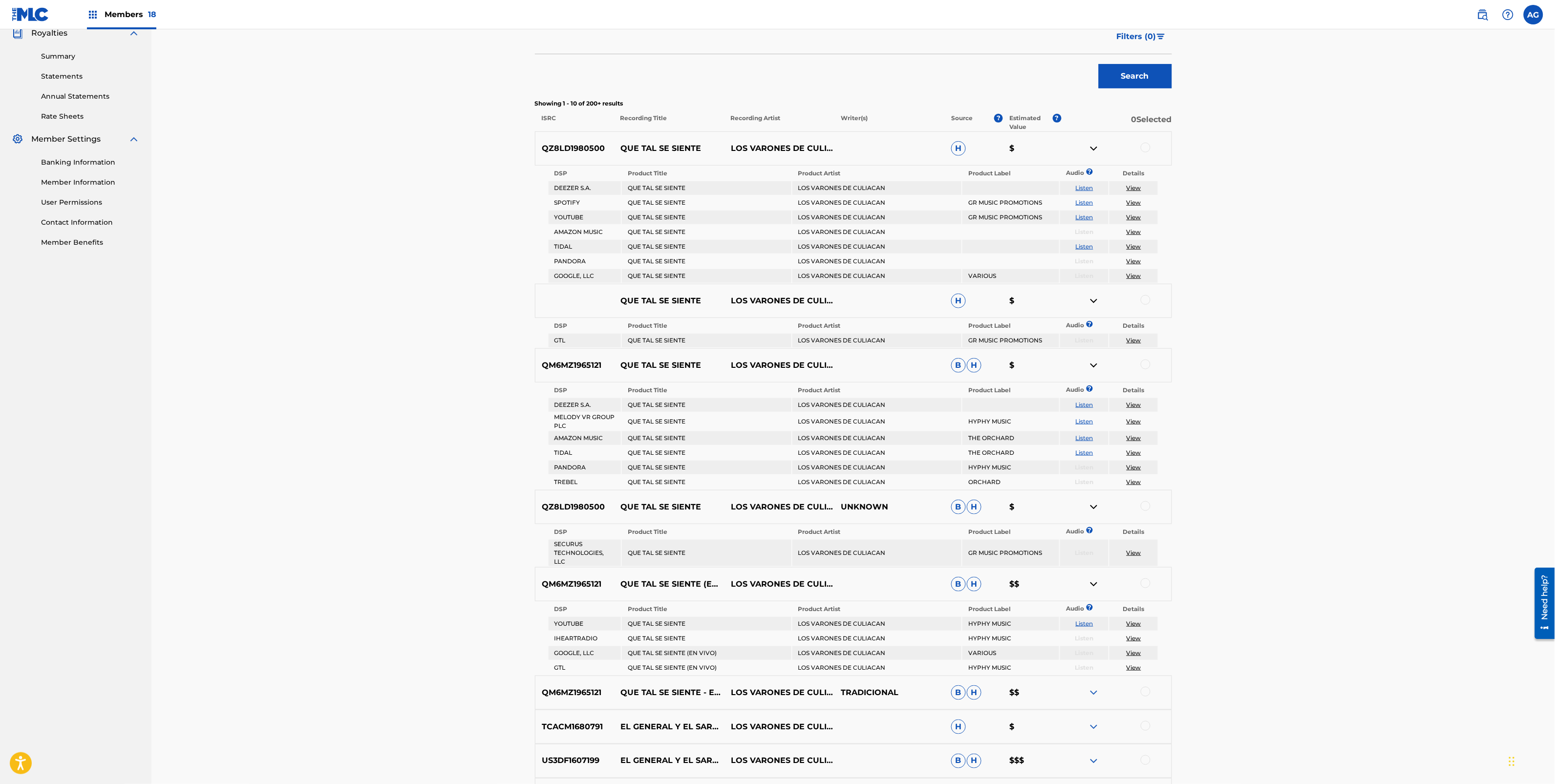
scroll to position [353, 0]
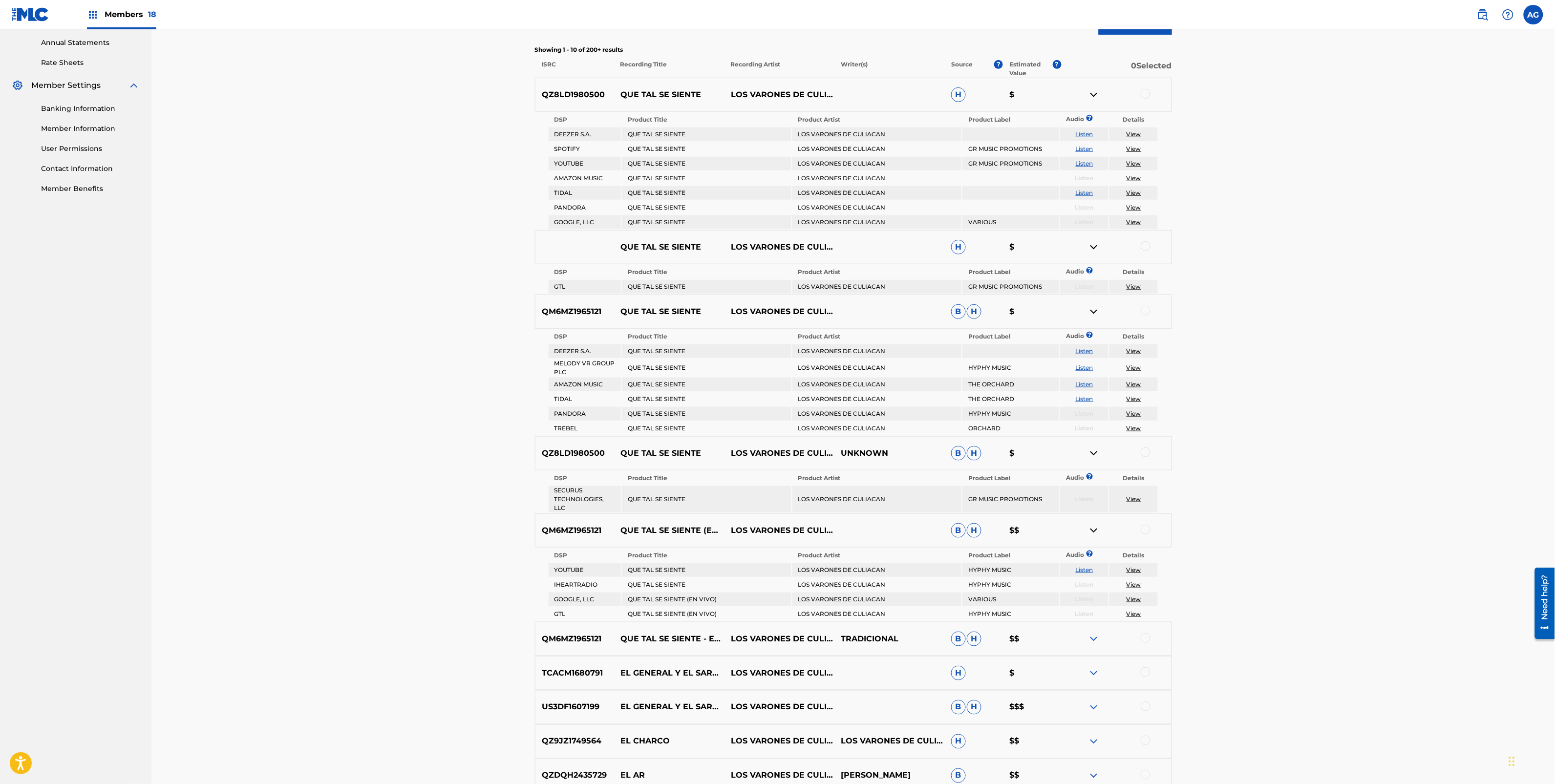
click at [1096, 633] on img at bounding box center [1093, 639] width 11 height 11
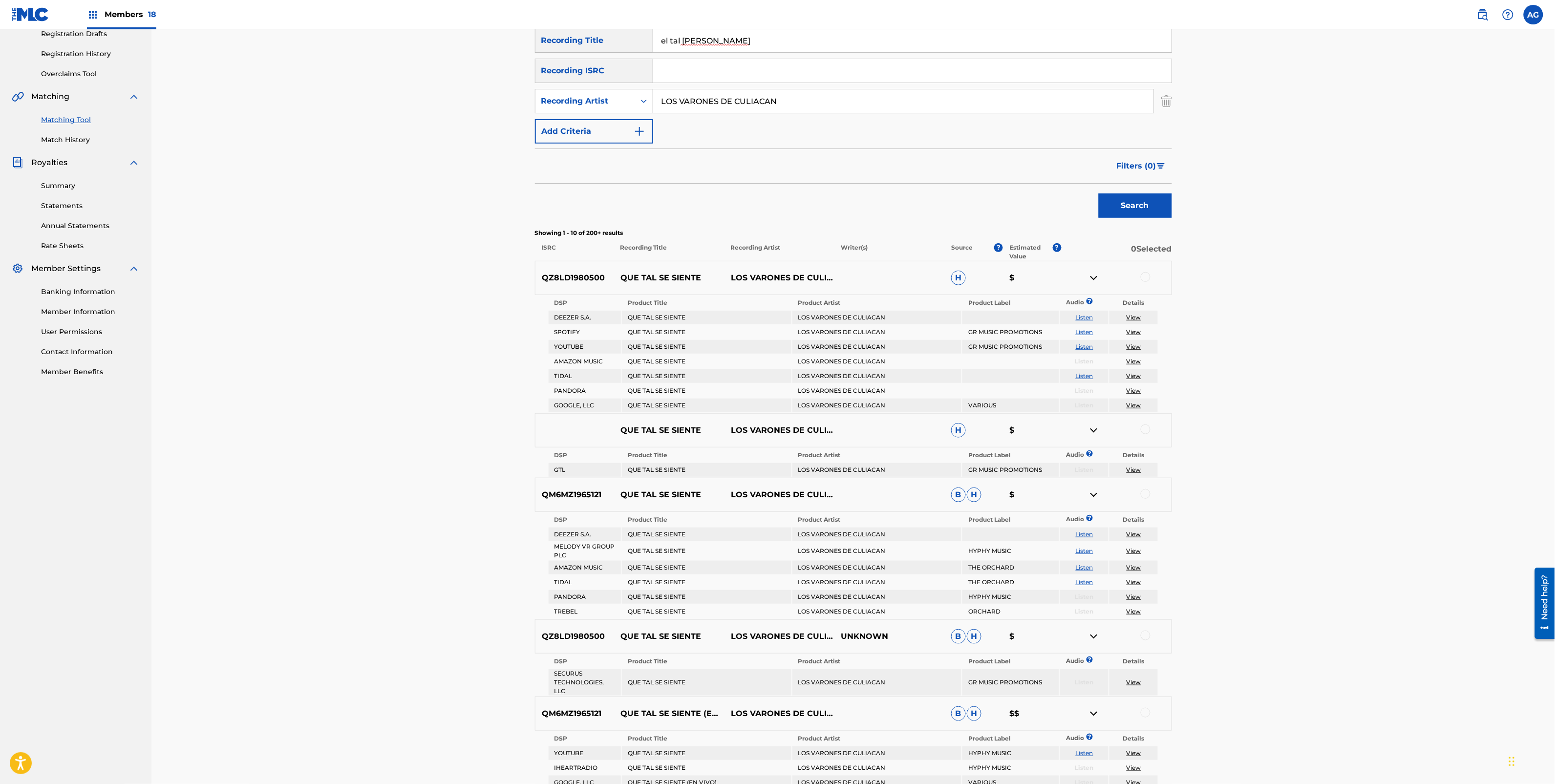
scroll to position [12, 0]
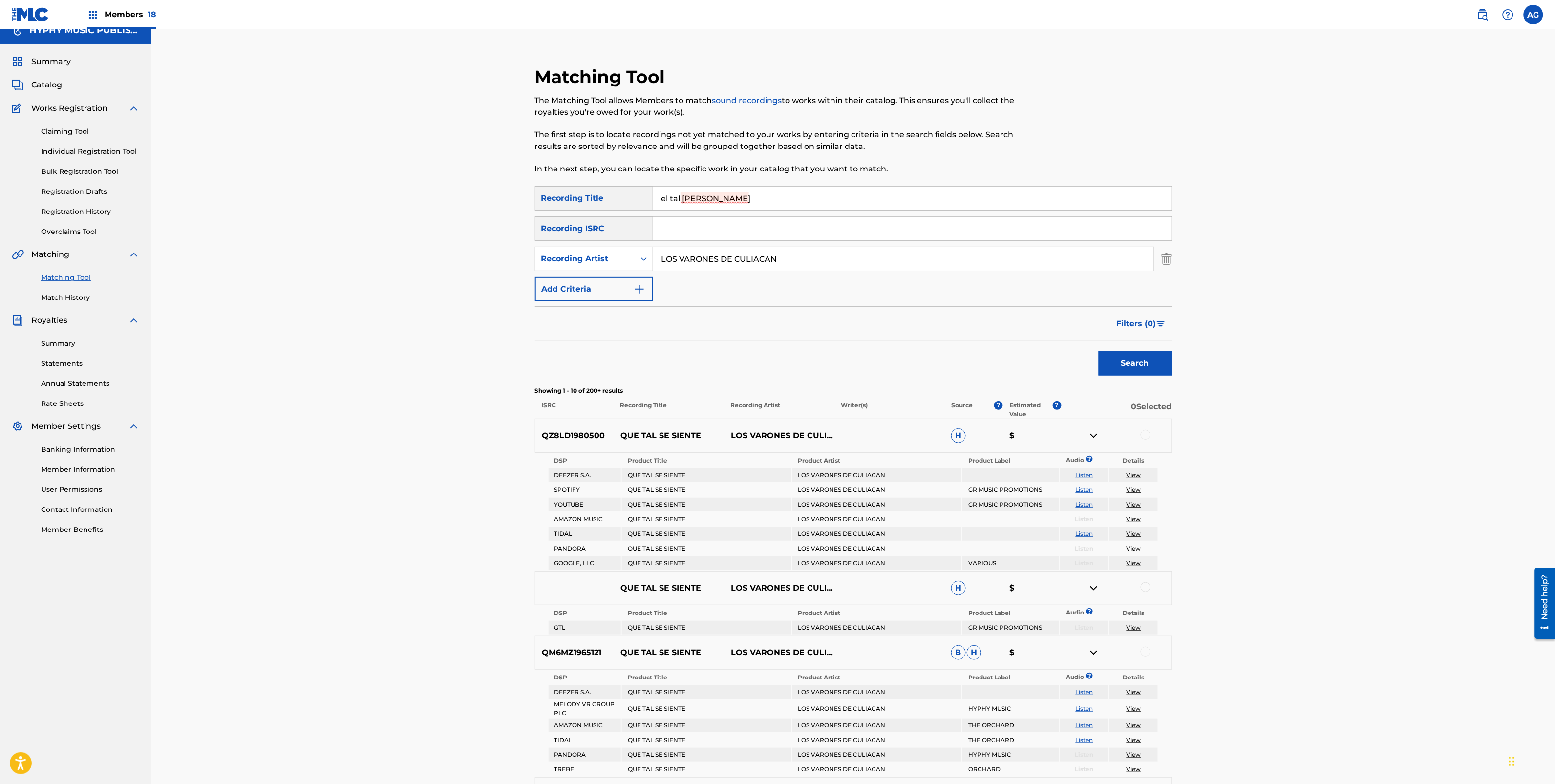
drag, startPoint x: 752, startPoint y: 204, endPoint x: 541, endPoint y: 201, distance: 211.0
click at [541, 201] on div "SearchWithCriteria1497e21d-24d2-47ce-8403-fc7f5b79f968 Recording Title el tal […" at bounding box center [853, 198] width 637 height 24
type input "los [PERSON_NAME] pesan"
type input "los [PERSON_NAME]"
click at [1099, 351] on button "Search" at bounding box center [1135, 363] width 73 height 24
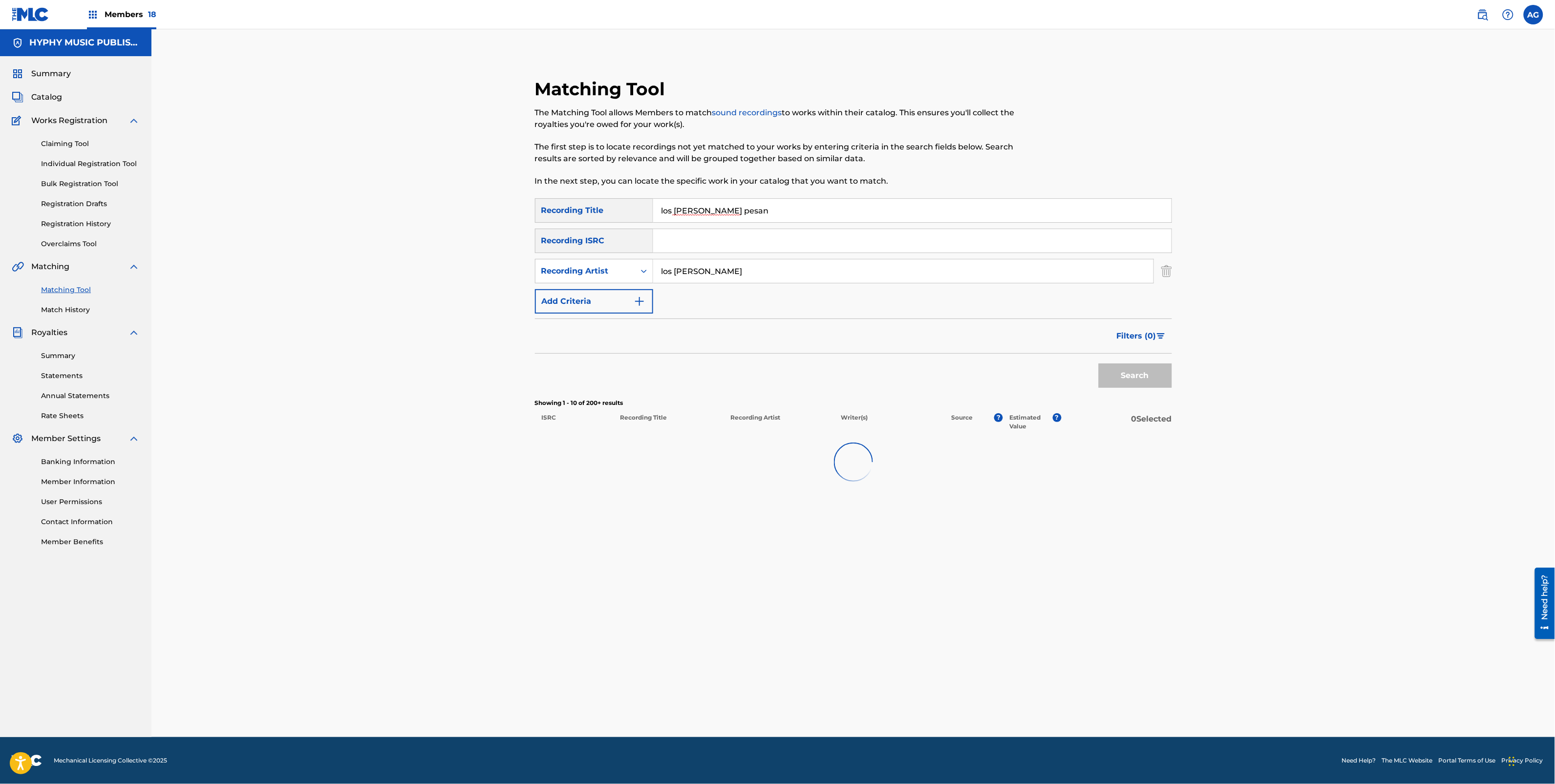
scroll to position [0, 0]
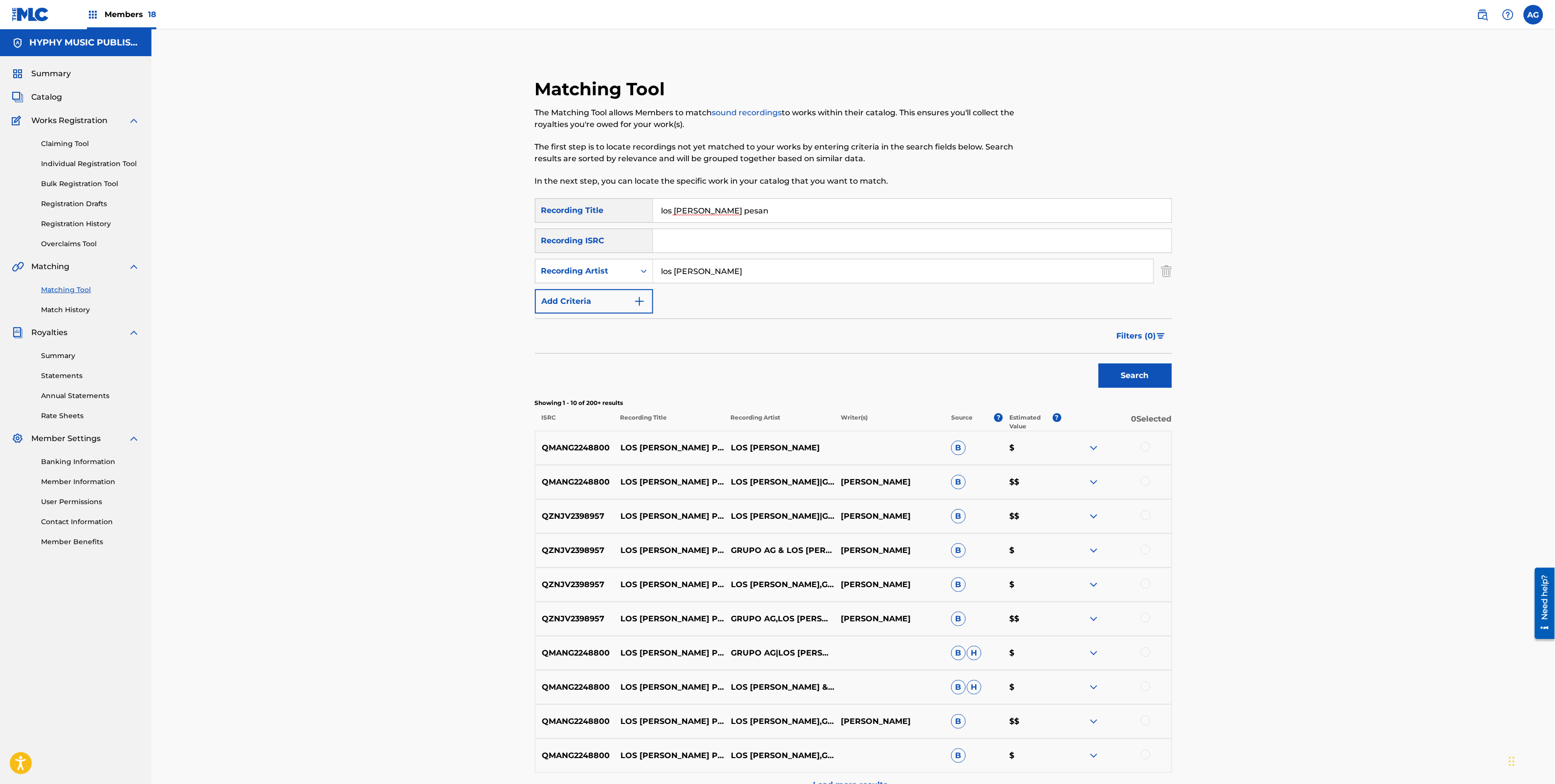
click at [1096, 445] on img at bounding box center [1093, 447] width 11 height 11
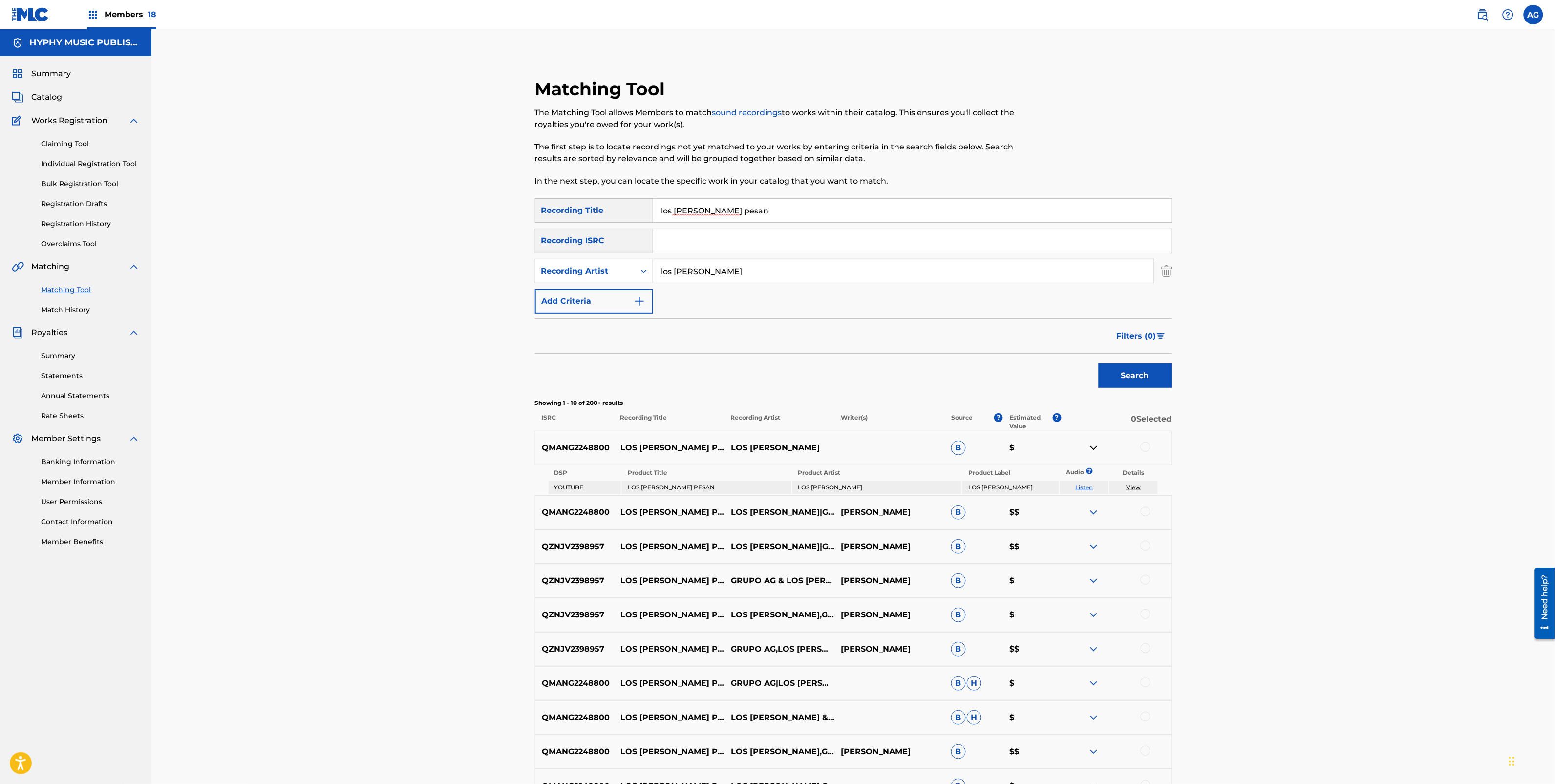
click at [1093, 516] on img at bounding box center [1093, 512] width 11 height 11
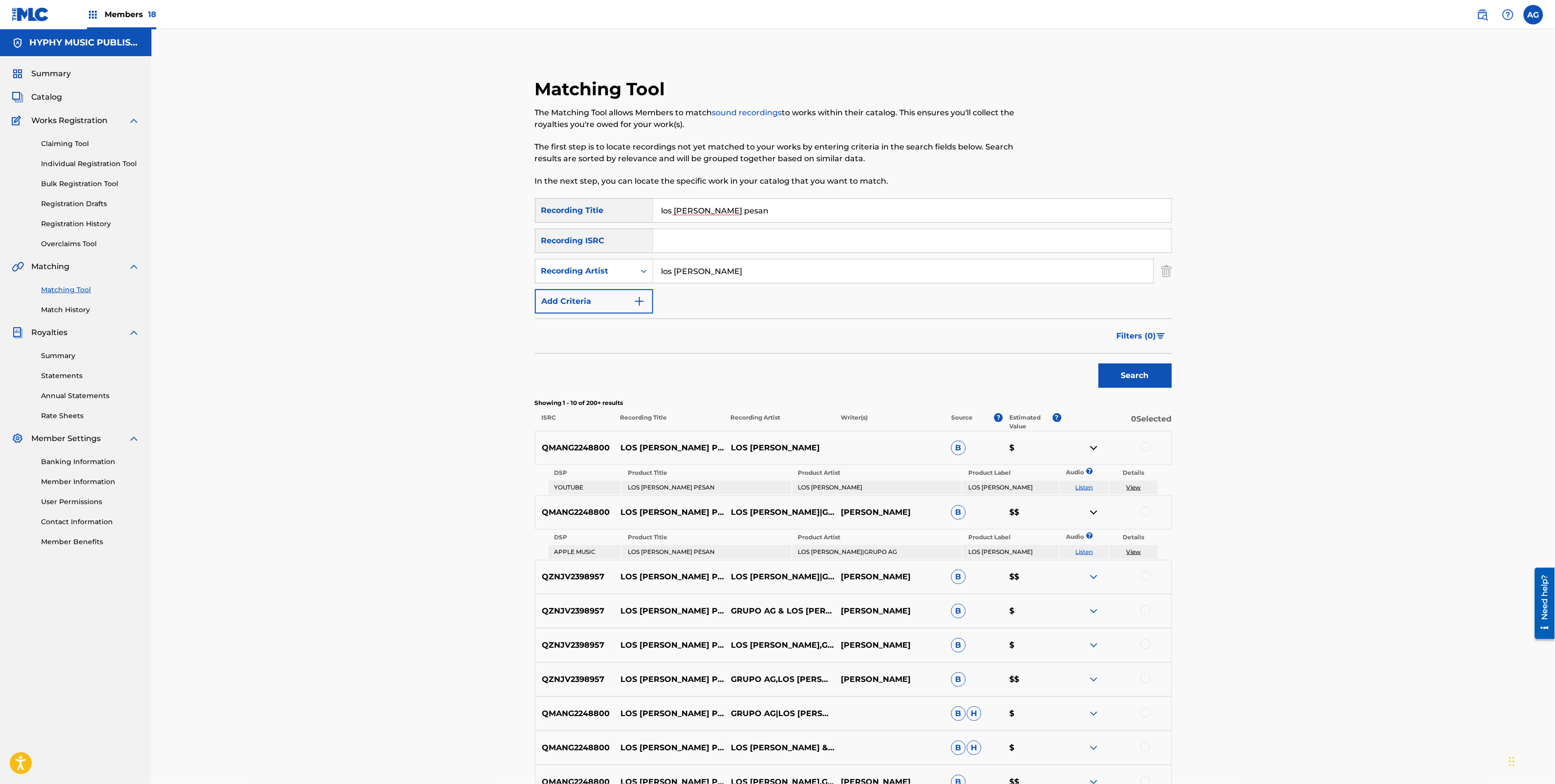
click at [1093, 578] on img at bounding box center [1093, 576] width 11 height 11
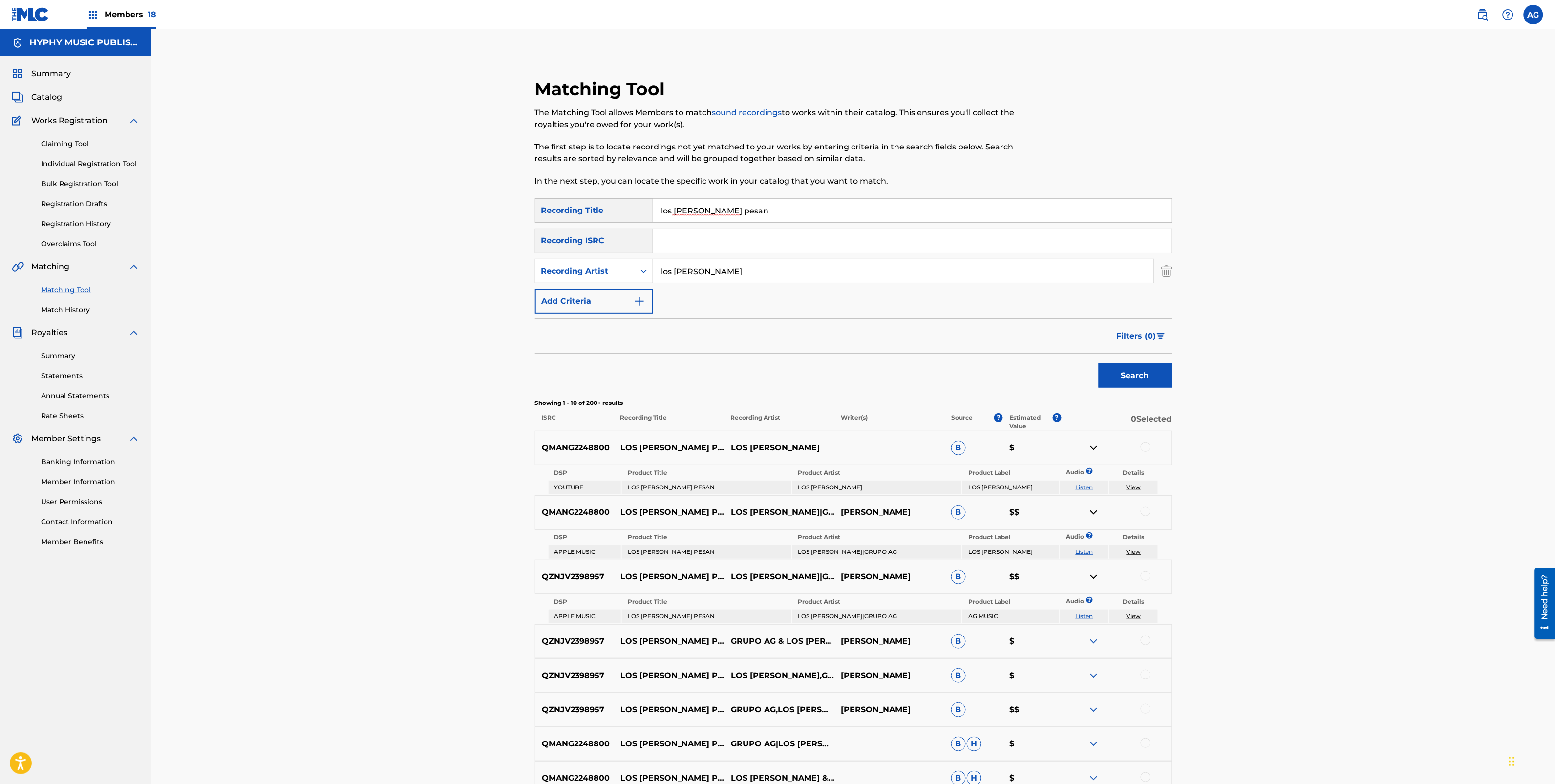
click at [1092, 641] on img at bounding box center [1093, 641] width 11 height 11
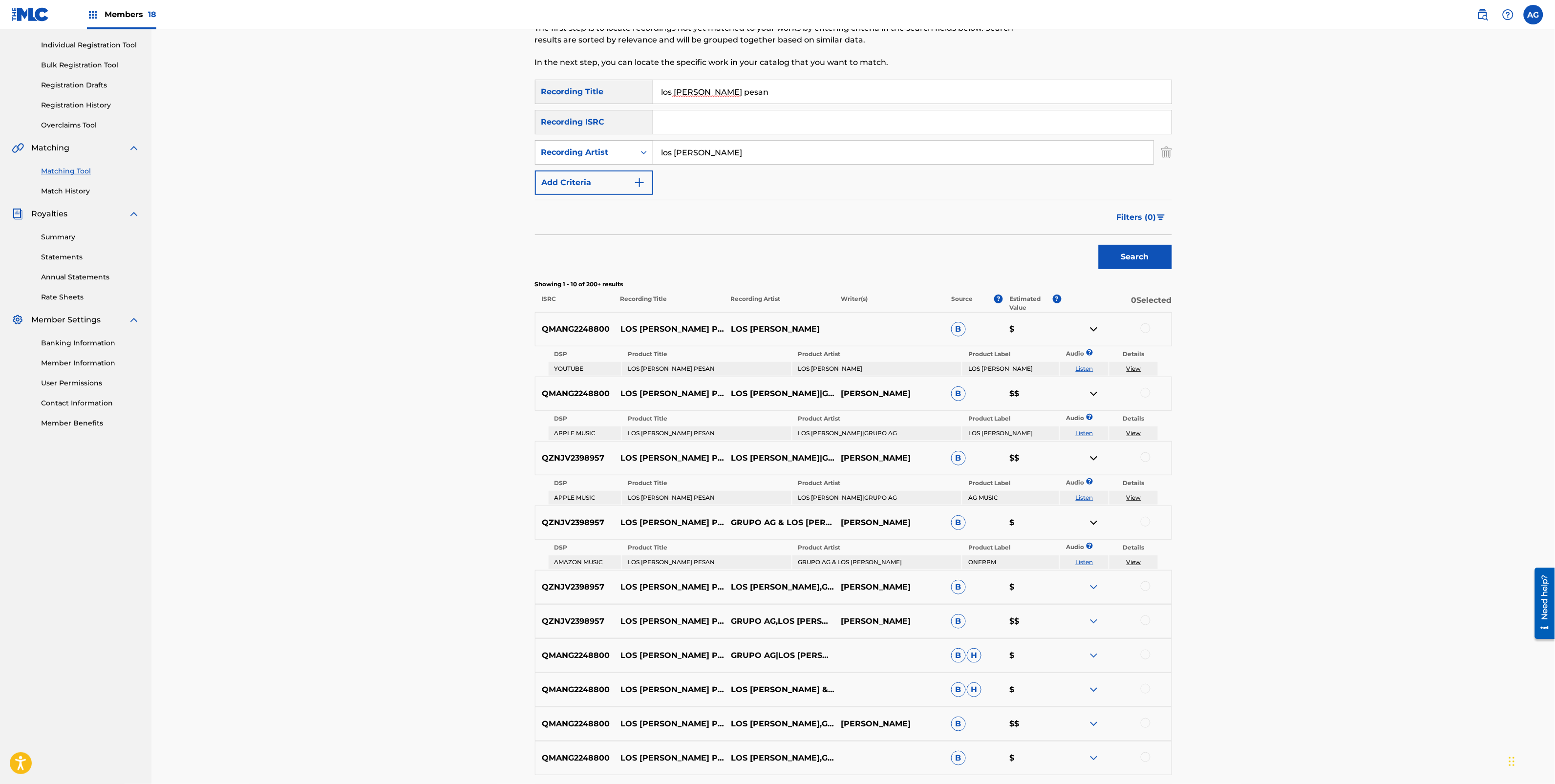
scroll to position [122, 0]
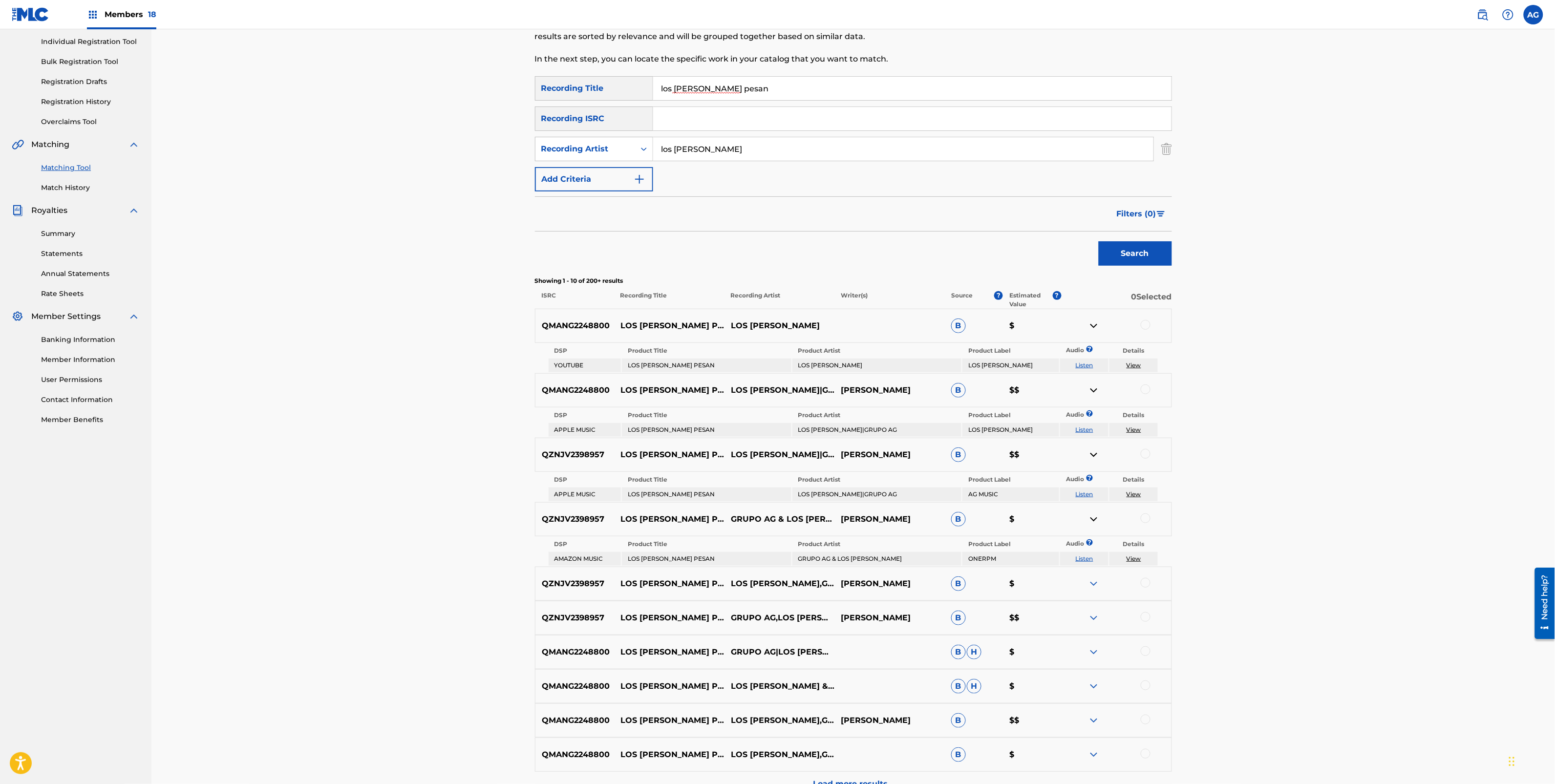
click at [1096, 581] on img at bounding box center [1093, 583] width 11 height 11
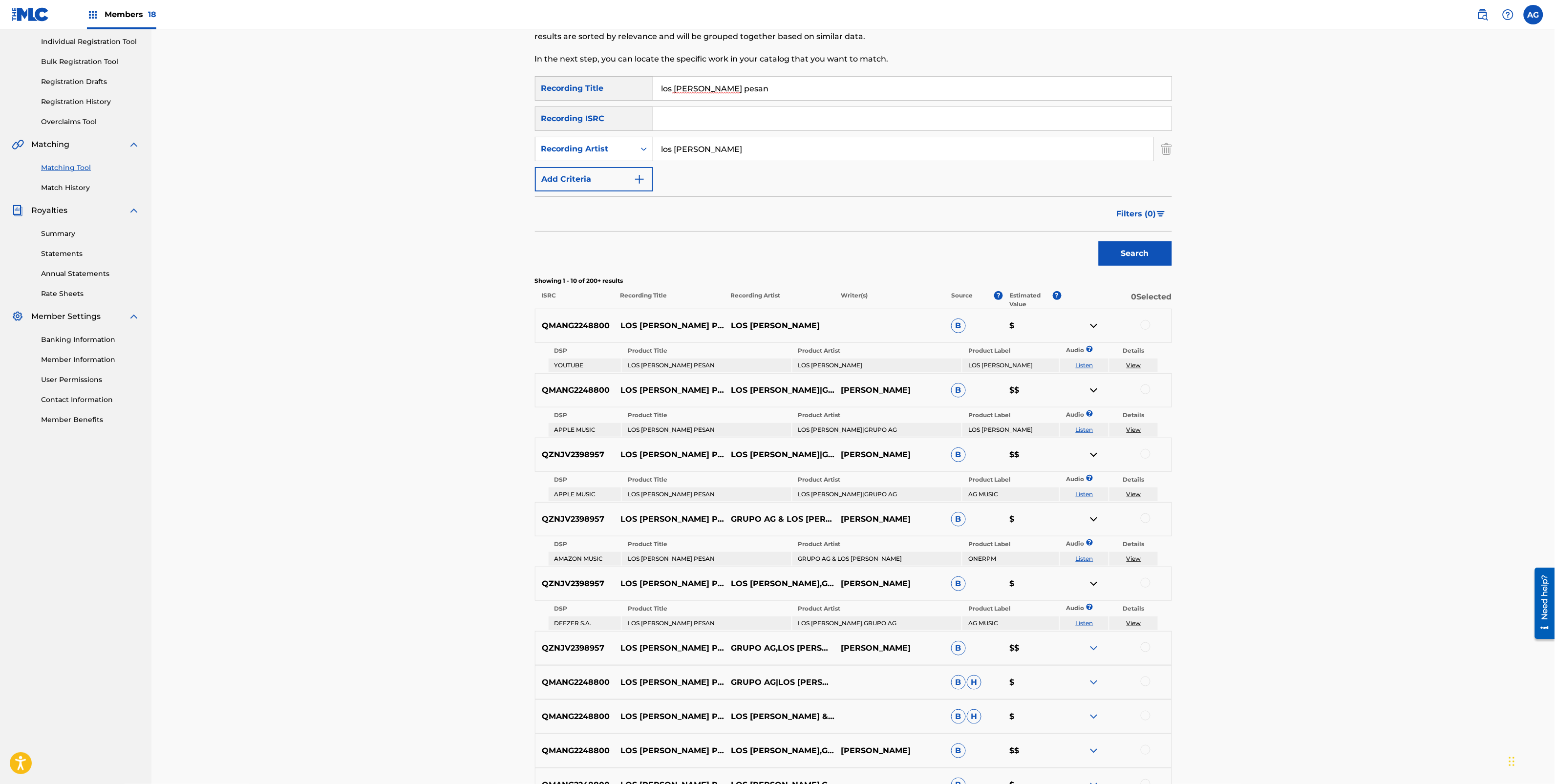
click at [1092, 648] on img at bounding box center [1093, 648] width 11 height 11
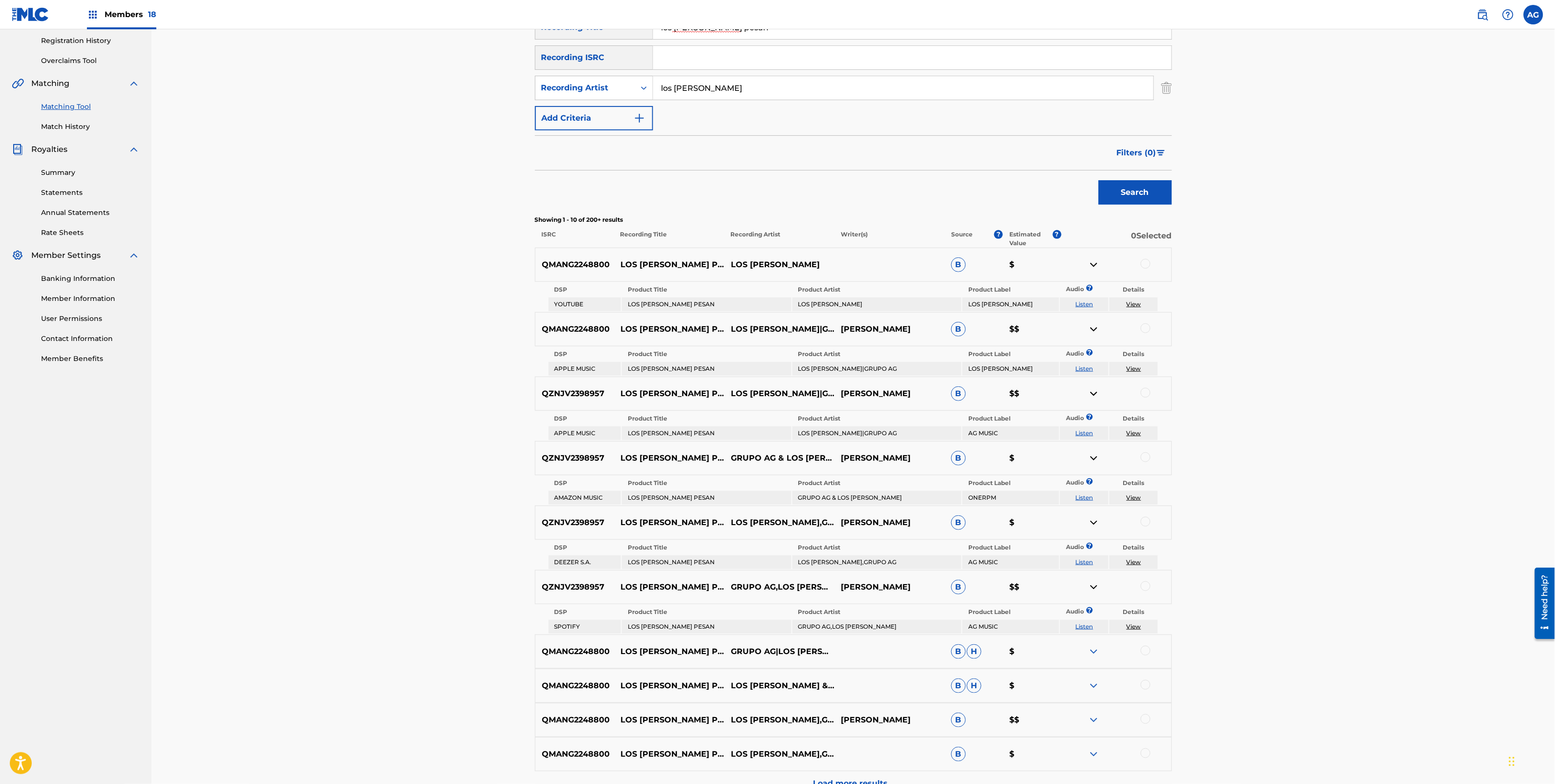
click at [1092, 646] on img at bounding box center [1093, 651] width 11 height 11
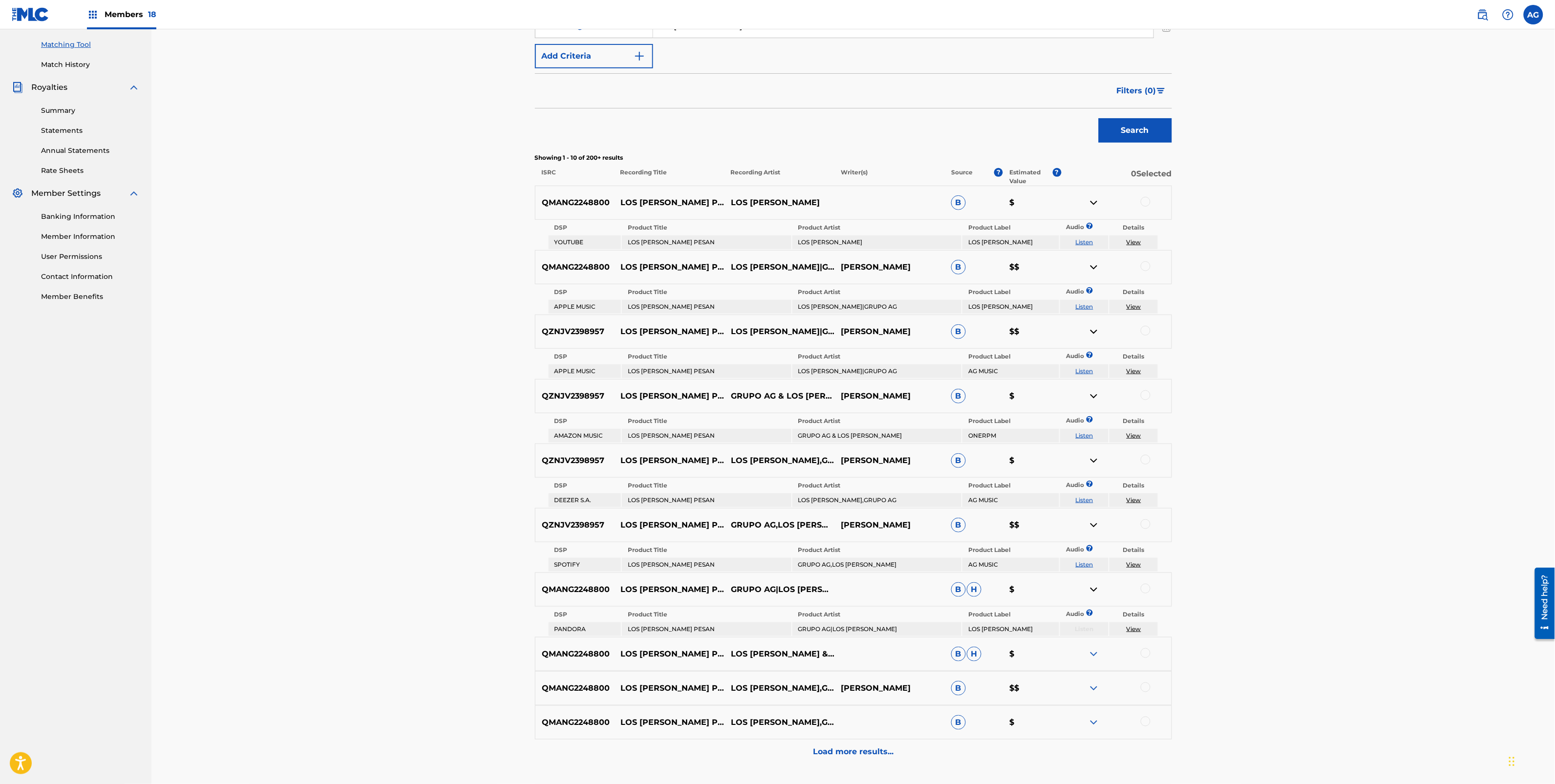
scroll to position [305, 0]
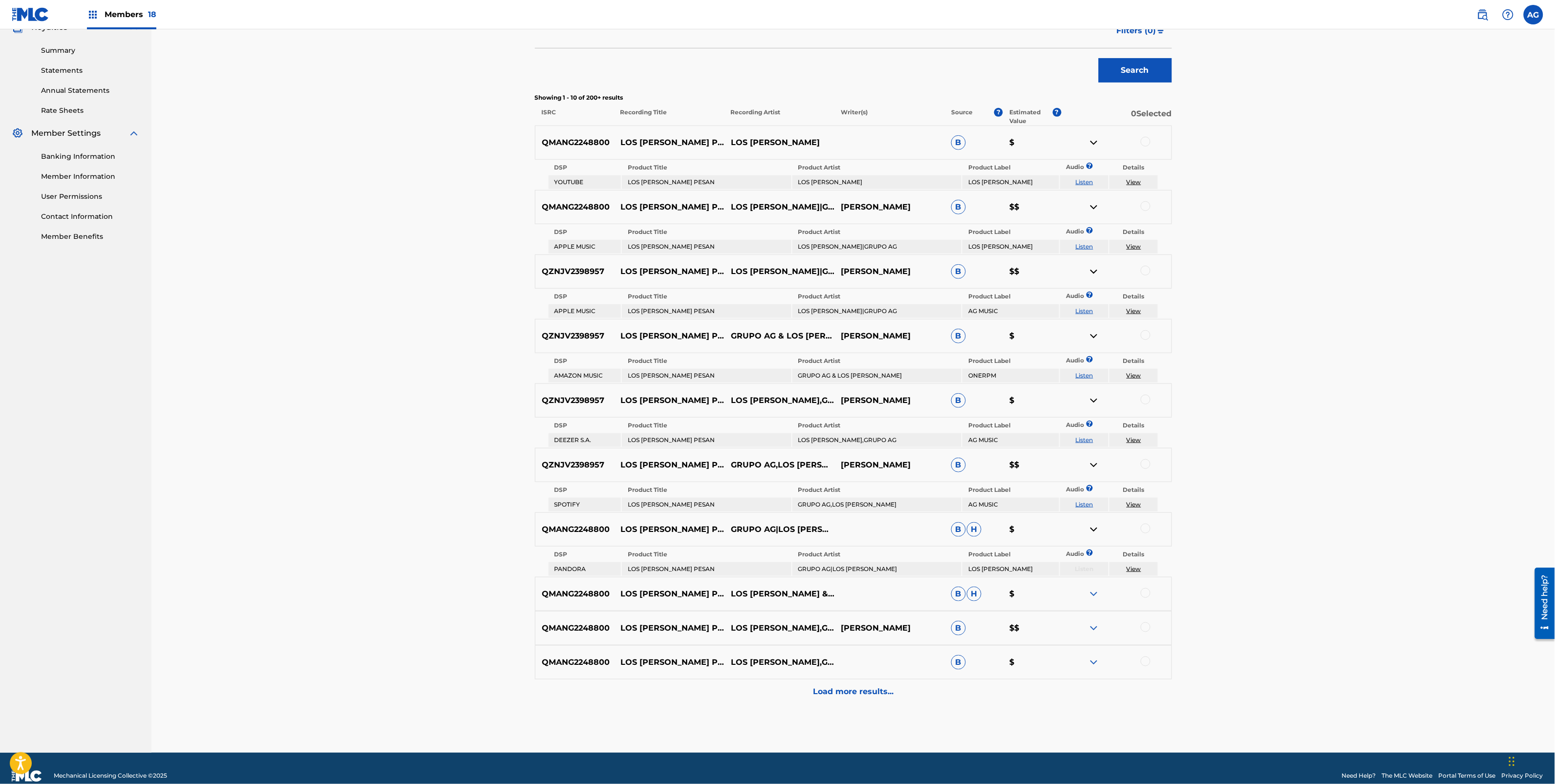
click at [1094, 593] on div "QMANG2248800 LOS [PERSON_NAME] PESAN LOS [PERSON_NAME] & GRUPO AG B H $" at bounding box center [853, 594] width 637 height 34
click at [1093, 590] on img at bounding box center [1093, 593] width 11 height 11
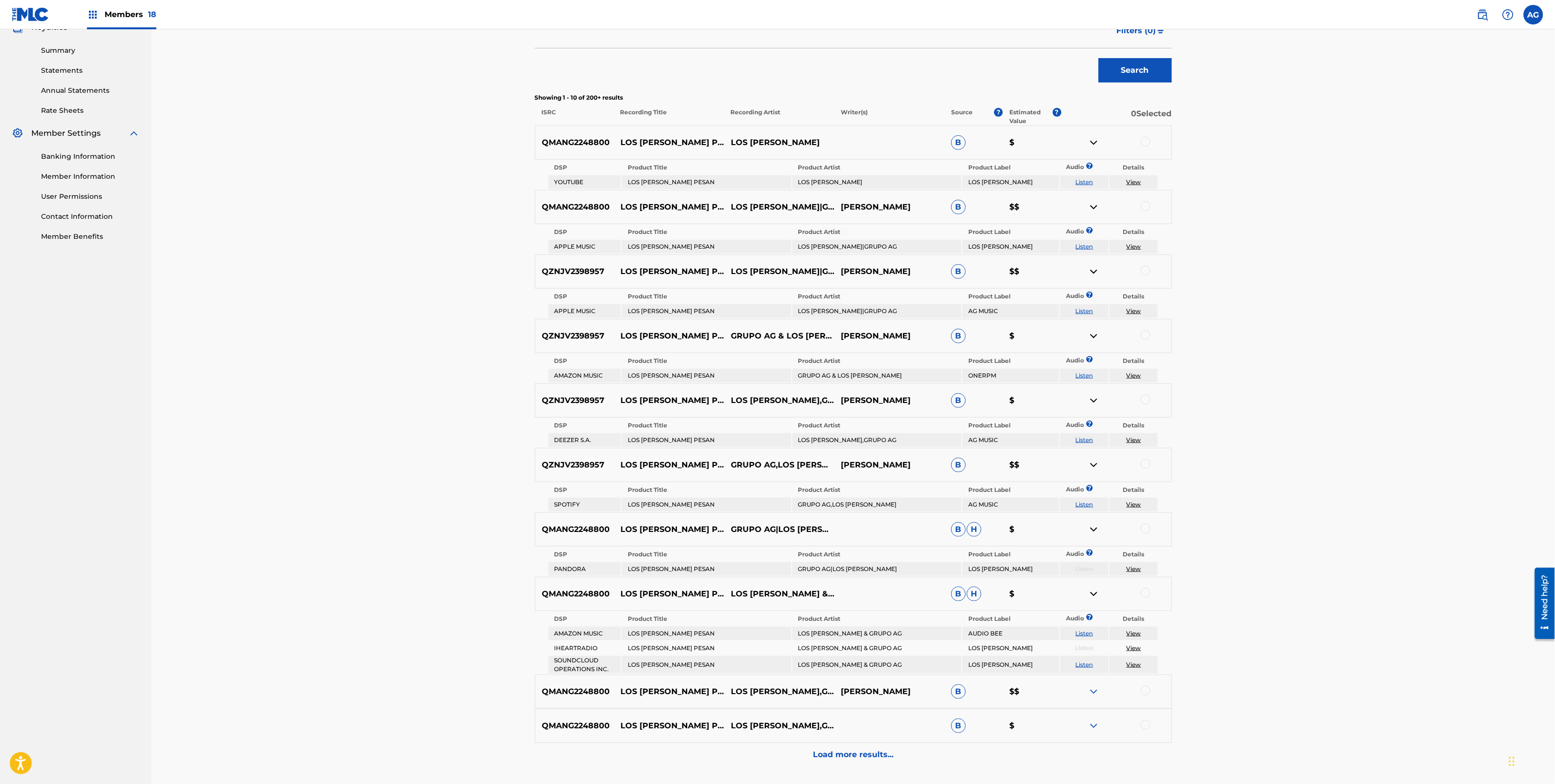
click at [1093, 686] on img at bounding box center [1093, 691] width 11 height 11
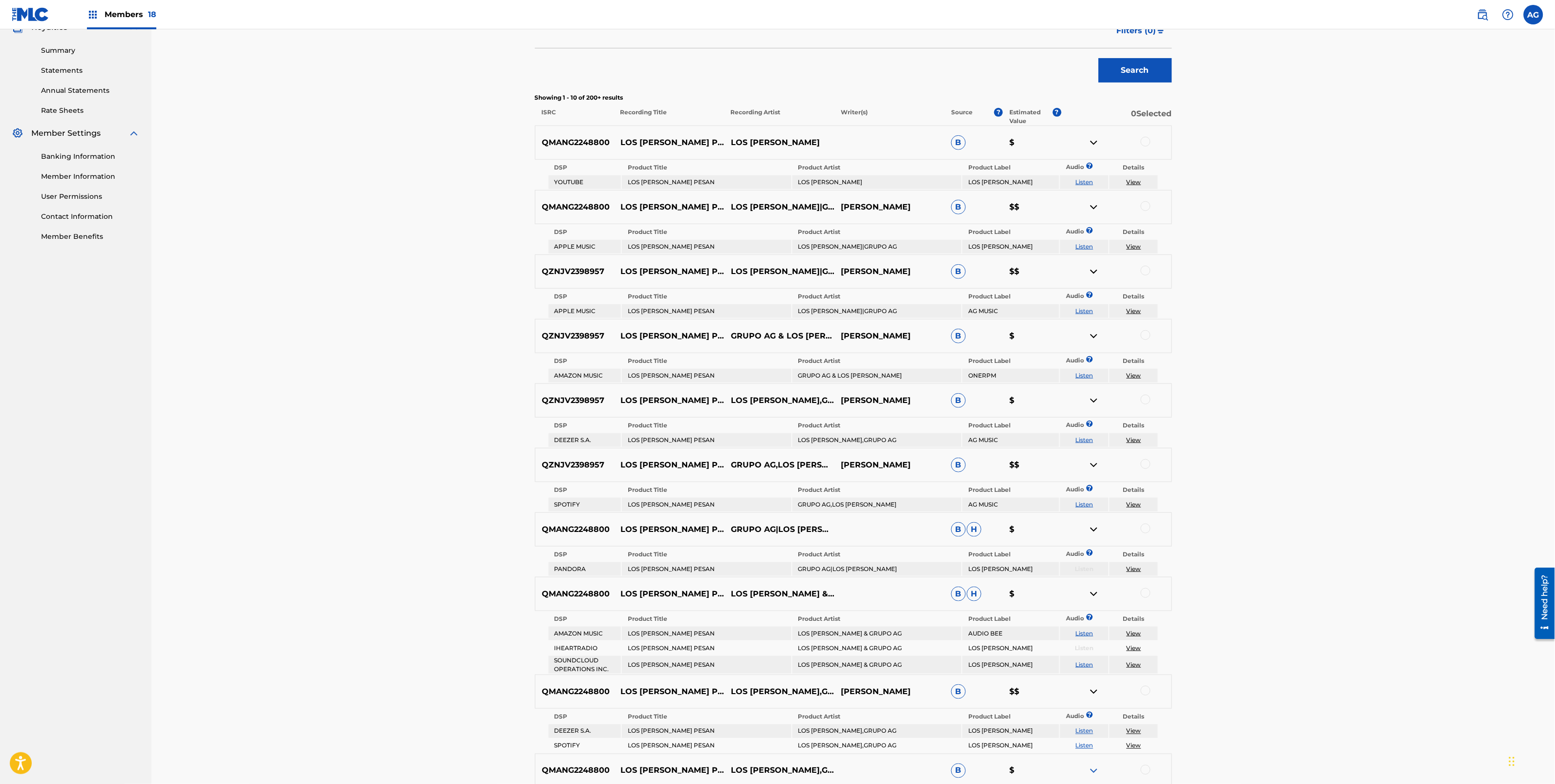
click at [1097, 765] on img at bounding box center [1093, 770] width 11 height 11
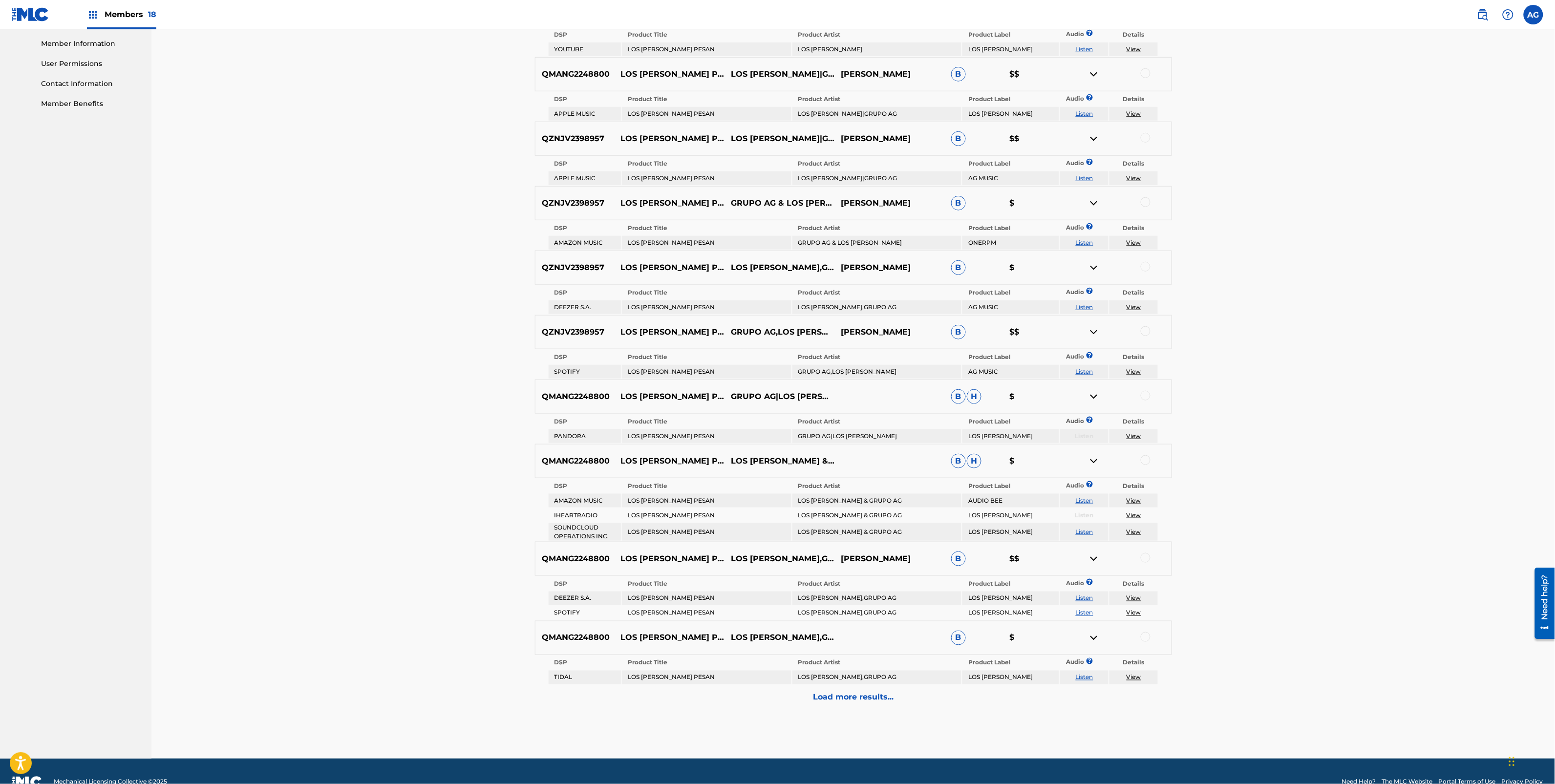
scroll to position [447, 0]
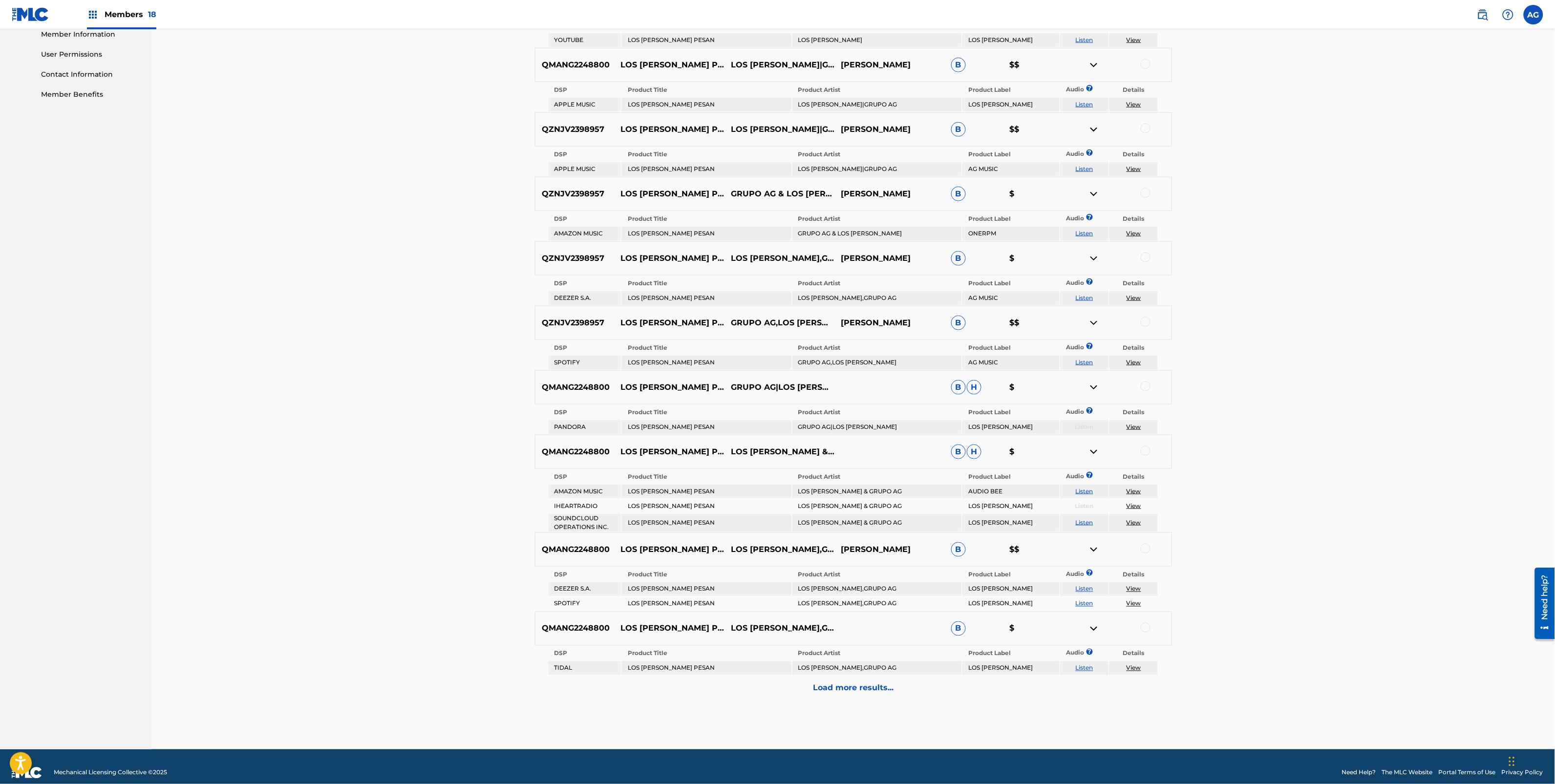
click at [841, 683] on p "Load more results..." at bounding box center [854, 688] width 81 height 11
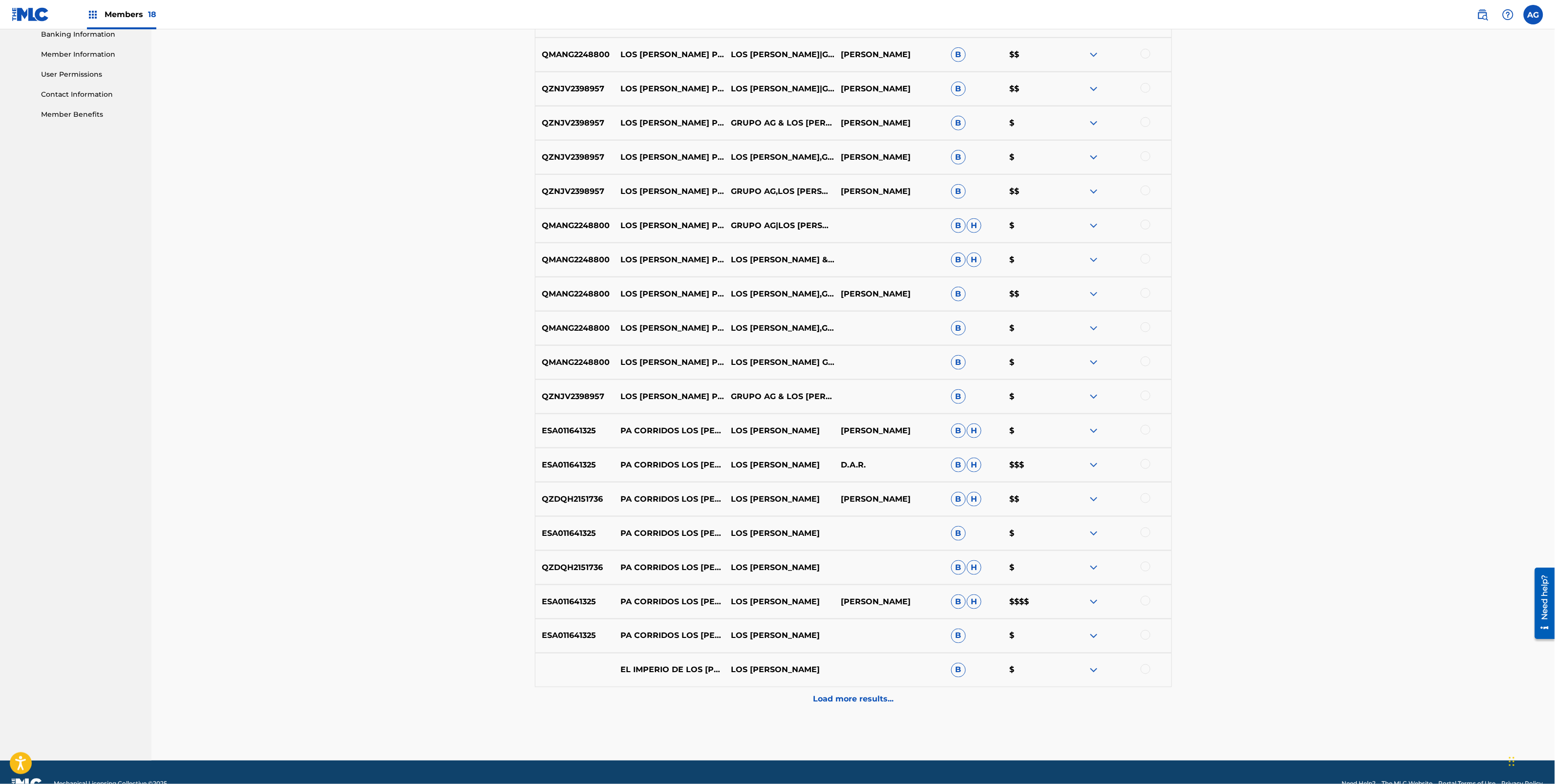
scroll to position [366, 0]
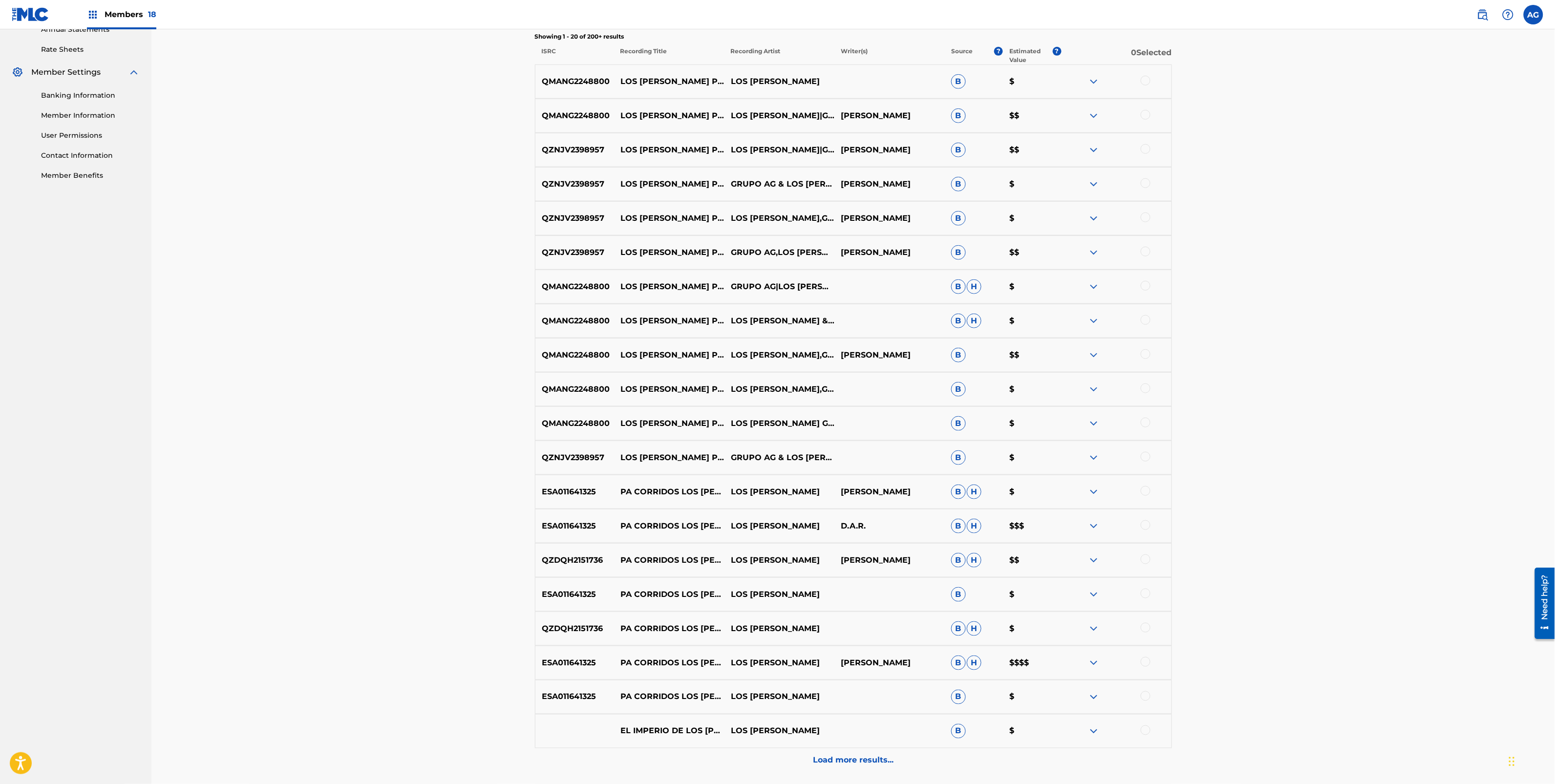
click at [1093, 84] on img at bounding box center [1093, 81] width 11 height 11
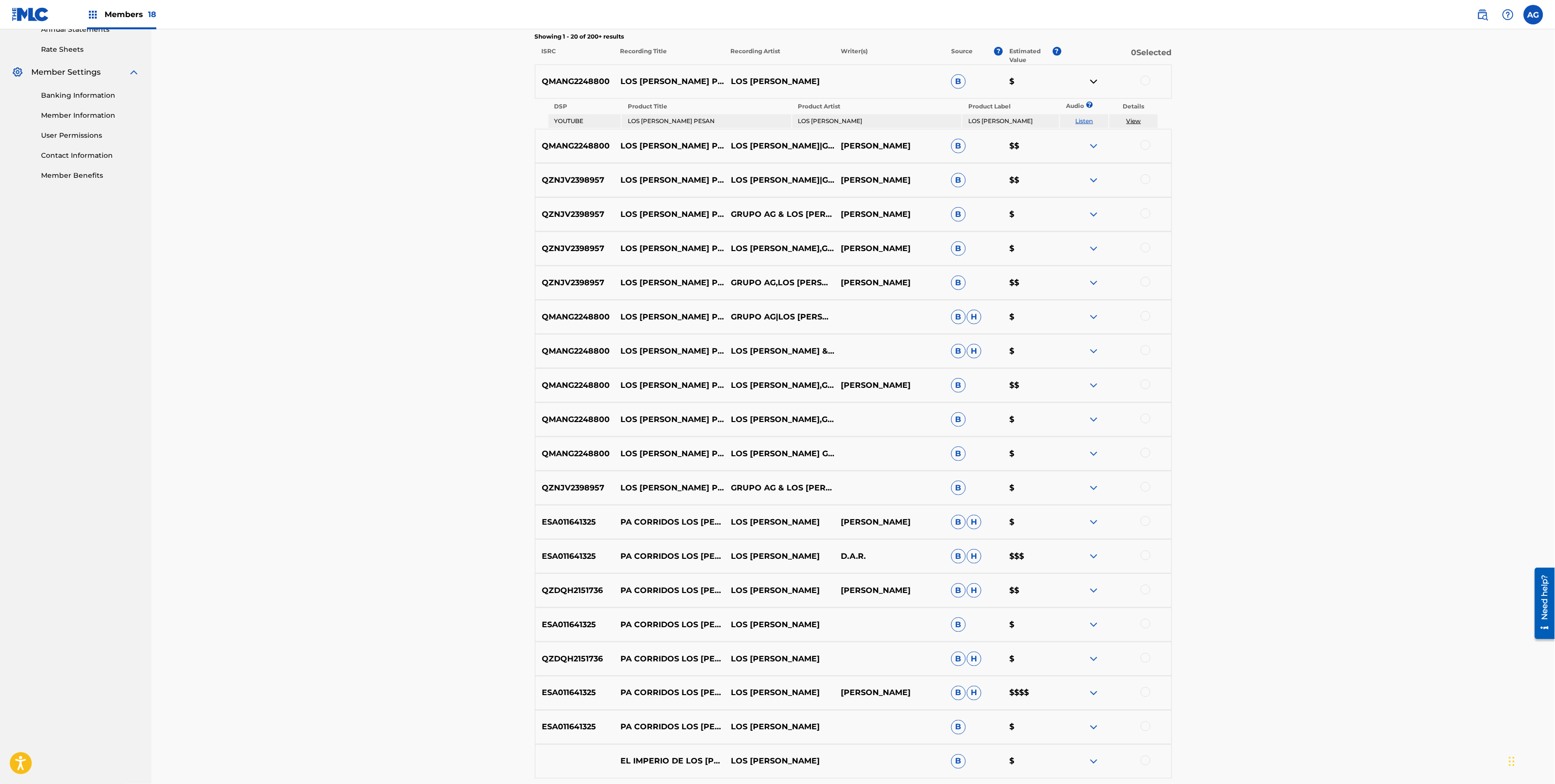
click at [1093, 140] on img at bounding box center [1093, 145] width 11 height 11
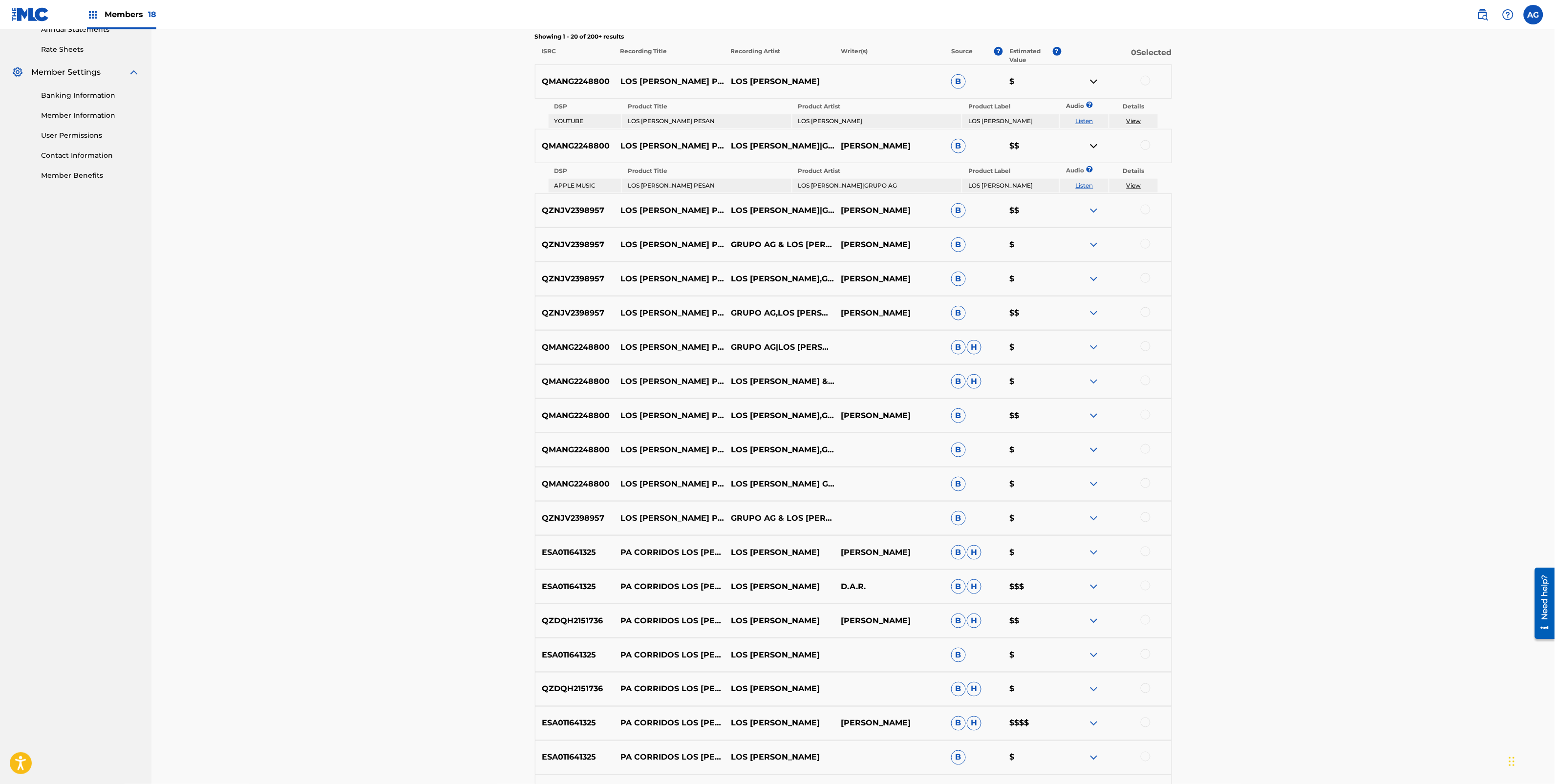
drag, startPoint x: 1093, startPoint y: 211, endPoint x: 1090, endPoint y: 223, distance: 12.4
click at [1093, 213] on img at bounding box center [1093, 210] width 11 height 11
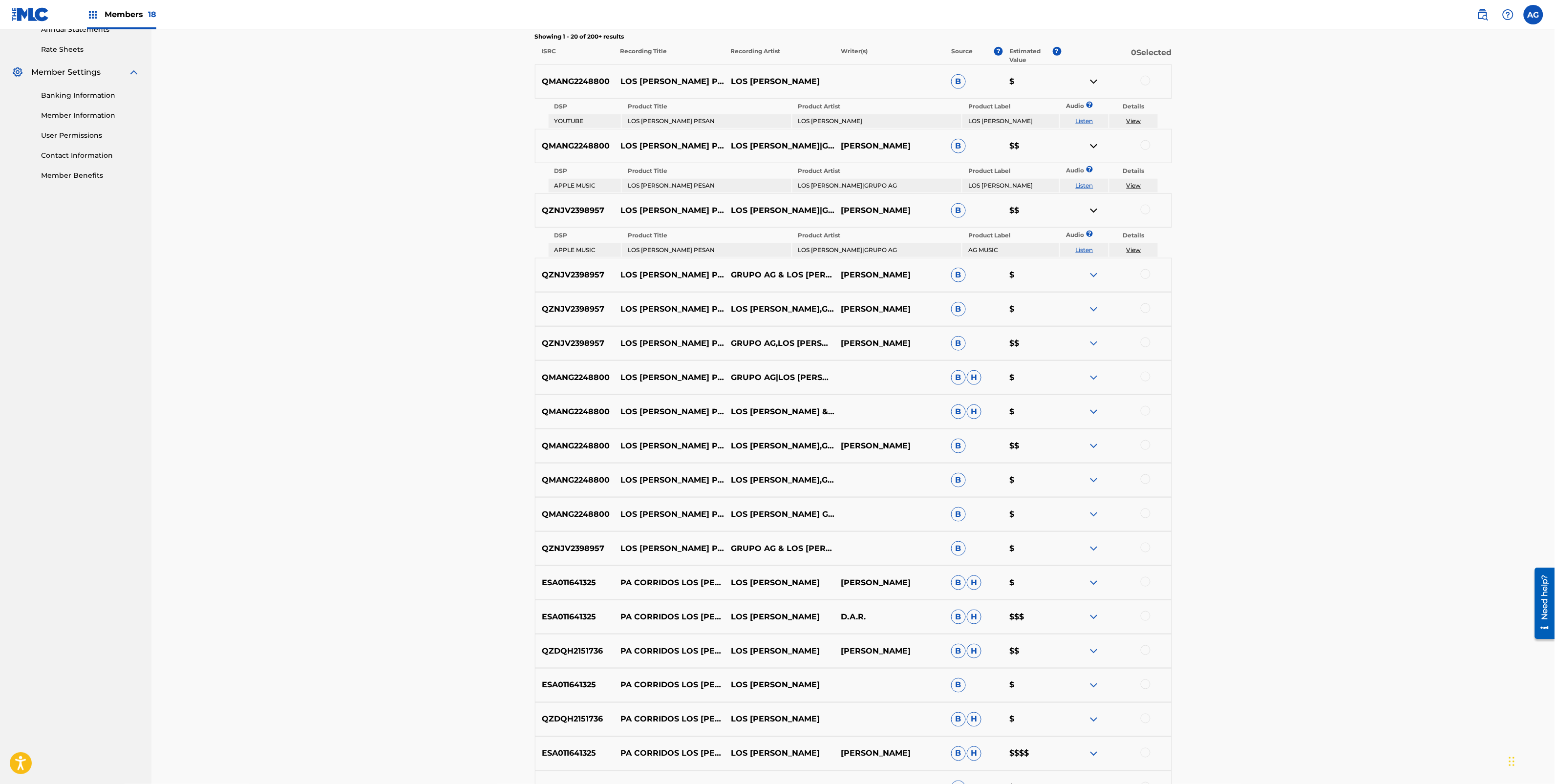
click at [1093, 273] on img at bounding box center [1093, 275] width 11 height 11
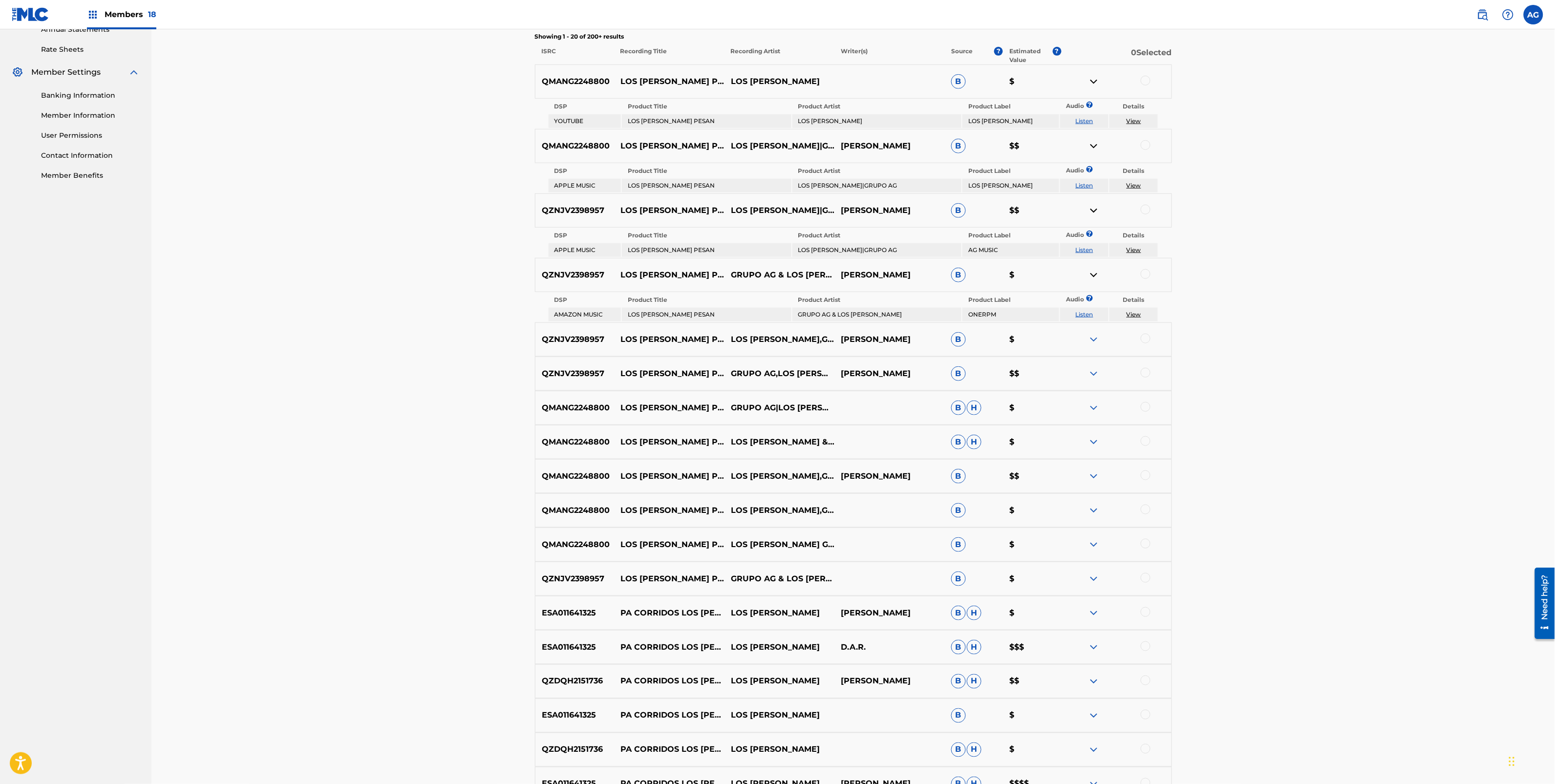
click at [1092, 335] on img at bounding box center [1093, 339] width 11 height 11
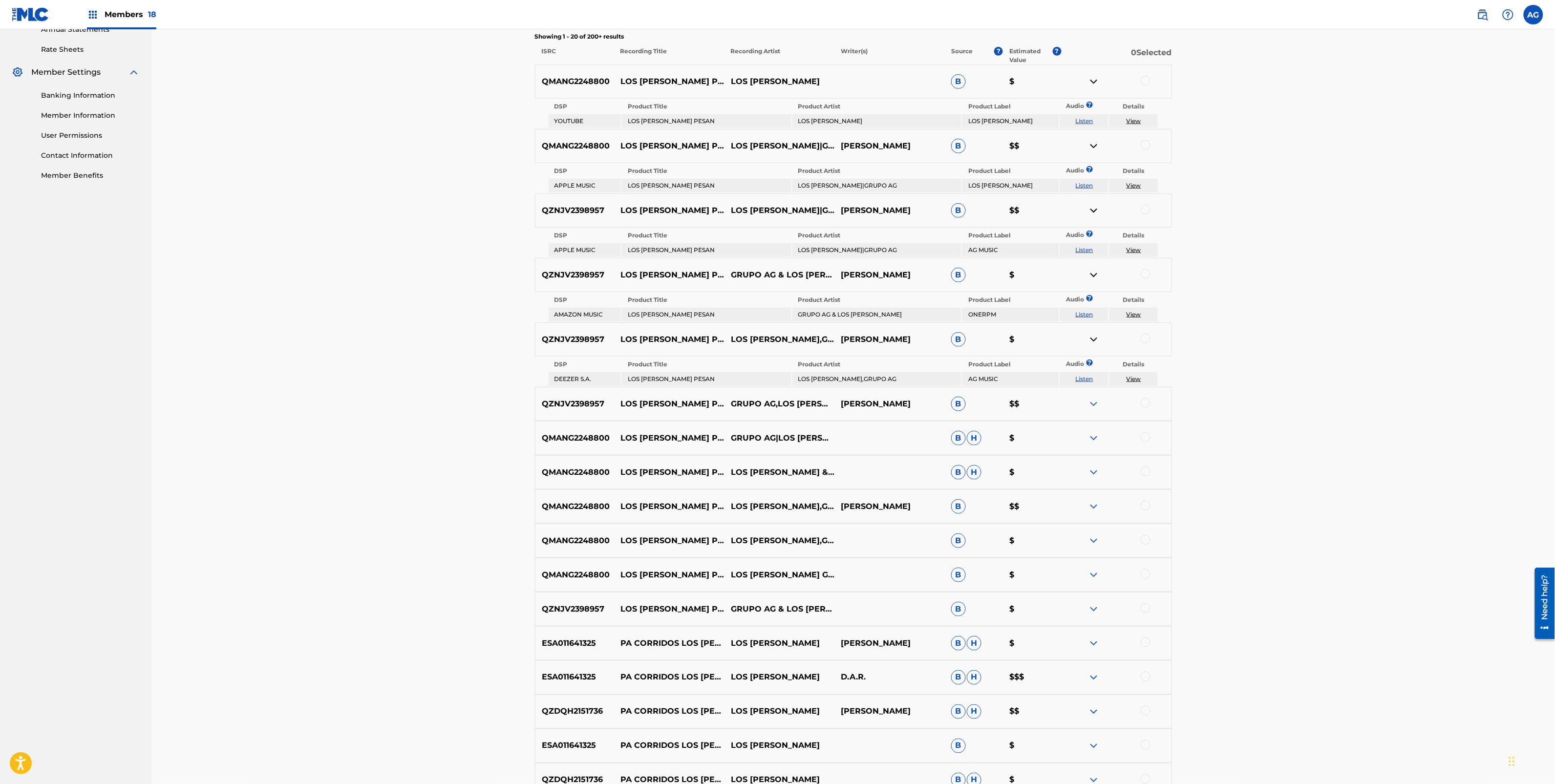
click at [1097, 399] on img at bounding box center [1093, 404] width 11 height 11
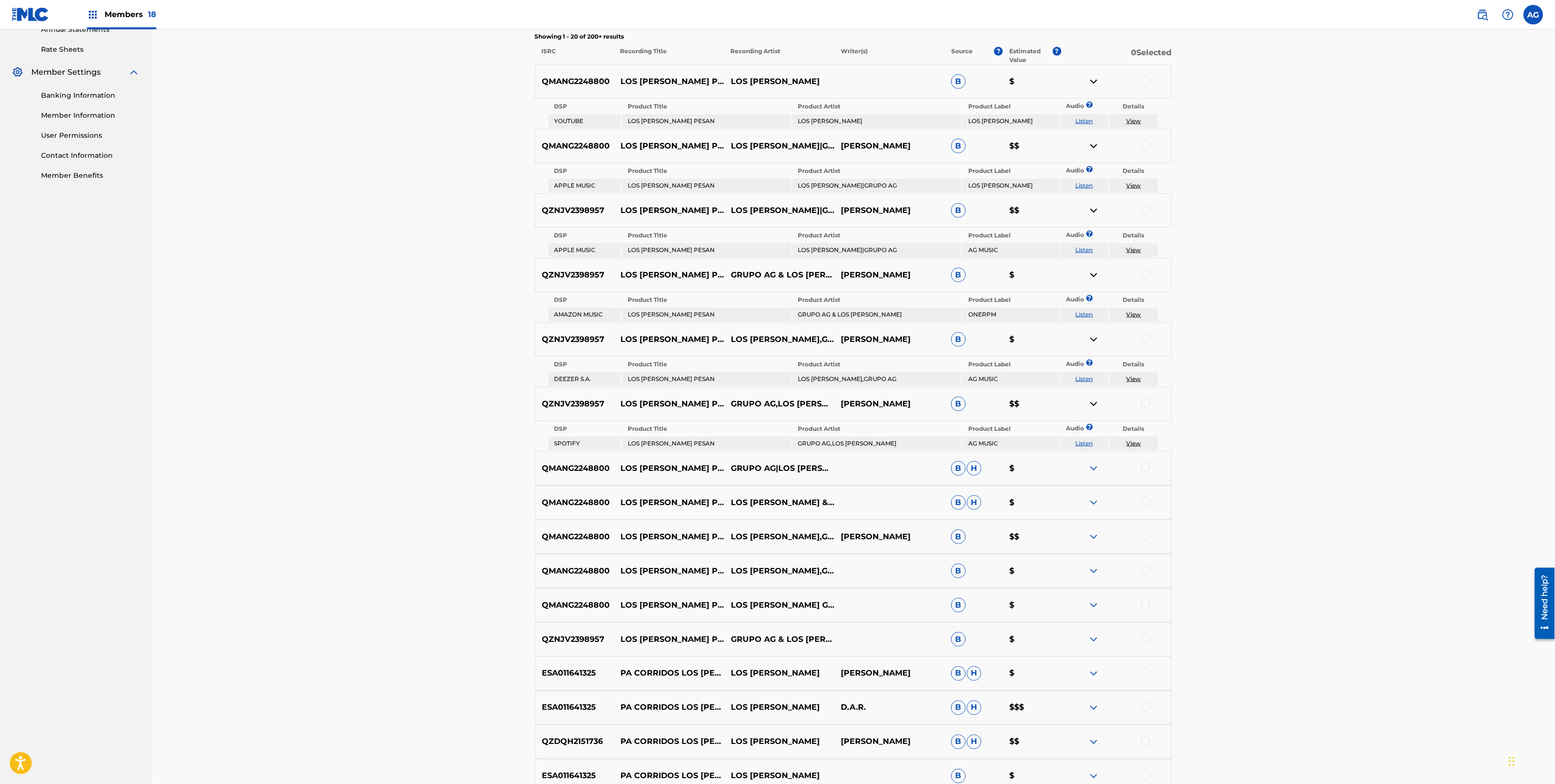
click at [1097, 470] on div "QMANG2248800 LOS [PERSON_NAME] PESAN GRUPO AG|LOS [PERSON_NAME] B H $" at bounding box center [853, 468] width 637 height 34
click at [1093, 462] on img at bounding box center [1093, 468] width 11 height 11
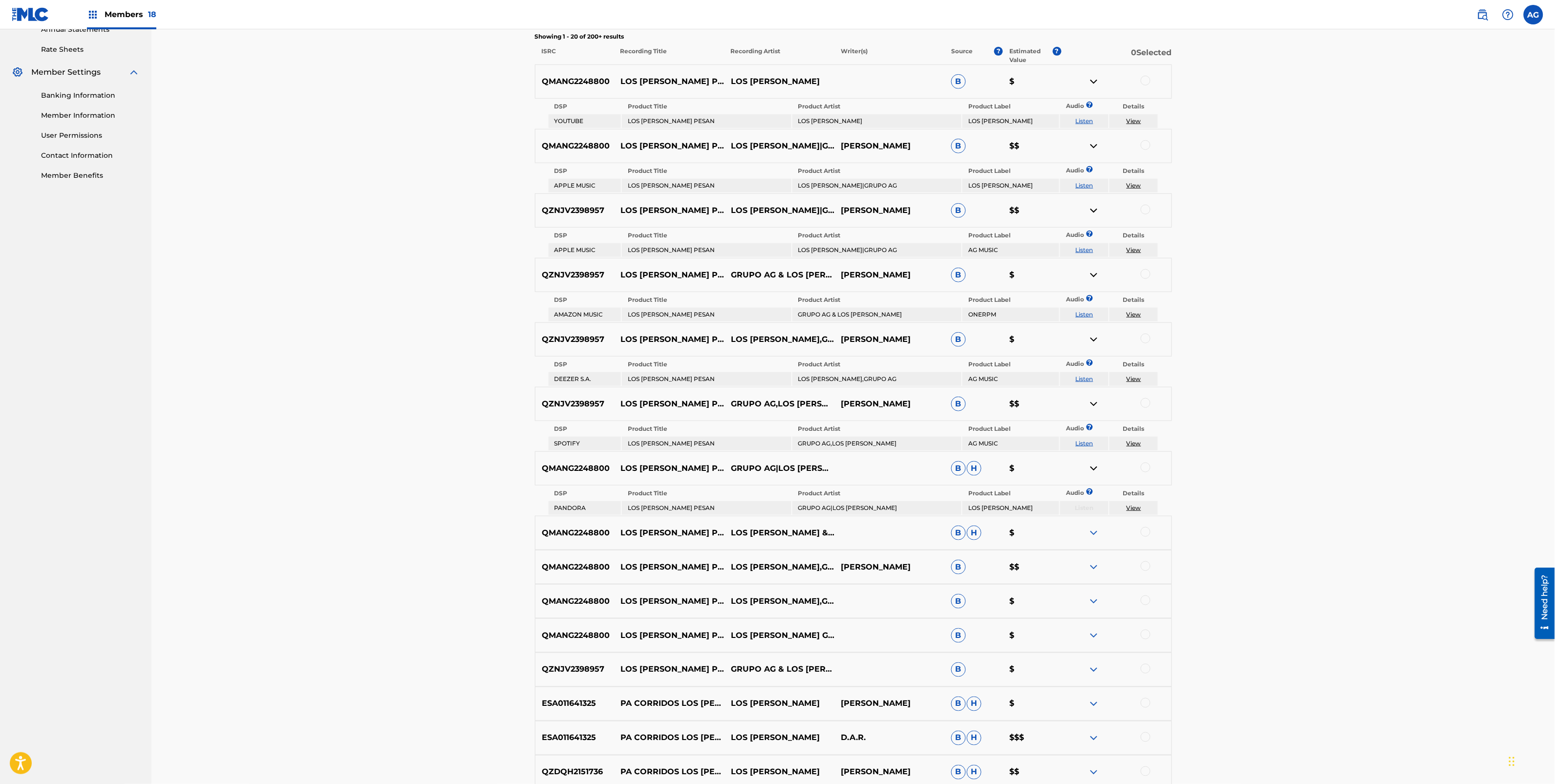
click at [1094, 527] on img at bounding box center [1093, 532] width 11 height 11
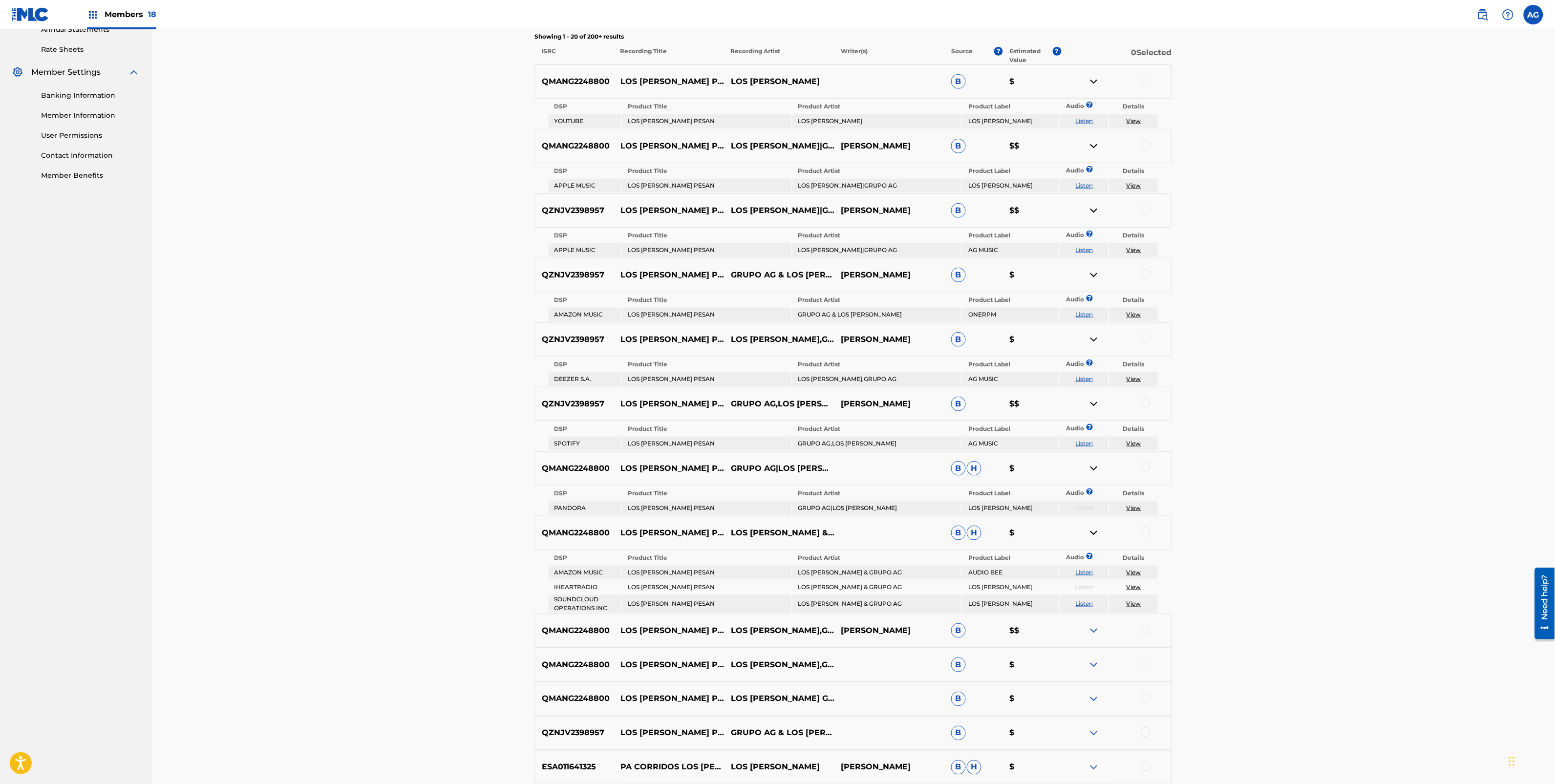
click at [1091, 625] on img at bounding box center [1093, 630] width 11 height 11
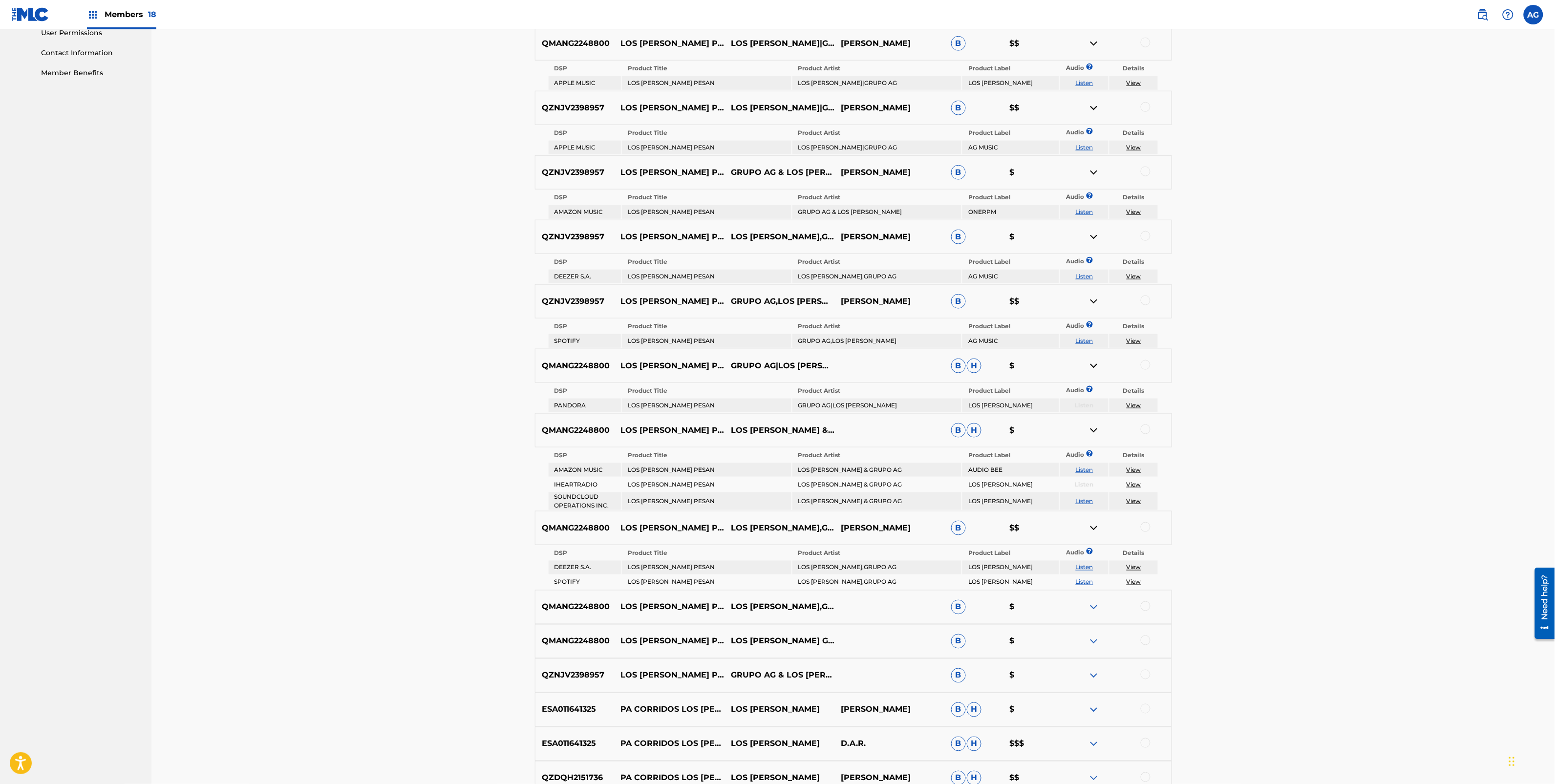
scroll to position [488, 0]
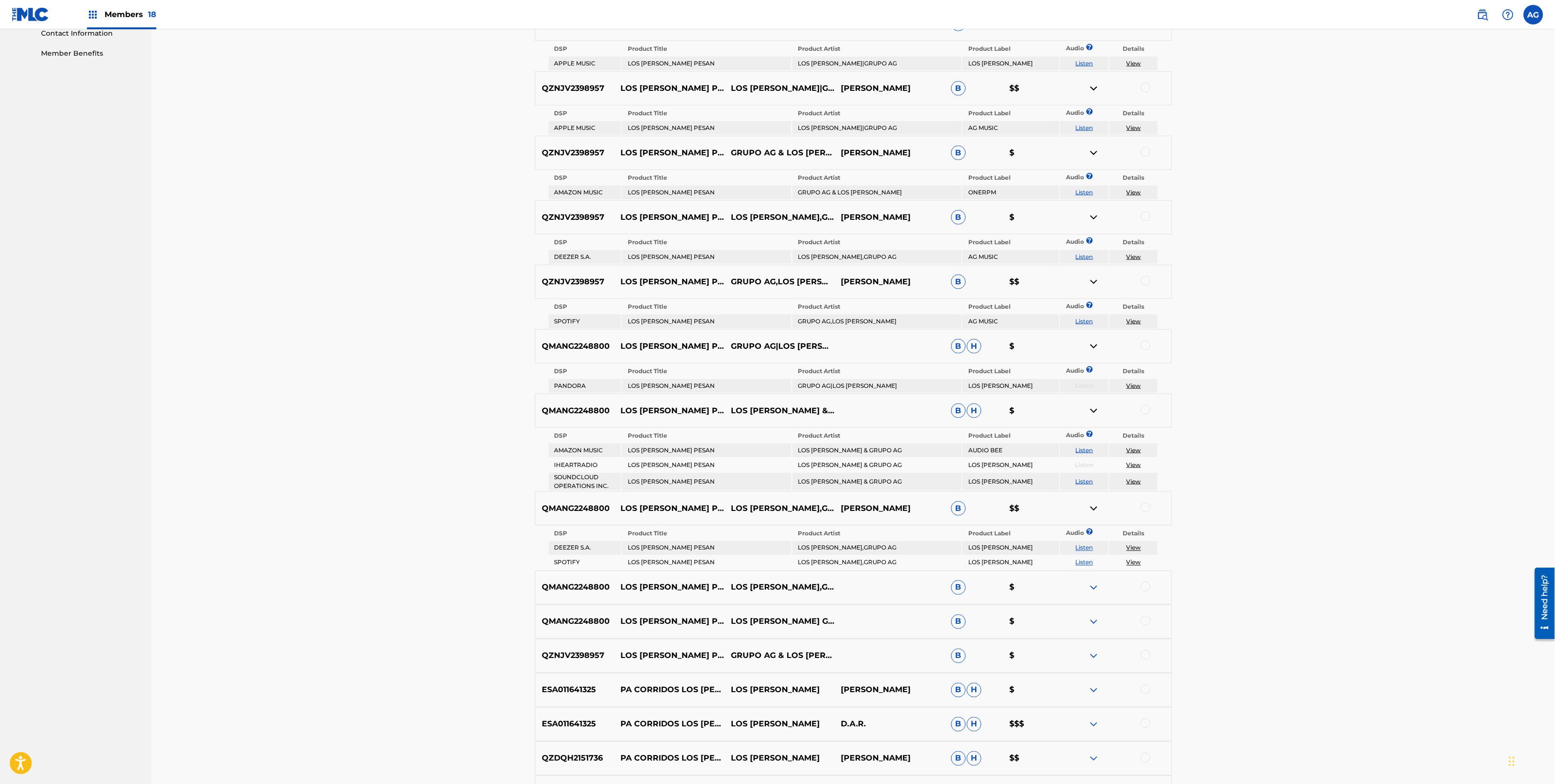
click at [1093, 582] on img at bounding box center [1093, 587] width 11 height 11
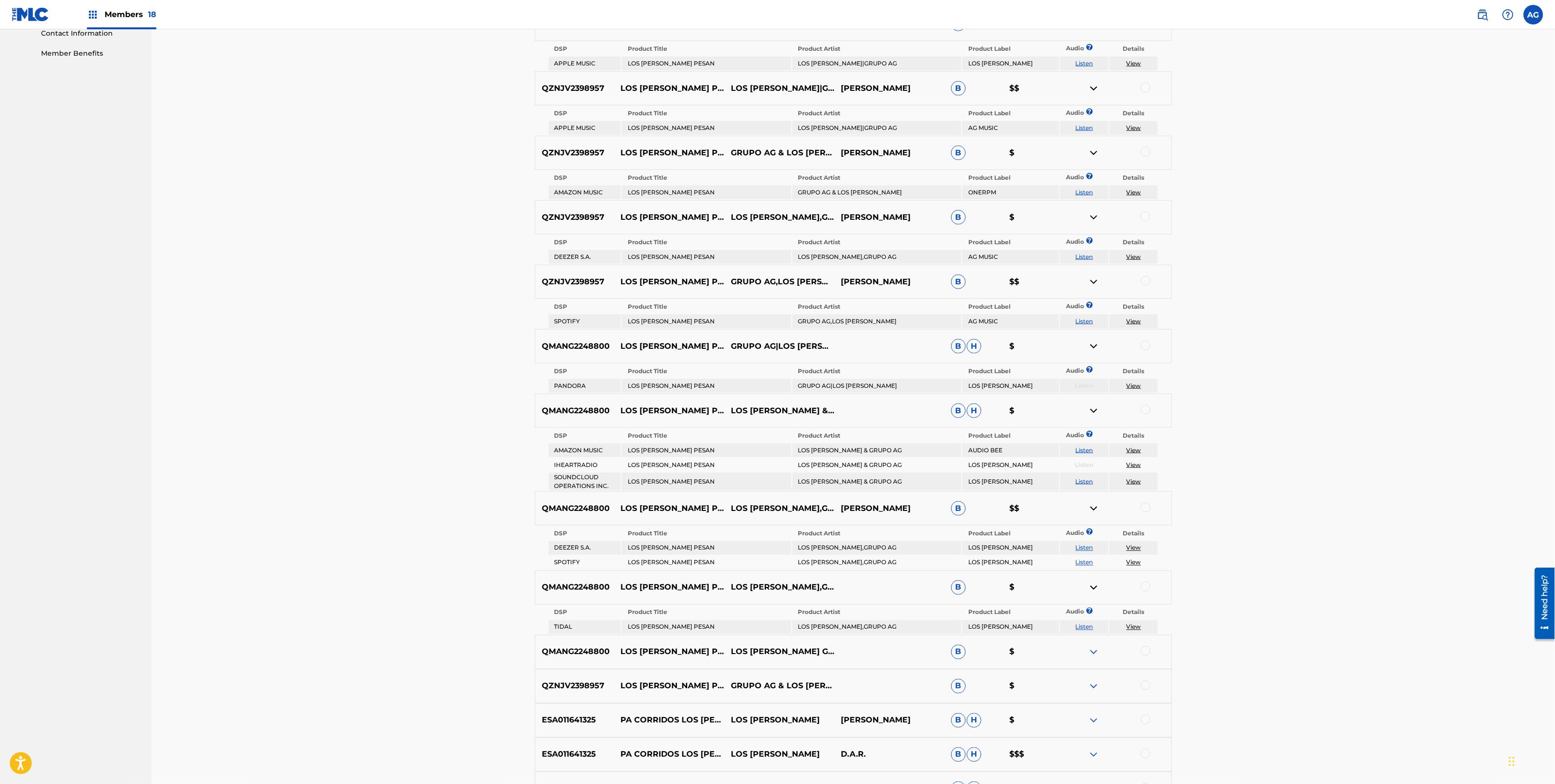
click at [1093, 646] on img at bounding box center [1093, 652] width 11 height 11
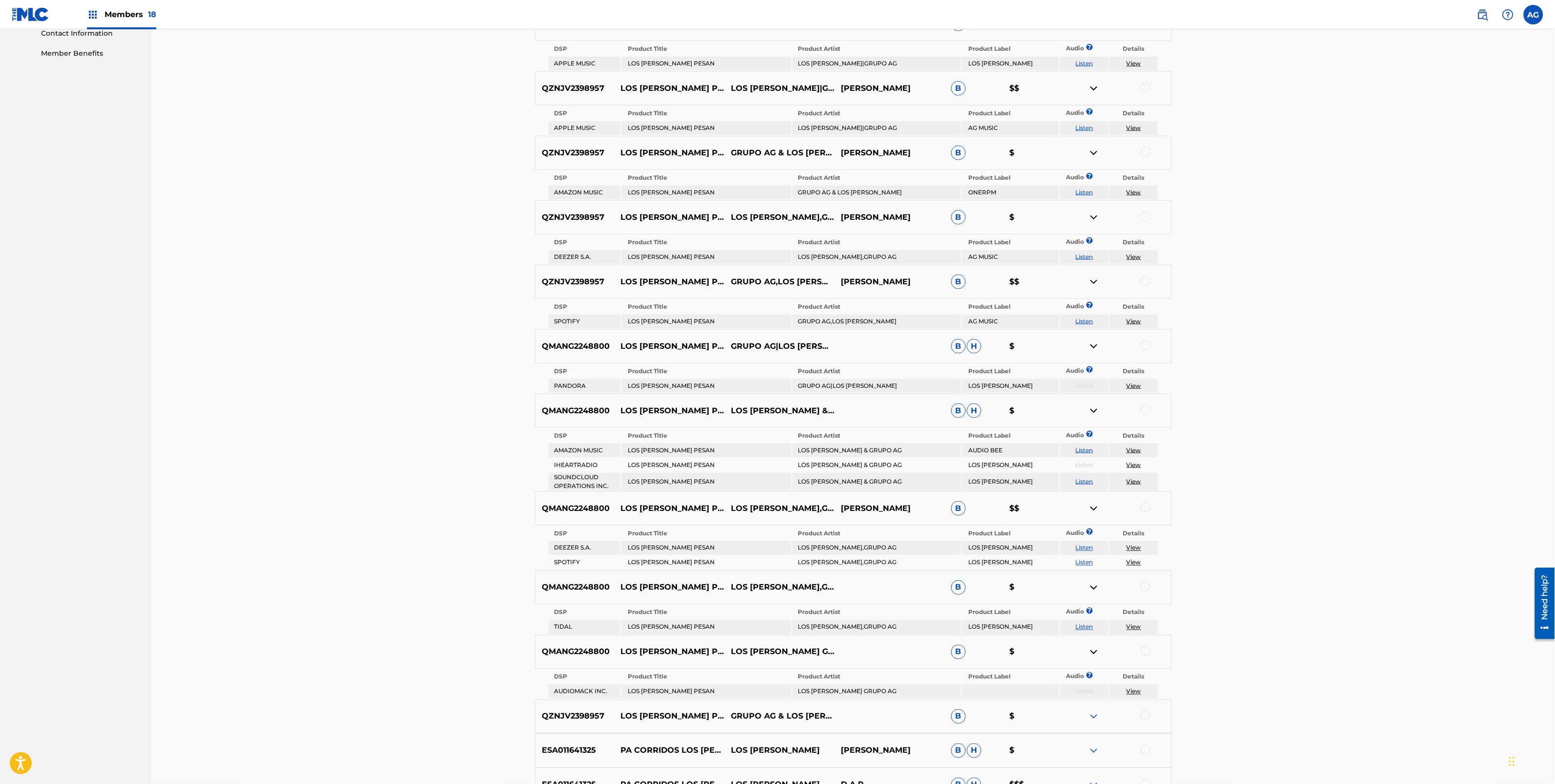
click at [1092, 711] on img at bounding box center [1093, 716] width 11 height 11
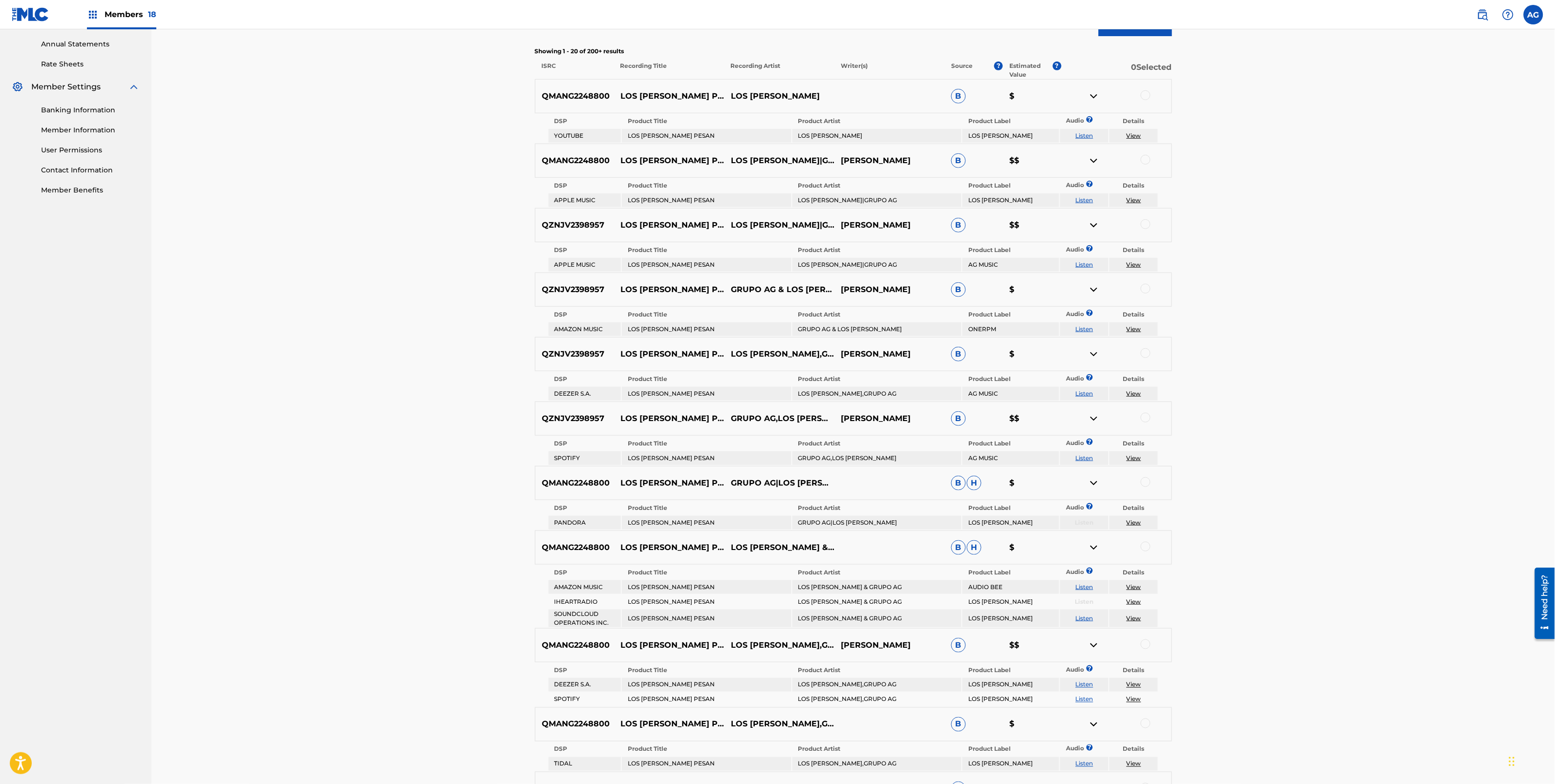
scroll to position [366, 0]
